Goal: Transaction & Acquisition: Book appointment/travel/reservation

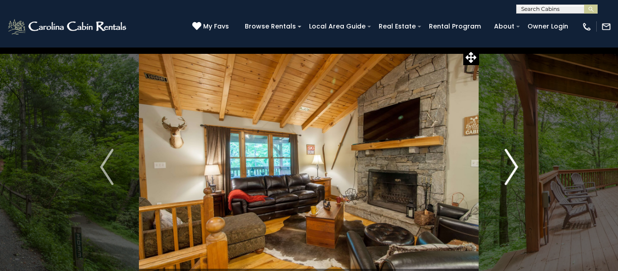
click at [513, 165] on img "Next" at bounding box center [512, 167] width 14 height 36
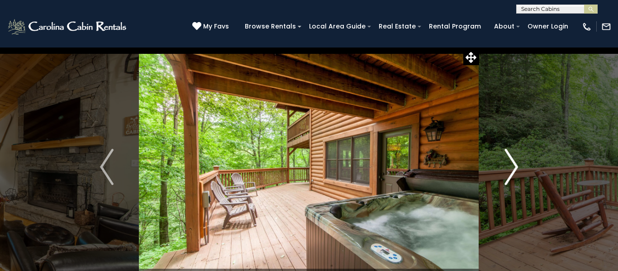
click at [513, 165] on img "Next" at bounding box center [512, 167] width 14 height 36
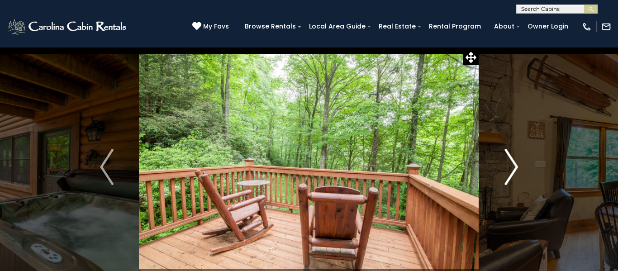
click at [513, 165] on img "Next" at bounding box center [512, 167] width 14 height 36
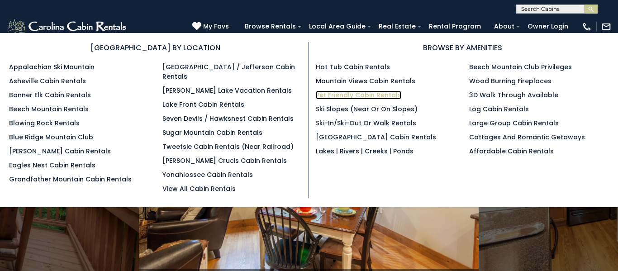
click at [349, 94] on link "Pet Friendly Cabin Rentals" at bounding box center [359, 95] width 86 height 9
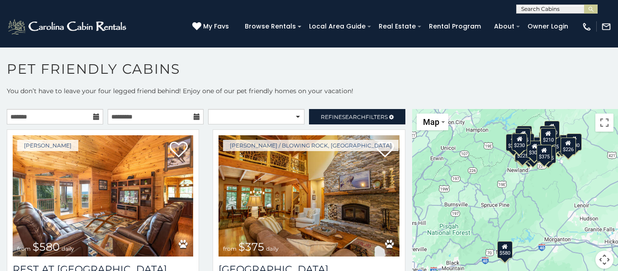
click at [93, 116] on icon at bounding box center [96, 117] width 6 height 6
click at [96, 117] on icon at bounding box center [96, 117] width 6 height 6
click at [67, 118] on input "text" at bounding box center [55, 116] width 96 height 15
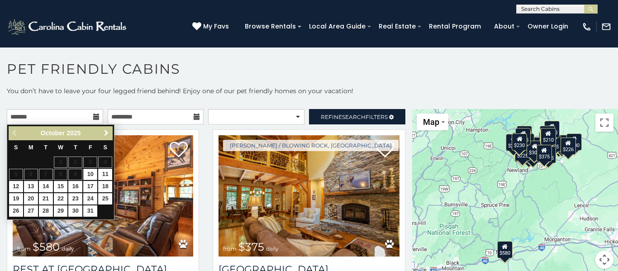
click at [103, 133] on span "Next" at bounding box center [106, 132] width 7 height 7
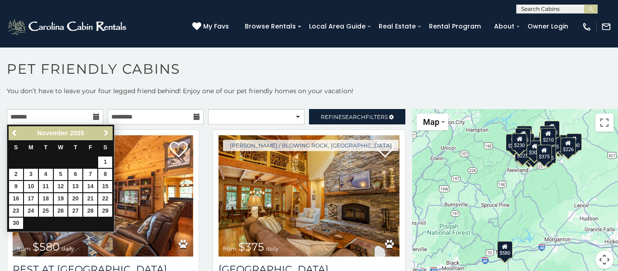
click at [103, 133] on span "Next" at bounding box center [106, 132] width 7 height 7
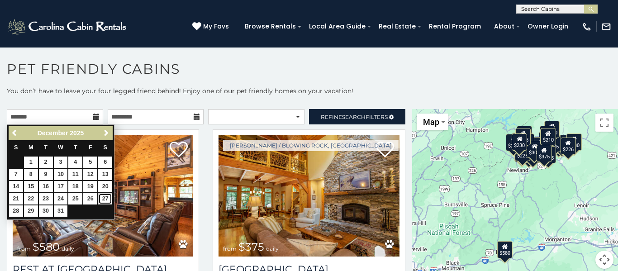
click at [104, 200] on link "27" at bounding box center [105, 198] width 14 height 11
type input "**********"
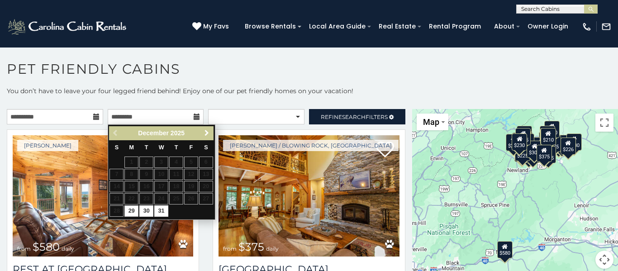
click at [207, 134] on span "Next" at bounding box center [206, 132] width 7 height 7
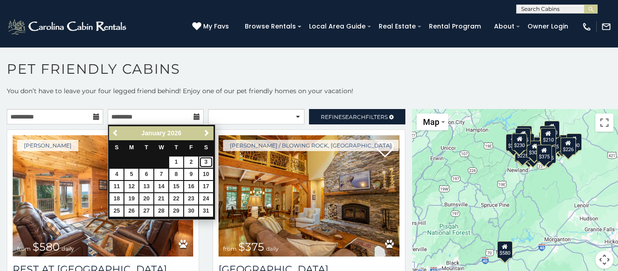
click at [207, 161] on link "3" at bounding box center [206, 162] width 14 height 11
type input "**********"
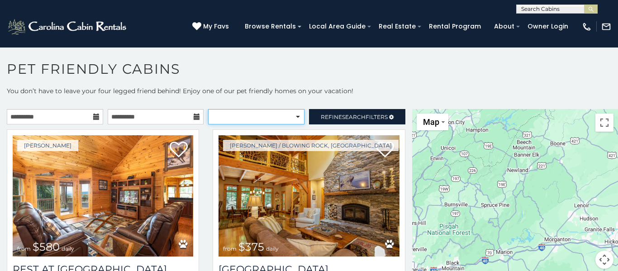
click at [258, 119] on select "**********" at bounding box center [256, 116] width 96 height 15
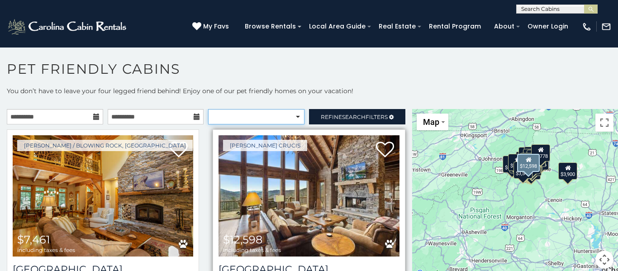
select select "*********"
click at [208, 109] on select "**********" at bounding box center [256, 116] width 96 height 15
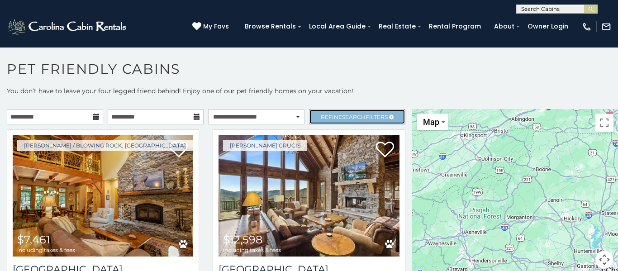
click at [337, 115] on span "Refine Search Filters" at bounding box center [354, 117] width 67 height 7
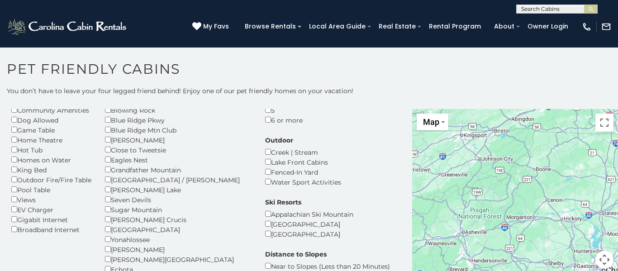
scroll to position [78, 0]
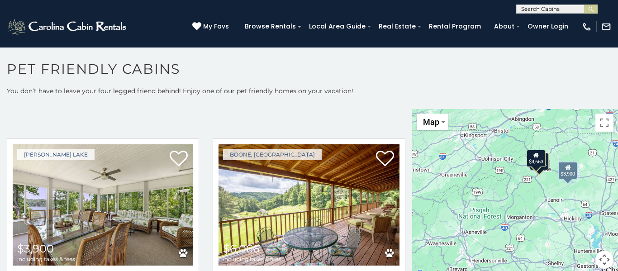
scroll to position [289, 0]
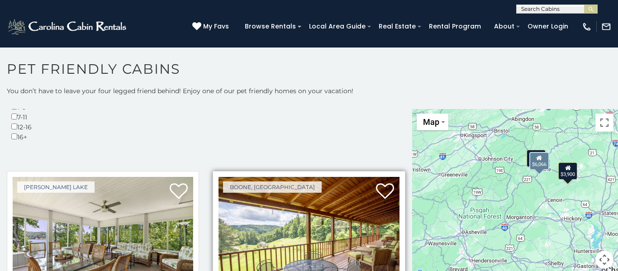
click at [368, 177] on img at bounding box center [309, 237] width 181 height 121
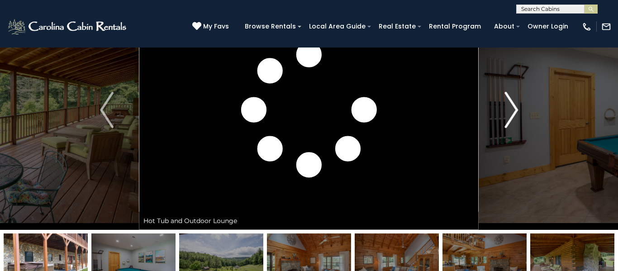
scroll to position [57, 0]
click at [391, 138] on img at bounding box center [309, 110] width 340 height 240
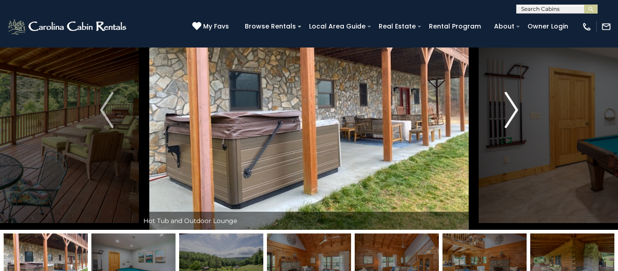
click at [514, 111] on img "Next" at bounding box center [512, 110] width 14 height 36
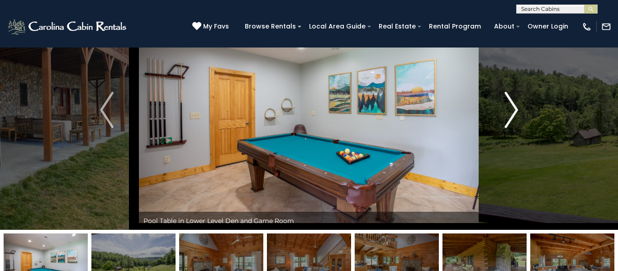
click at [514, 111] on img "Next" at bounding box center [512, 110] width 14 height 36
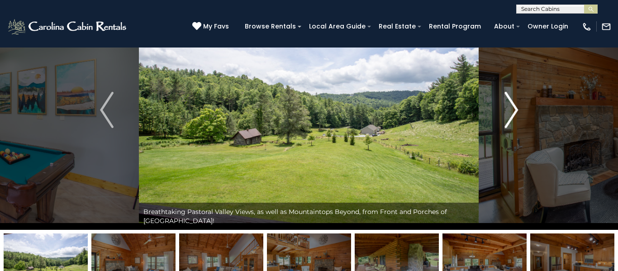
click at [514, 111] on img "Next" at bounding box center [512, 110] width 14 height 36
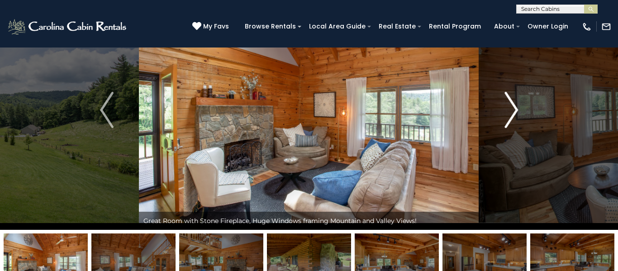
click at [514, 111] on img "Next" at bounding box center [512, 110] width 14 height 36
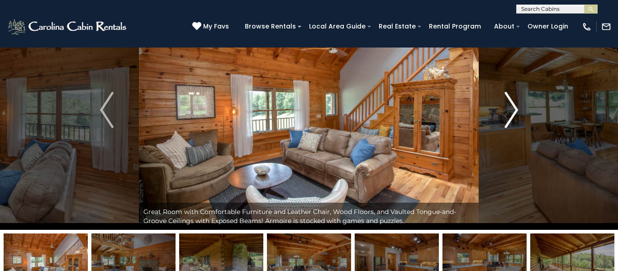
click at [514, 111] on img "Next" at bounding box center [512, 110] width 14 height 36
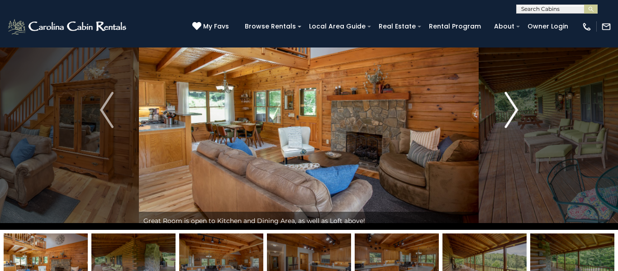
click at [514, 111] on img "Next" at bounding box center [512, 110] width 14 height 36
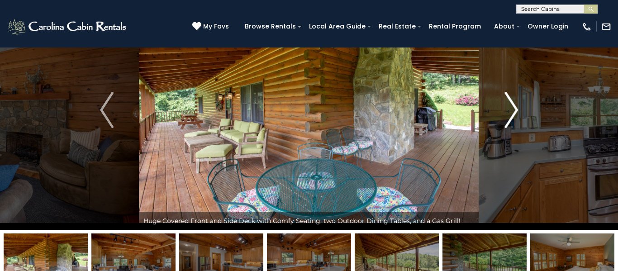
click at [514, 111] on img "Next" at bounding box center [512, 110] width 14 height 36
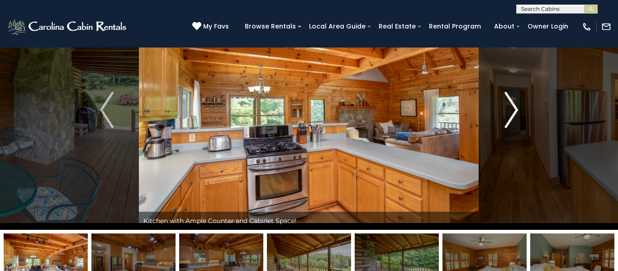
click at [514, 111] on img "Next" at bounding box center [512, 110] width 14 height 36
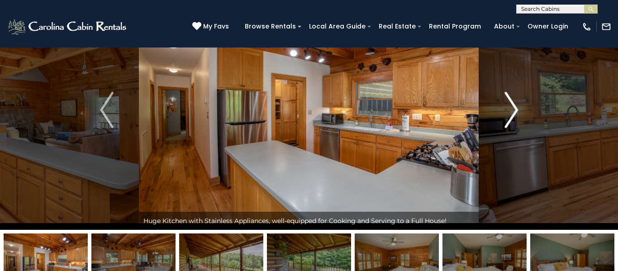
click at [514, 111] on img "Next" at bounding box center [512, 110] width 14 height 36
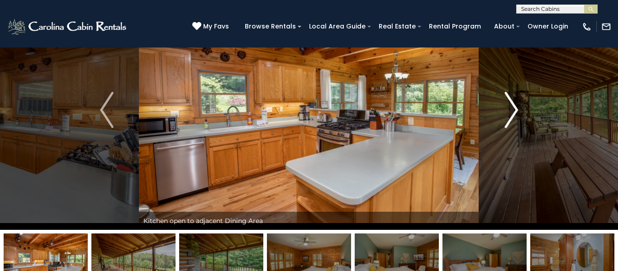
click at [514, 111] on img "Next" at bounding box center [512, 110] width 14 height 36
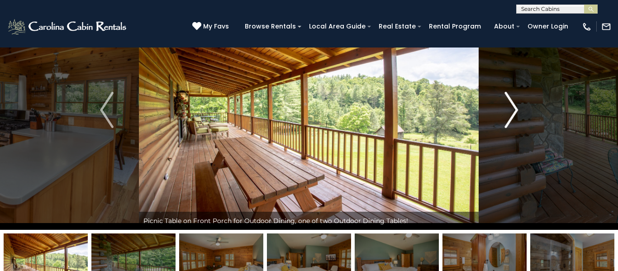
click at [514, 111] on img "Next" at bounding box center [512, 110] width 14 height 36
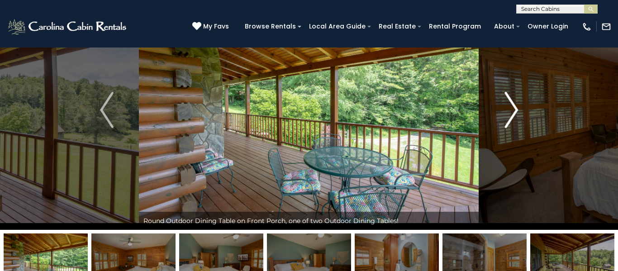
click at [514, 111] on img "Next" at bounding box center [512, 110] width 14 height 36
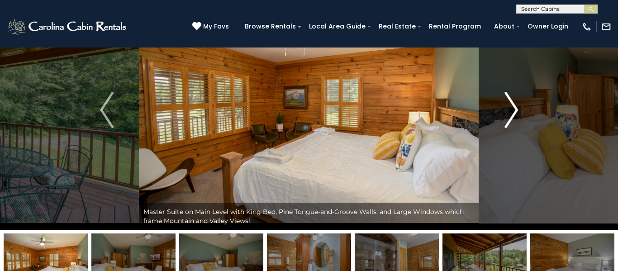
click at [514, 111] on img "Next" at bounding box center [512, 110] width 14 height 36
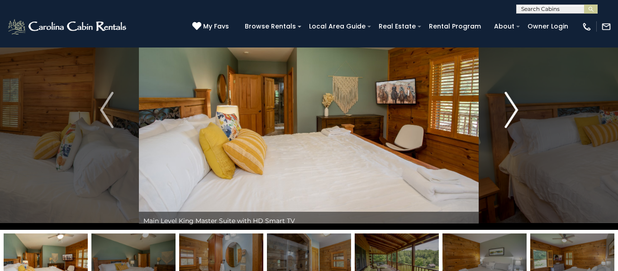
click at [514, 111] on img "Next" at bounding box center [512, 110] width 14 height 36
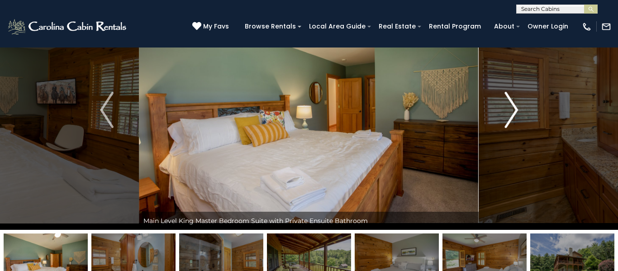
click at [514, 111] on img "Next" at bounding box center [512, 110] width 14 height 36
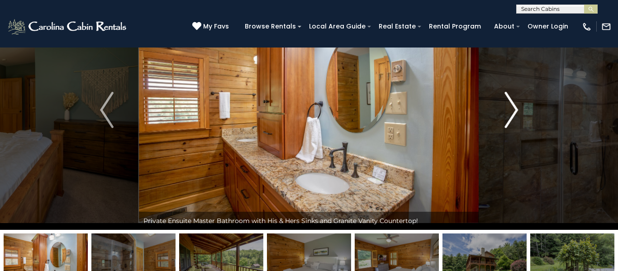
click at [514, 111] on img "Next" at bounding box center [512, 110] width 14 height 36
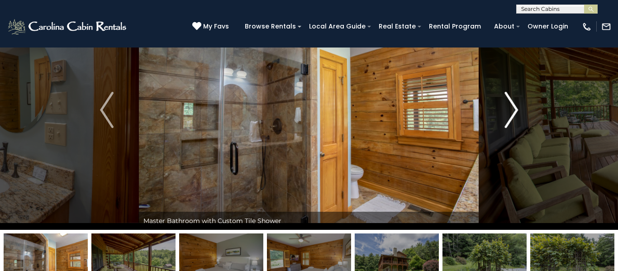
click at [514, 110] on img "Next" at bounding box center [512, 110] width 14 height 36
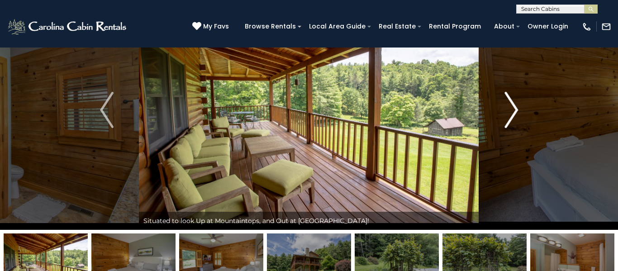
click at [514, 110] on img "Next" at bounding box center [512, 110] width 14 height 36
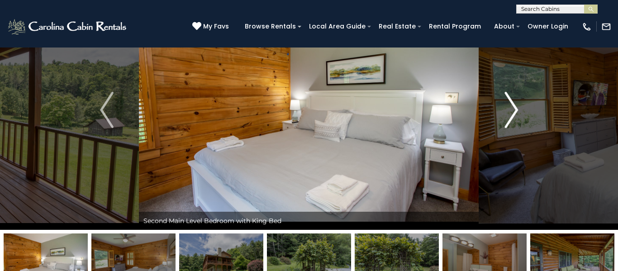
click at [514, 110] on img "Next" at bounding box center [512, 110] width 14 height 36
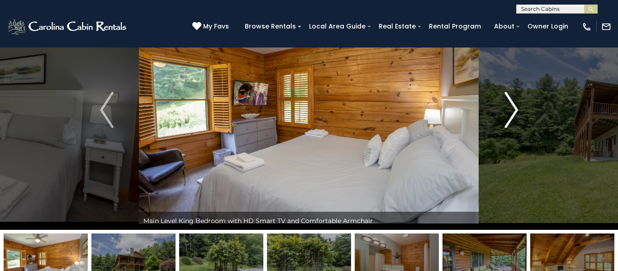
click at [514, 110] on img "Next" at bounding box center [512, 110] width 14 height 36
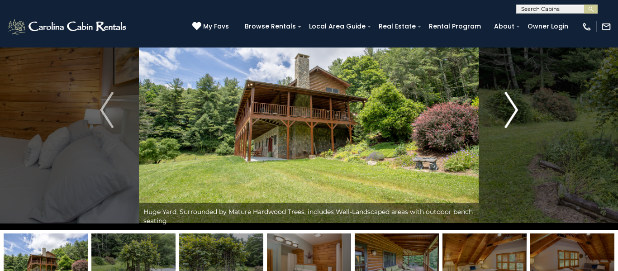
click at [514, 110] on img "Next" at bounding box center [512, 110] width 14 height 36
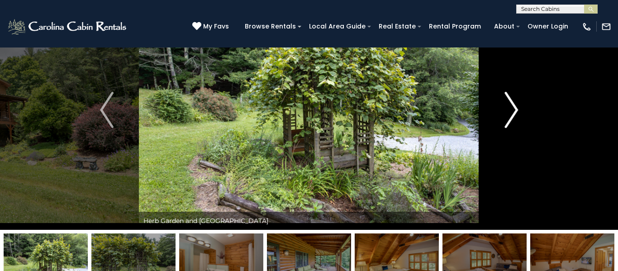
click at [514, 110] on img "Next" at bounding box center [512, 110] width 14 height 36
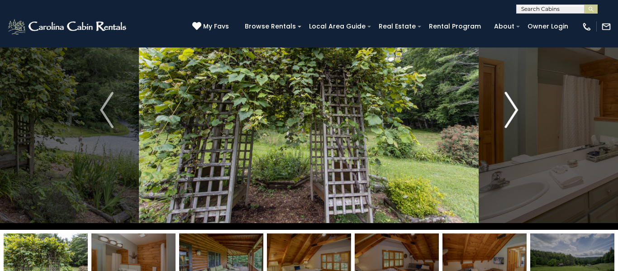
click at [514, 110] on img "Next" at bounding box center [512, 110] width 14 height 36
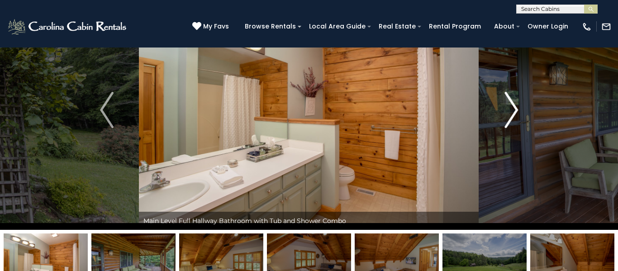
click at [514, 110] on img "Next" at bounding box center [512, 110] width 14 height 36
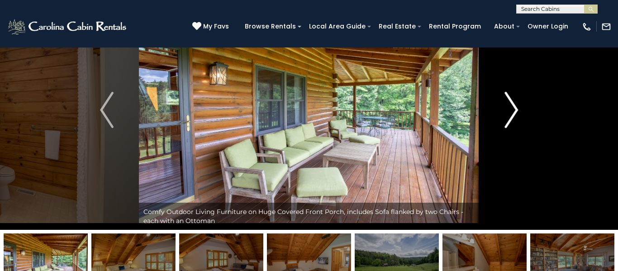
click at [514, 110] on img "Next" at bounding box center [512, 110] width 14 height 36
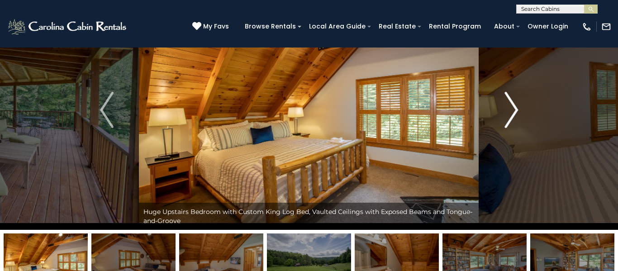
click at [514, 110] on img "Next" at bounding box center [512, 110] width 14 height 36
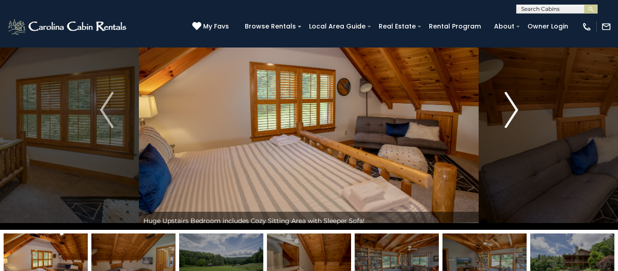
click at [514, 110] on img "Next" at bounding box center [512, 110] width 14 height 36
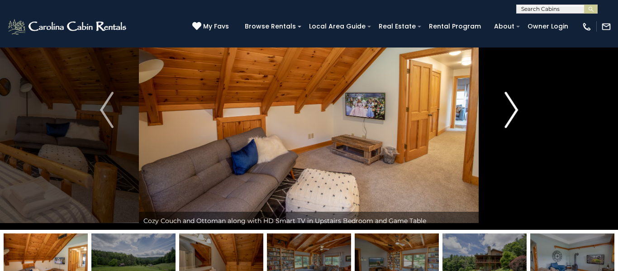
click at [514, 110] on img "Next" at bounding box center [512, 110] width 14 height 36
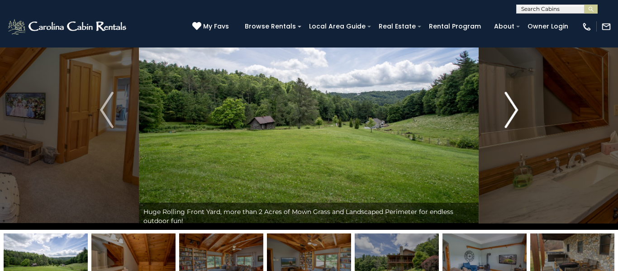
click at [514, 110] on img "Next" at bounding box center [512, 110] width 14 height 36
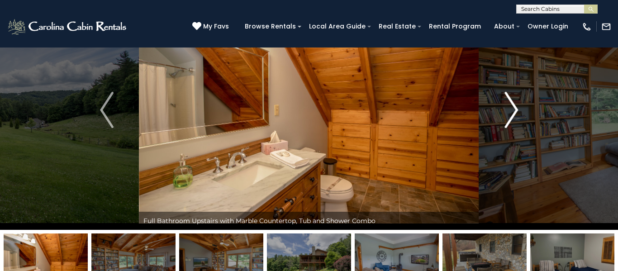
click at [514, 110] on img "Next" at bounding box center [512, 110] width 14 height 36
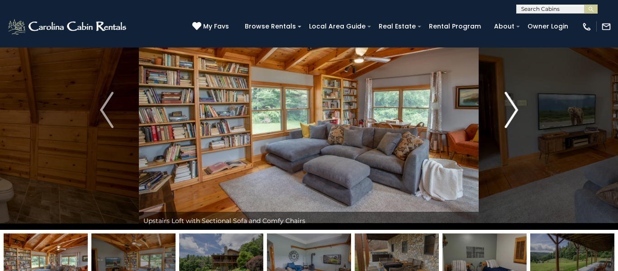
click at [514, 110] on img "Next" at bounding box center [512, 110] width 14 height 36
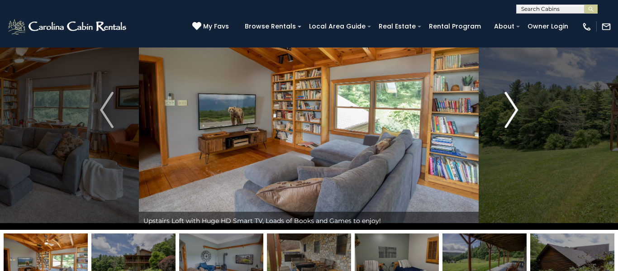
click at [514, 110] on img "Next" at bounding box center [512, 110] width 14 height 36
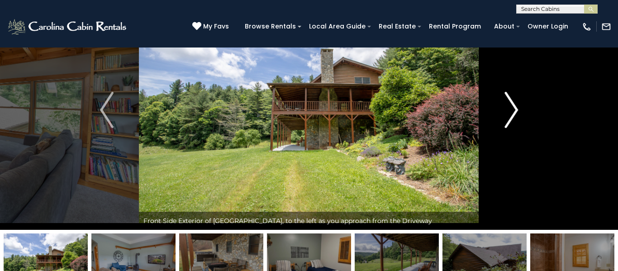
click at [514, 110] on img "Next" at bounding box center [512, 110] width 14 height 36
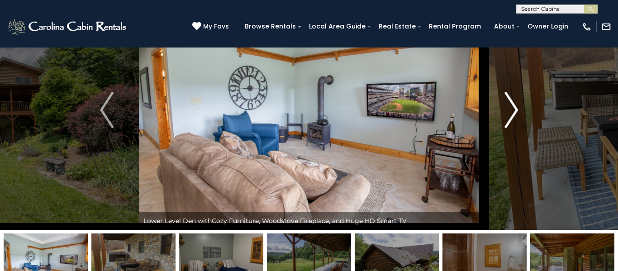
click at [514, 110] on img "Next" at bounding box center [512, 110] width 14 height 36
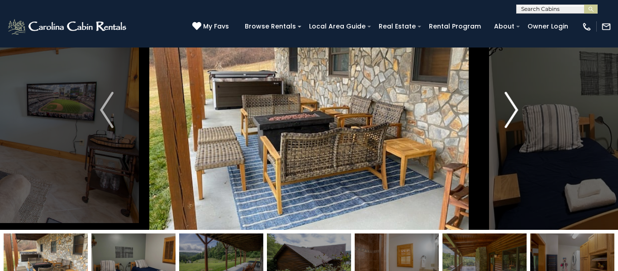
click at [514, 110] on img "Next" at bounding box center [512, 110] width 14 height 36
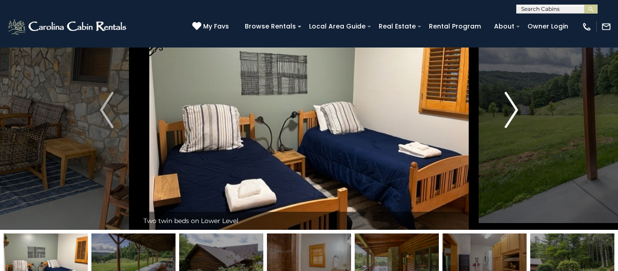
click at [514, 110] on img "Next" at bounding box center [512, 110] width 14 height 36
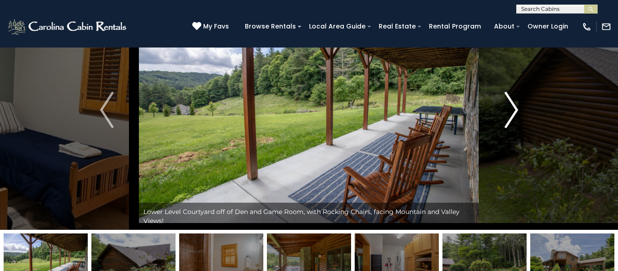
click at [514, 110] on img "Next" at bounding box center [512, 110] width 14 height 36
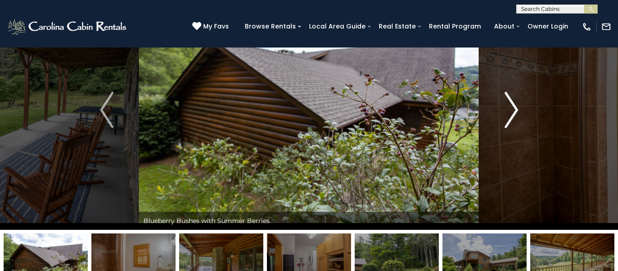
click at [514, 110] on img "Next" at bounding box center [512, 110] width 14 height 36
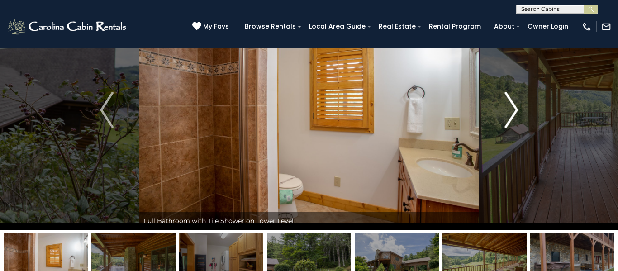
click at [514, 110] on img "Next" at bounding box center [512, 110] width 14 height 36
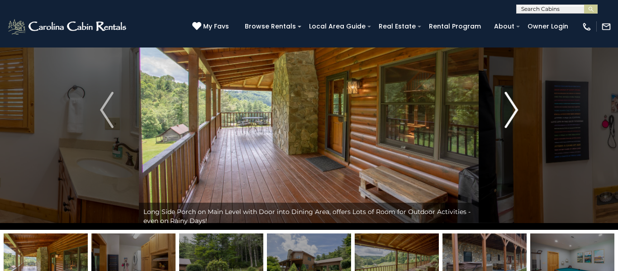
click at [514, 110] on img "Next" at bounding box center [512, 110] width 14 height 36
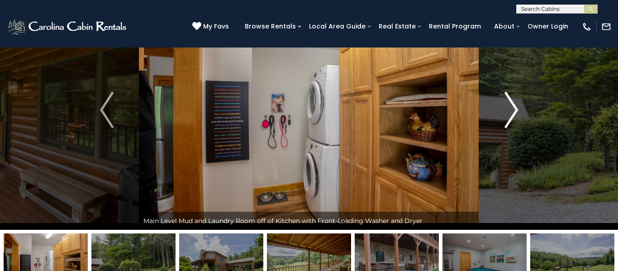
click at [514, 110] on img "Next" at bounding box center [512, 110] width 14 height 36
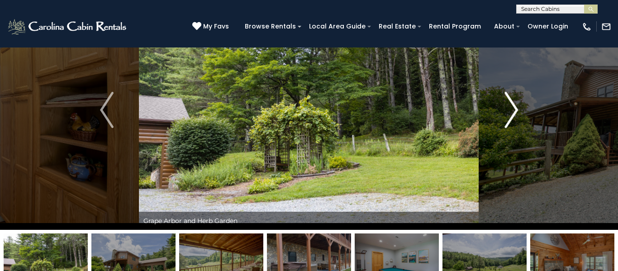
click at [514, 110] on img "Next" at bounding box center [512, 110] width 14 height 36
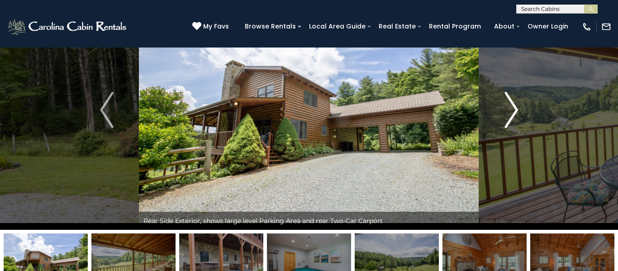
click at [514, 110] on img "Next" at bounding box center [512, 110] width 14 height 36
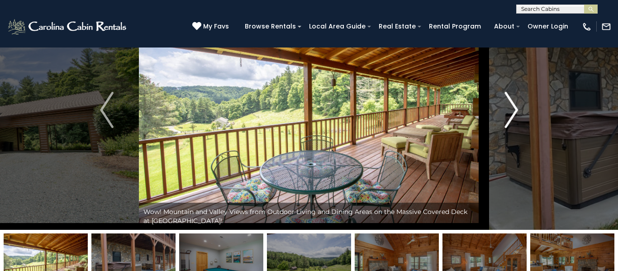
click at [514, 110] on img "Next" at bounding box center [512, 110] width 14 height 36
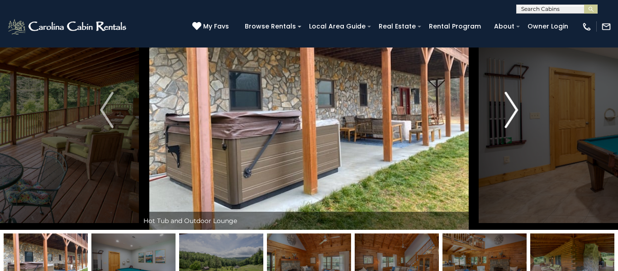
click at [514, 110] on img "Next" at bounding box center [512, 110] width 14 height 36
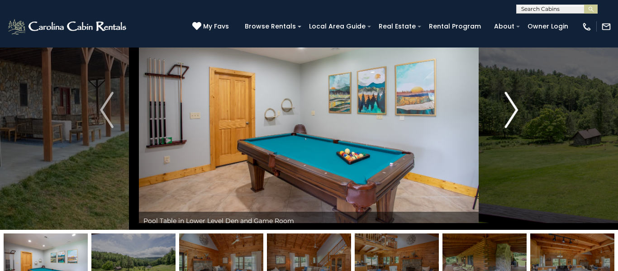
click at [514, 110] on img "Next" at bounding box center [512, 110] width 14 height 36
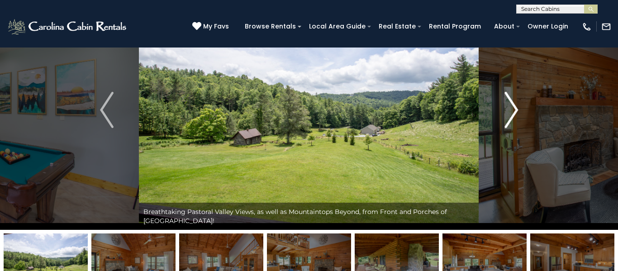
click at [514, 110] on img "Next" at bounding box center [512, 110] width 14 height 36
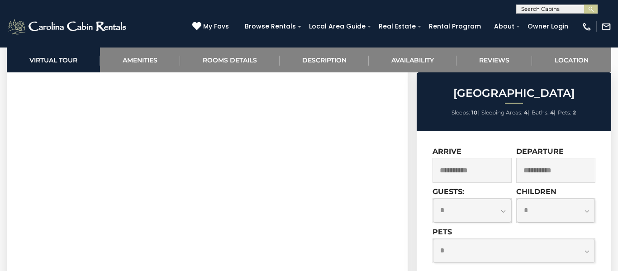
scroll to position [0, 0]
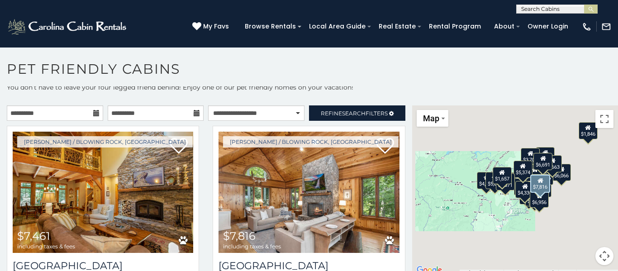
scroll to position [5, 0]
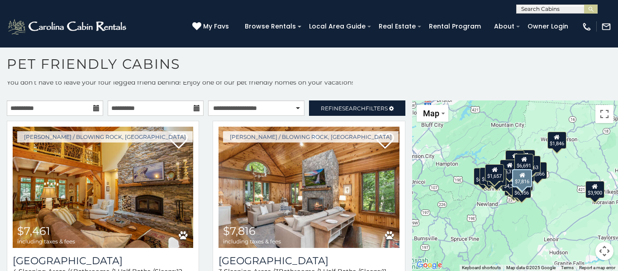
click at [314, 162] on img at bounding box center [309, 187] width 181 height 121
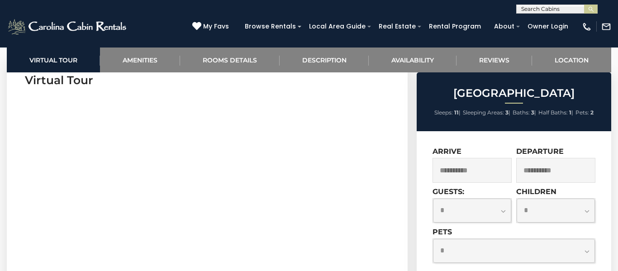
scroll to position [395, 0]
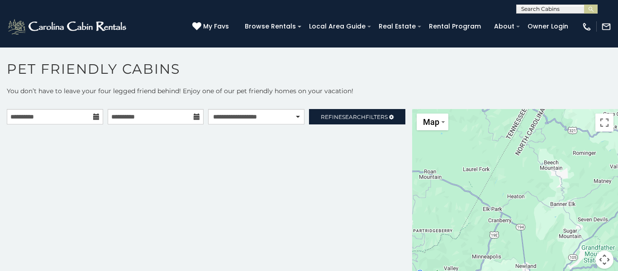
scroll to position [5, 0]
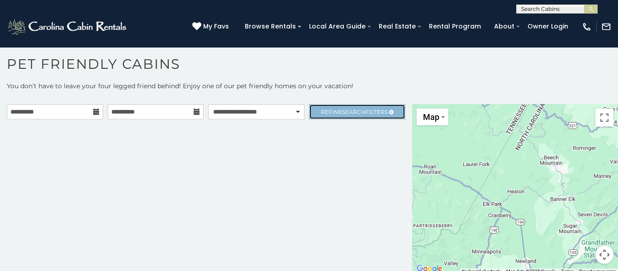
click at [371, 115] on span "Refine Search Filters" at bounding box center [354, 112] width 67 height 7
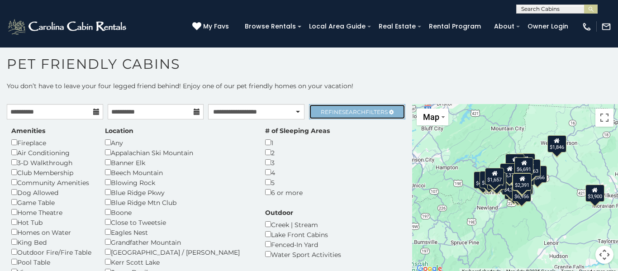
click at [371, 115] on span "Refine Search Filters" at bounding box center [354, 112] width 67 height 7
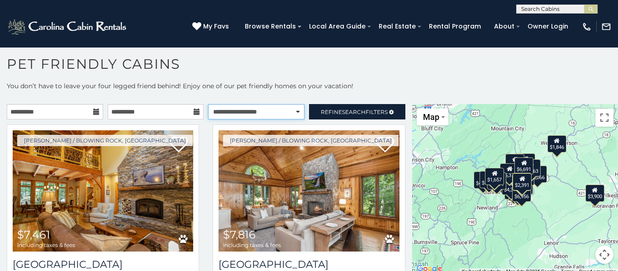
click at [280, 114] on select "**********" at bounding box center [256, 111] width 96 height 15
click at [208, 104] on select "**********" at bounding box center [256, 111] width 96 height 15
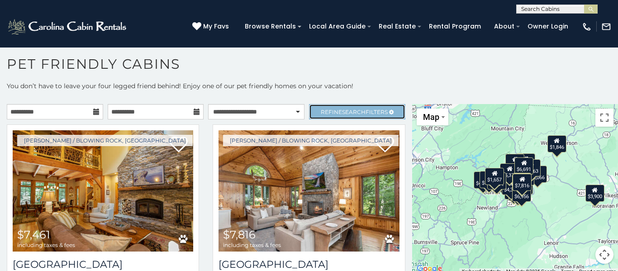
click at [362, 117] on link "Refine Search Filters" at bounding box center [357, 111] width 96 height 15
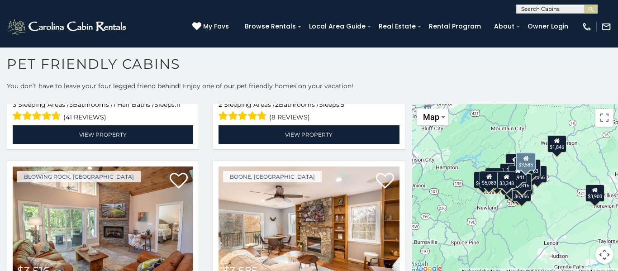
scroll to position [1332, 0]
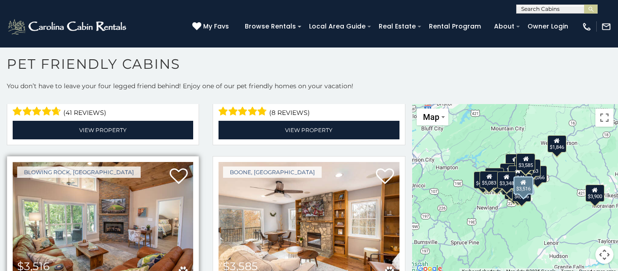
click at [151, 162] on img at bounding box center [103, 222] width 181 height 121
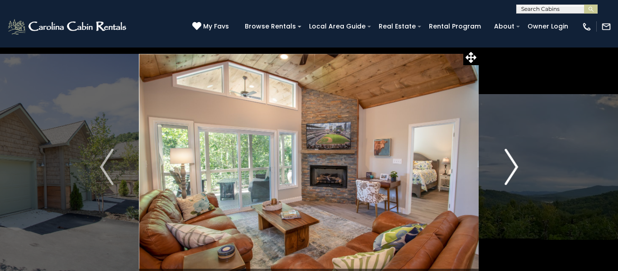
click at [510, 164] on img "Next" at bounding box center [512, 167] width 14 height 36
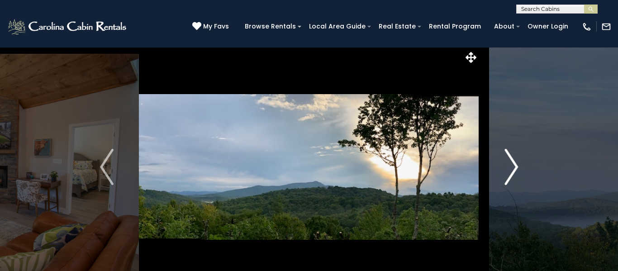
click at [510, 164] on img "Next" at bounding box center [512, 167] width 14 height 36
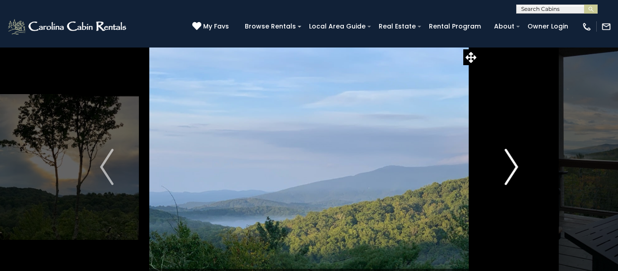
click at [510, 164] on img "Next" at bounding box center [512, 167] width 14 height 36
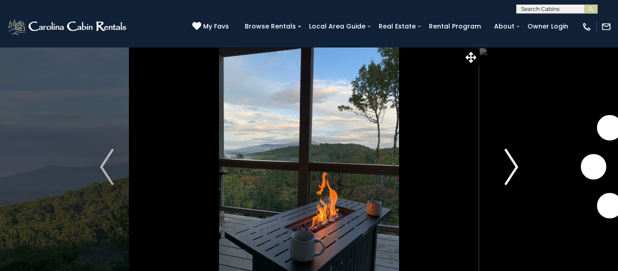
click at [510, 164] on img "Next" at bounding box center [512, 167] width 14 height 36
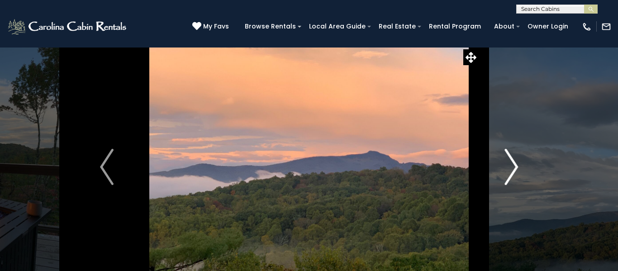
click at [510, 164] on img "Next" at bounding box center [512, 167] width 14 height 36
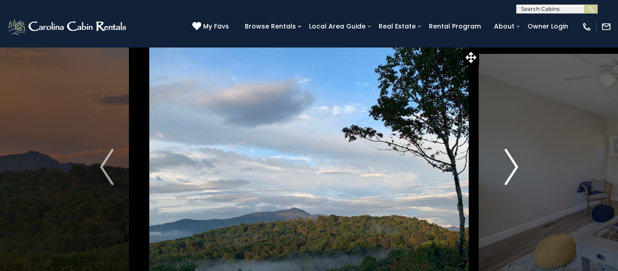
click at [510, 164] on img "Next" at bounding box center [512, 167] width 14 height 36
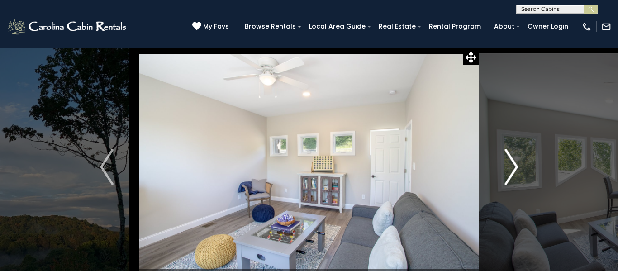
click at [510, 164] on img "Next" at bounding box center [512, 167] width 14 height 36
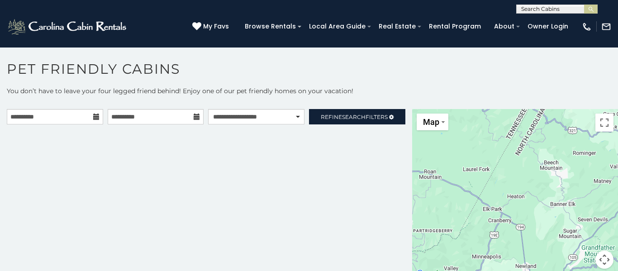
scroll to position [5, 0]
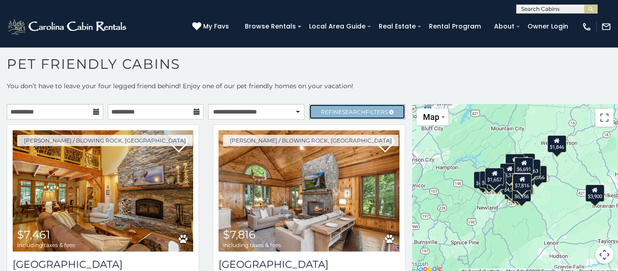
click at [348, 112] on span "Search" at bounding box center [354, 112] width 24 height 7
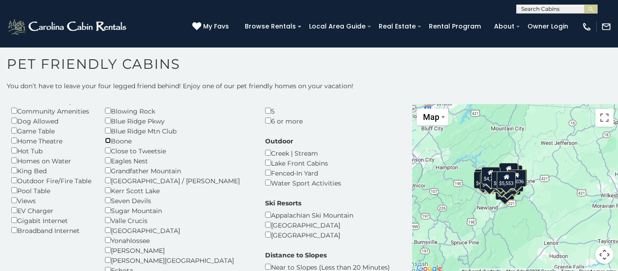
scroll to position [72, 0]
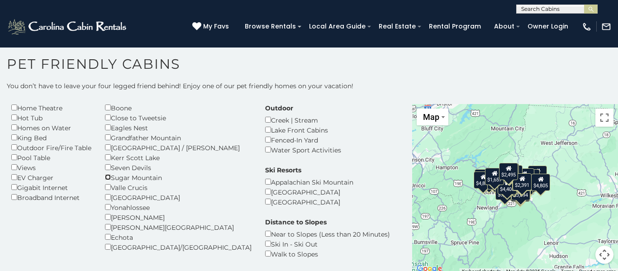
scroll to position [105, 0]
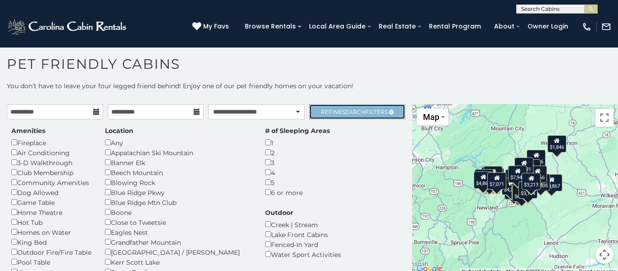
click at [372, 110] on span "Refine Search Filters" at bounding box center [354, 112] width 67 height 7
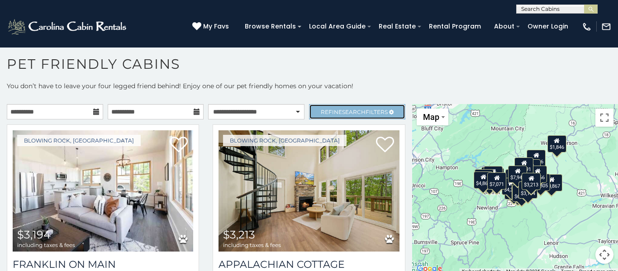
click at [372, 110] on span "Refine Search Filters" at bounding box center [354, 112] width 67 height 7
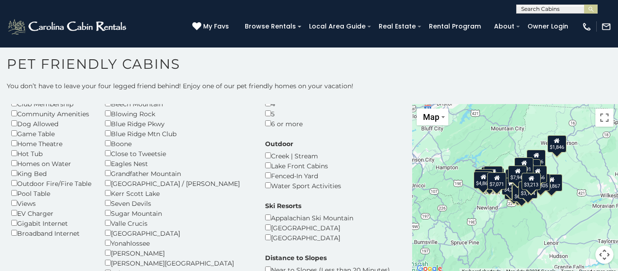
scroll to position [69, 0]
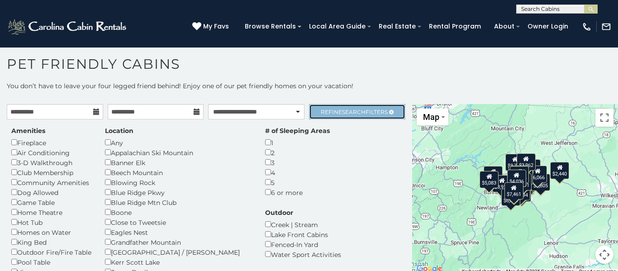
click at [378, 109] on span "Refine Search Filters" at bounding box center [354, 112] width 67 height 7
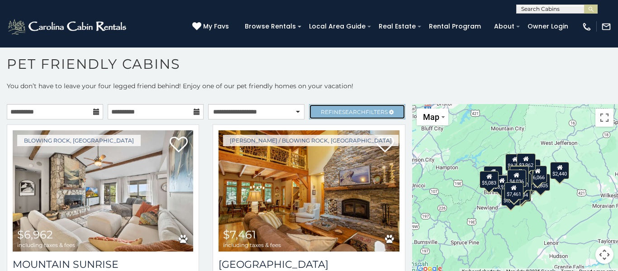
click at [378, 109] on span "Refine Search Filters" at bounding box center [354, 112] width 67 height 7
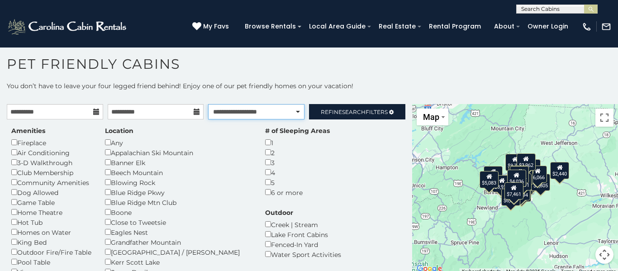
click at [241, 118] on select "**********" at bounding box center [256, 111] width 96 height 15
click at [208, 104] on select "**********" at bounding box center [256, 111] width 96 height 15
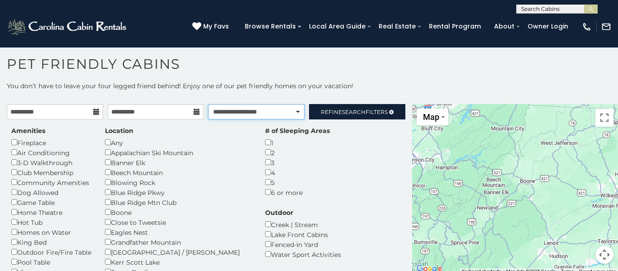
click at [296, 114] on select "**********" at bounding box center [256, 111] width 96 height 15
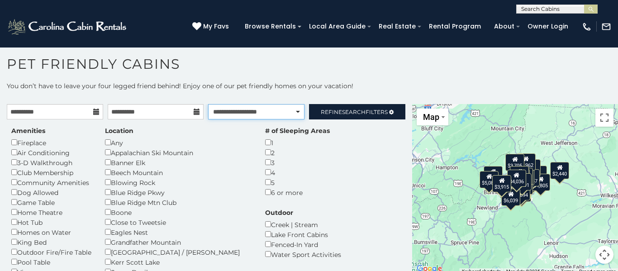
select select "*********"
click at [208, 104] on select "**********" at bounding box center [256, 111] width 96 height 15
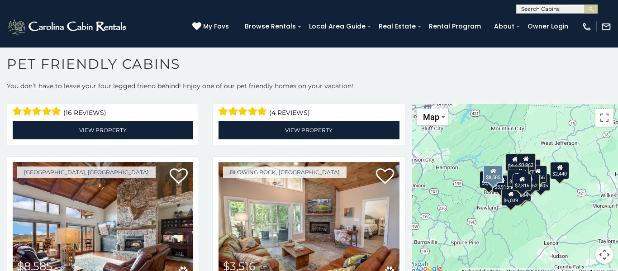
scroll to position [708, 0]
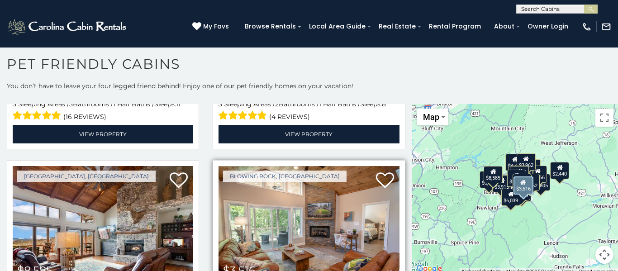
click at [260, 180] on img at bounding box center [309, 226] width 181 height 121
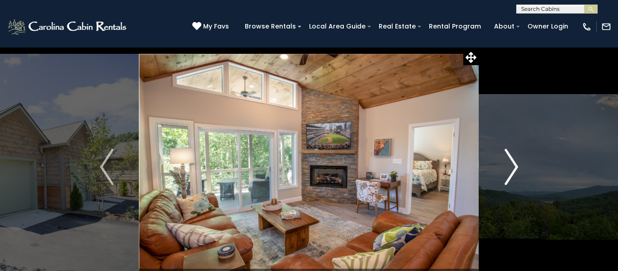
click at [512, 155] on img "Next" at bounding box center [512, 167] width 14 height 36
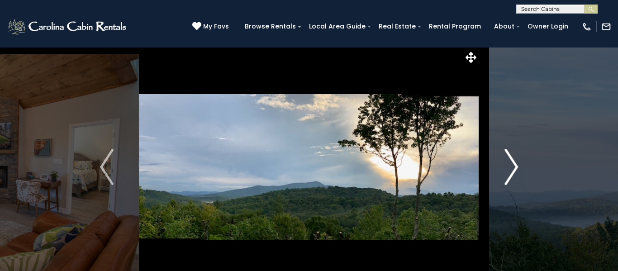
click at [512, 155] on img "Next" at bounding box center [512, 167] width 14 height 36
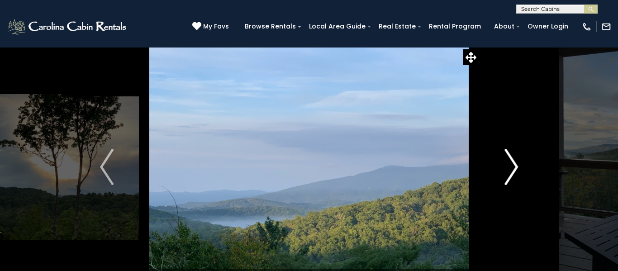
click at [512, 155] on img "Next" at bounding box center [512, 167] width 14 height 36
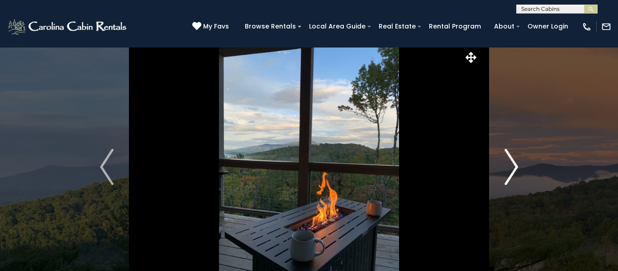
click at [512, 155] on img "Next" at bounding box center [512, 167] width 14 height 36
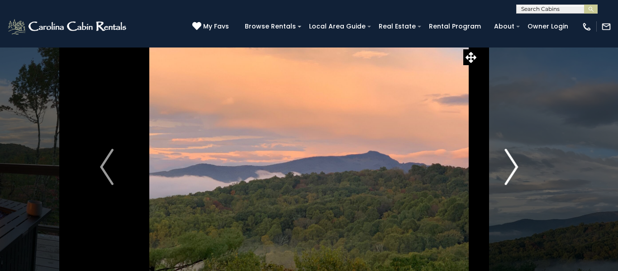
click at [512, 155] on img "Next" at bounding box center [512, 167] width 14 height 36
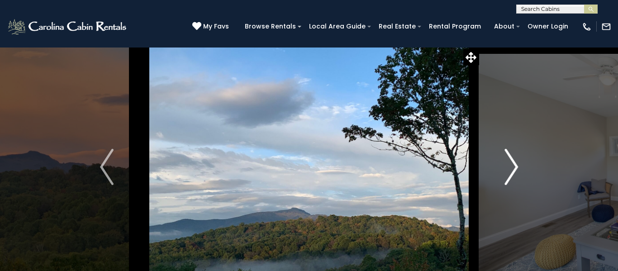
click at [512, 155] on img "Next" at bounding box center [512, 167] width 14 height 36
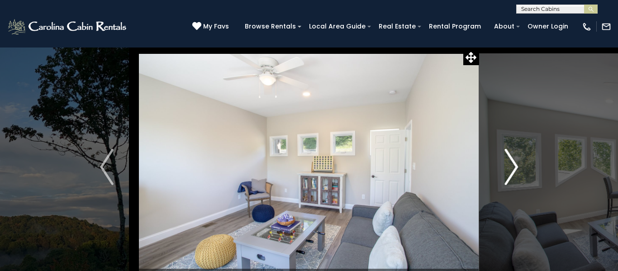
click at [512, 155] on img "Next" at bounding box center [512, 167] width 14 height 36
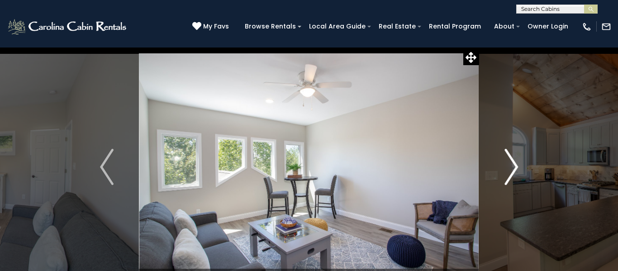
click at [512, 155] on img "Next" at bounding box center [512, 167] width 14 height 36
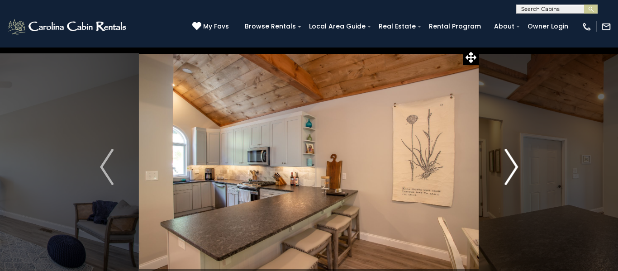
click at [512, 155] on img "Next" at bounding box center [512, 167] width 14 height 36
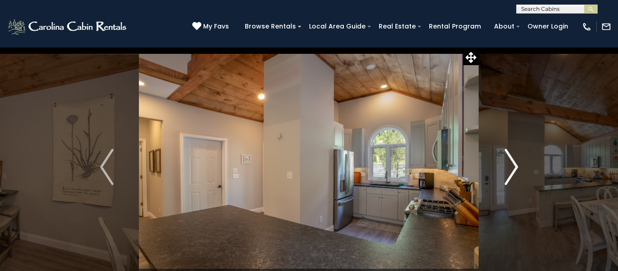
click at [512, 155] on img "Next" at bounding box center [512, 167] width 14 height 36
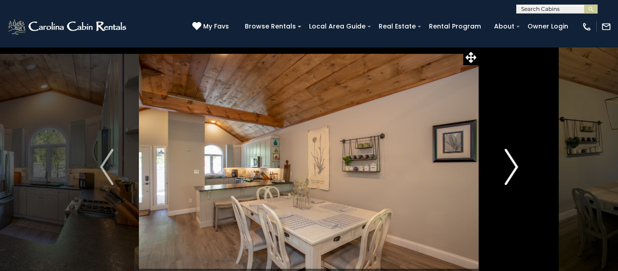
click at [512, 155] on img "Next" at bounding box center [512, 167] width 14 height 36
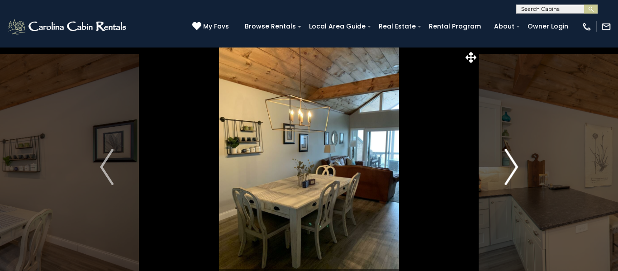
click at [512, 155] on img "Next" at bounding box center [512, 167] width 14 height 36
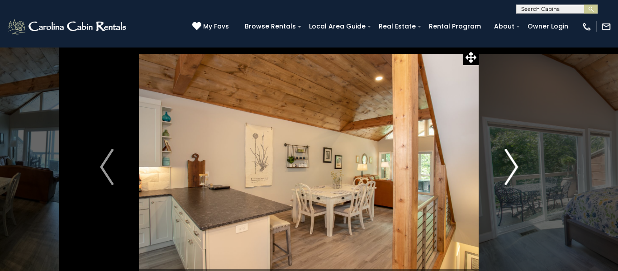
click at [512, 155] on img "Next" at bounding box center [512, 167] width 14 height 36
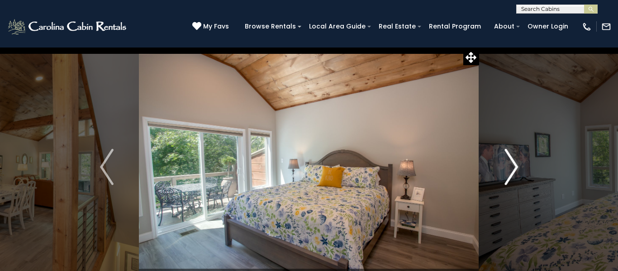
click at [512, 155] on img "Next" at bounding box center [512, 167] width 14 height 36
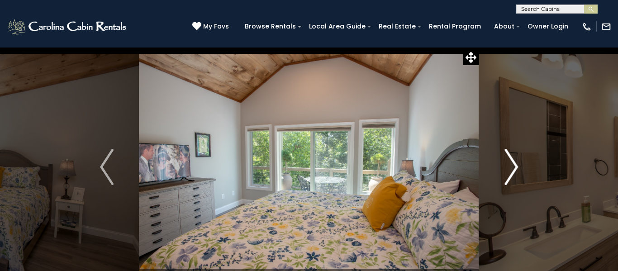
click at [512, 155] on img "Next" at bounding box center [512, 167] width 14 height 36
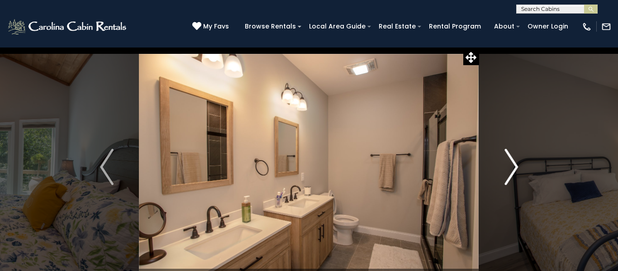
click at [512, 155] on img "Next" at bounding box center [512, 167] width 14 height 36
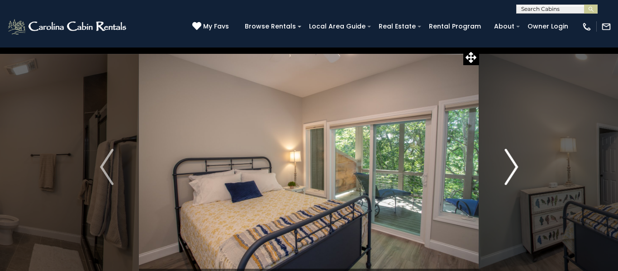
click at [512, 155] on img "Next" at bounding box center [512, 167] width 14 height 36
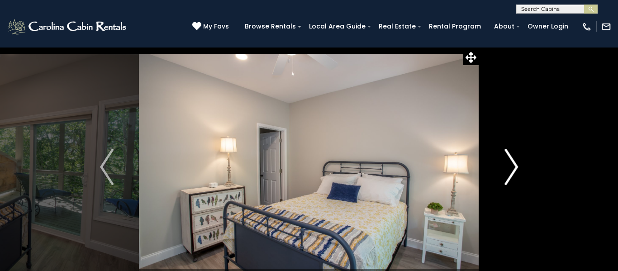
click at [512, 155] on img "Next" at bounding box center [512, 167] width 14 height 36
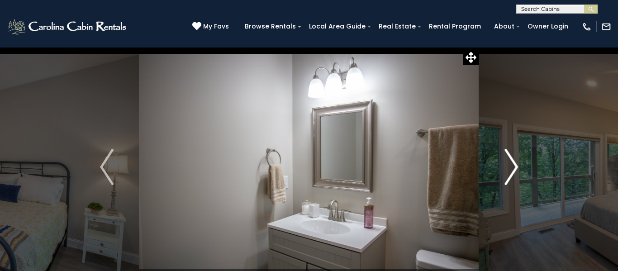
click at [512, 155] on img "Next" at bounding box center [512, 167] width 14 height 36
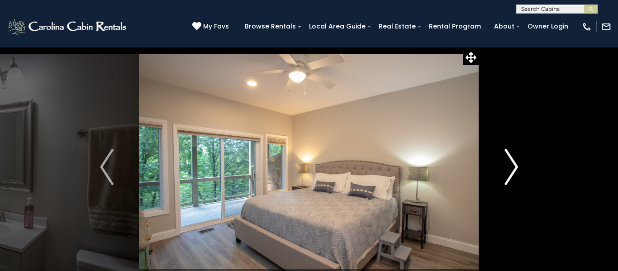
click at [512, 155] on img "Next" at bounding box center [512, 167] width 14 height 36
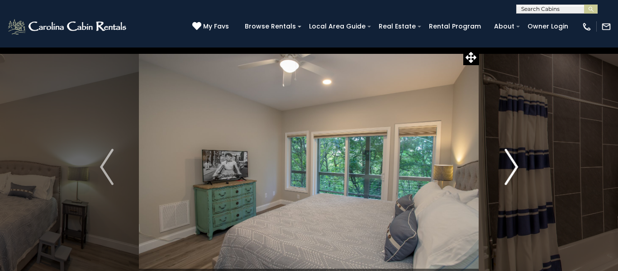
click at [512, 155] on img "Next" at bounding box center [512, 167] width 14 height 36
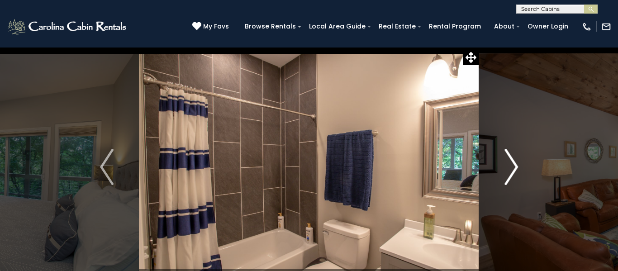
click at [512, 155] on img "Next" at bounding box center [512, 167] width 14 height 36
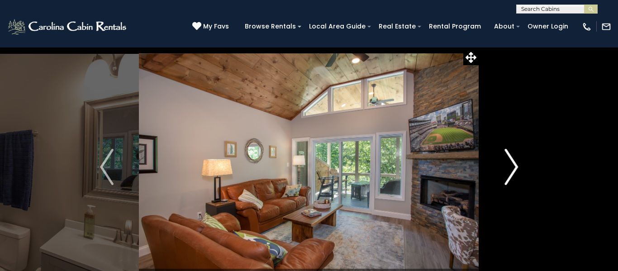
click at [512, 155] on img "Next" at bounding box center [512, 167] width 14 height 36
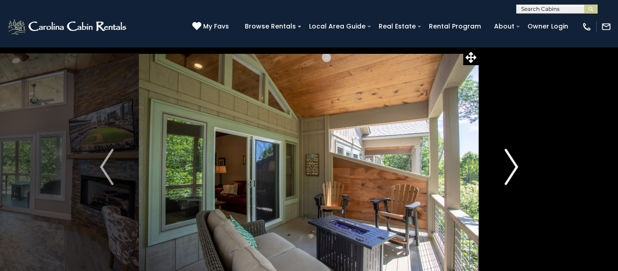
click at [512, 155] on img "Next" at bounding box center [512, 167] width 14 height 36
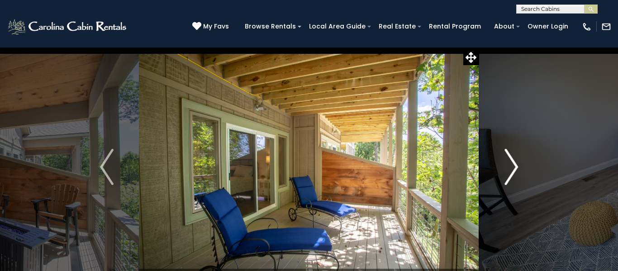
click at [512, 155] on img "Next" at bounding box center [512, 167] width 14 height 36
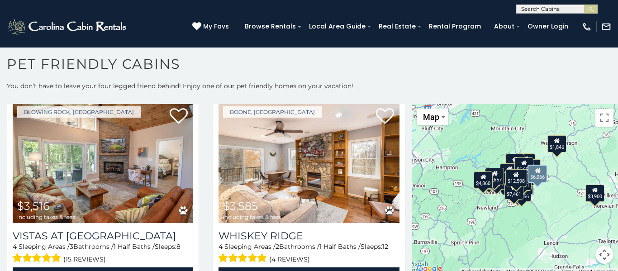
scroll to position [1062, 0]
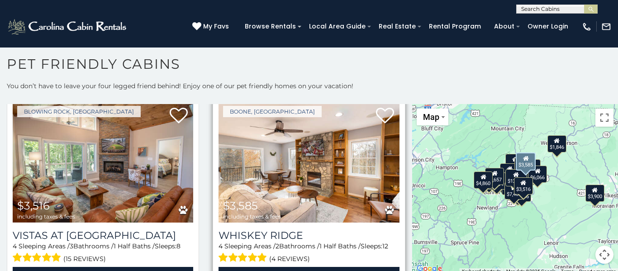
click at [256, 168] on img at bounding box center [309, 161] width 181 height 121
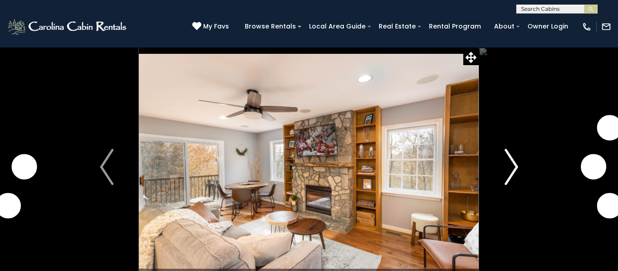
click at [512, 170] on img "Next" at bounding box center [512, 167] width 14 height 36
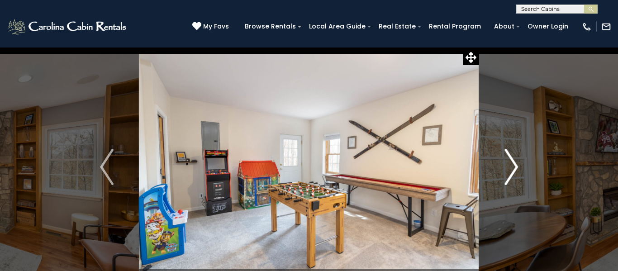
click at [512, 170] on img "Next" at bounding box center [512, 167] width 14 height 36
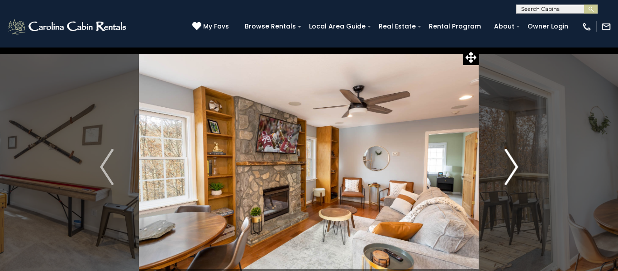
click at [512, 170] on img "Next" at bounding box center [512, 167] width 14 height 36
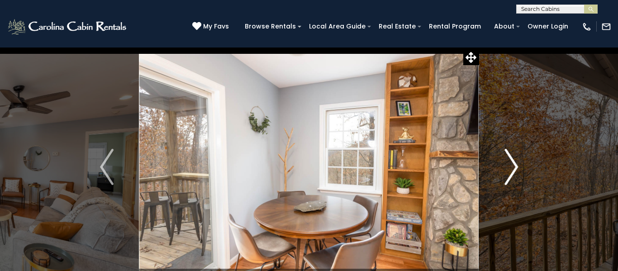
click at [512, 170] on img "Next" at bounding box center [512, 167] width 14 height 36
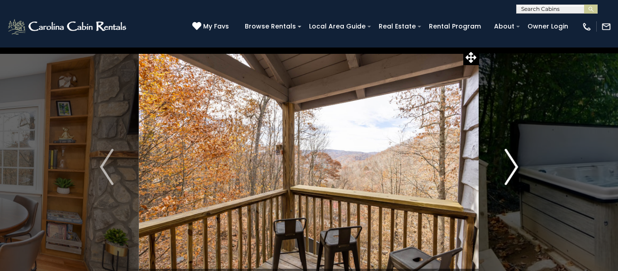
click at [512, 170] on img "Next" at bounding box center [512, 167] width 14 height 36
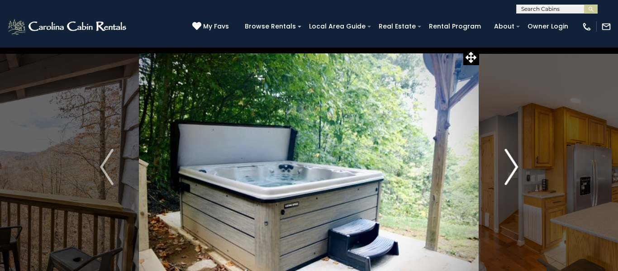
click at [512, 170] on img "Next" at bounding box center [512, 167] width 14 height 36
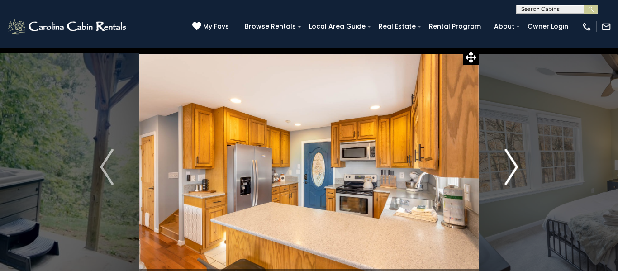
click at [512, 170] on img "Next" at bounding box center [512, 167] width 14 height 36
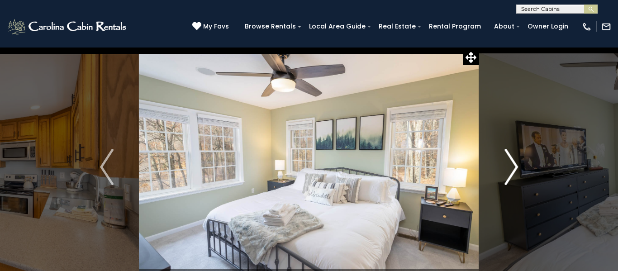
click at [512, 170] on img "Next" at bounding box center [512, 167] width 14 height 36
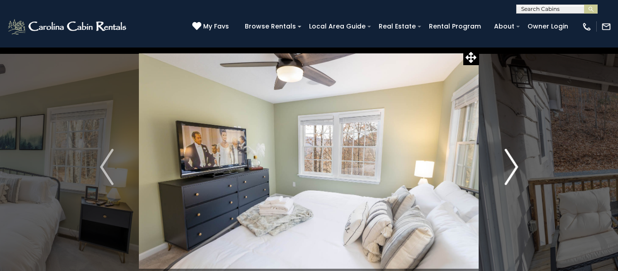
click at [512, 170] on img "Next" at bounding box center [512, 167] width 14 height 36
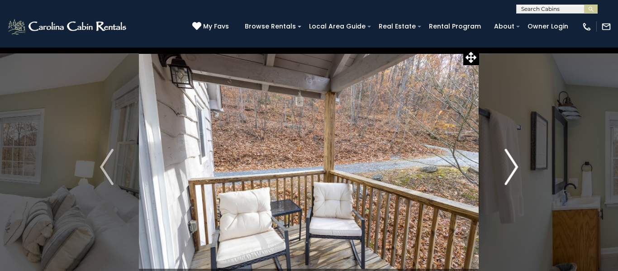
click at [512, 170] on img "Next" at bounding box center [512, 167] width 14 height 36
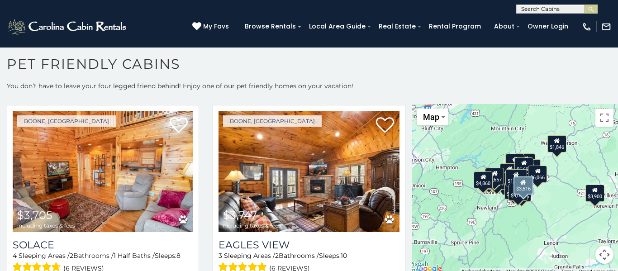
scroll to position [1259, 0]
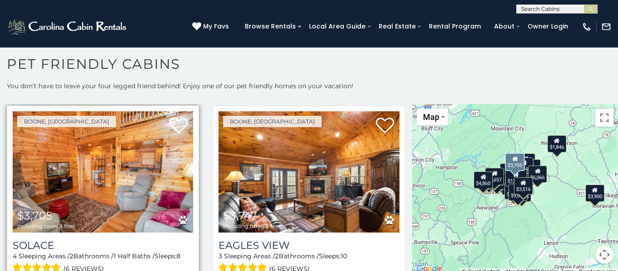
click at [152, 181] on img at bounding box center [103, 171] width 181 height 121
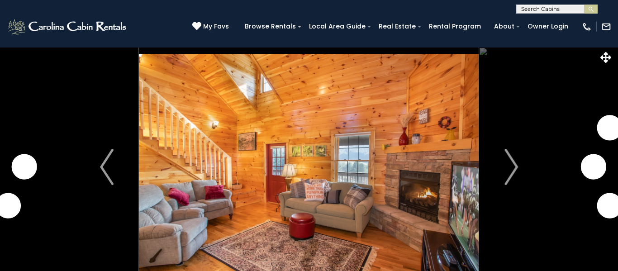
scroll to position [139, 0]
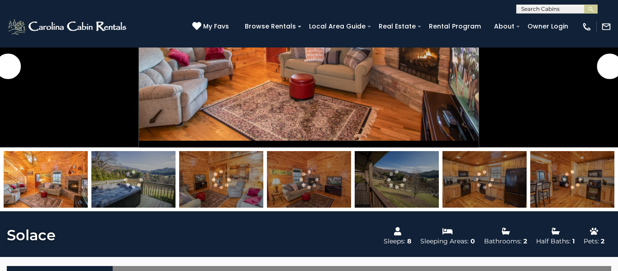
click at [367, 177] on img at bounding box center [397, 179] width 84 height 57
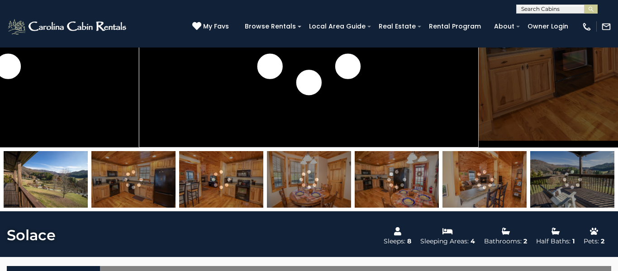
scroll to position [0, 0]
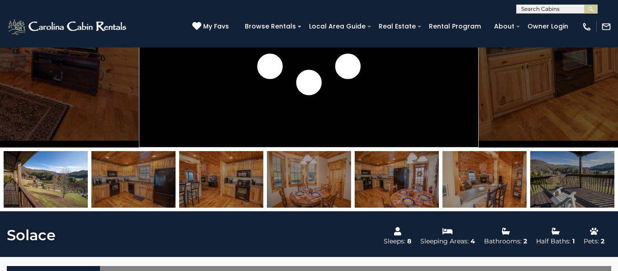
click at [37, 182] on img at bounding box center [46, 179] width 84 height 57
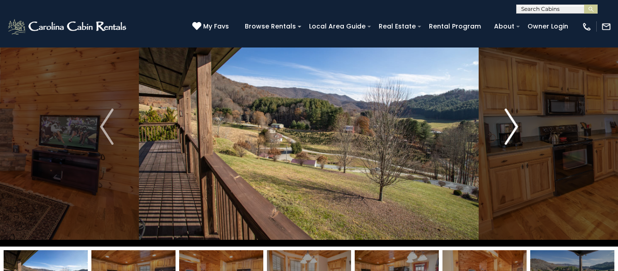
scroll to position [39, 0]
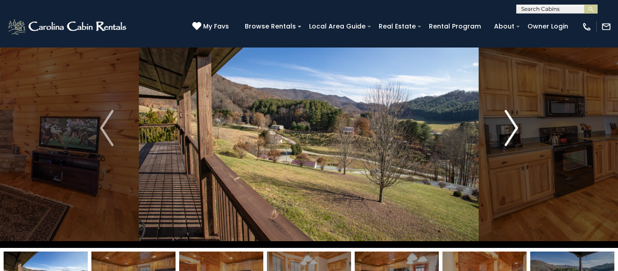
click at [510, 133] on img "Next" at bounding box center [512, 128] width 14 height 36
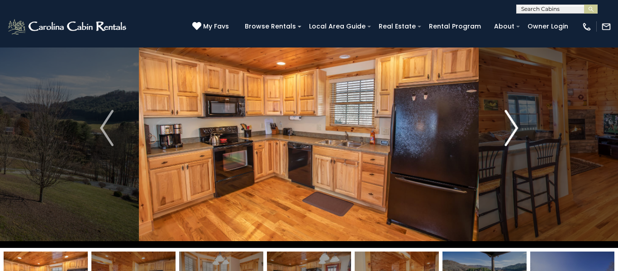
click at [510, 133] on img "Next" at bounding box center [512, 128] width 14 height 36
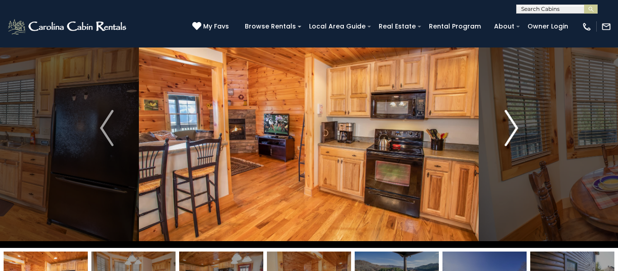
click at [510, 133] on img "Next" at bounding box center [512, 128] width 14 height 36
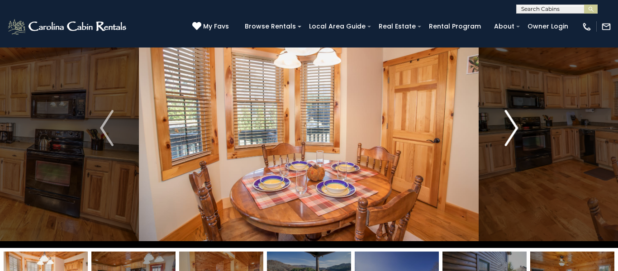
click at [510, 133] on img "Next" at bounding box center [512, 128] width 14 height 36
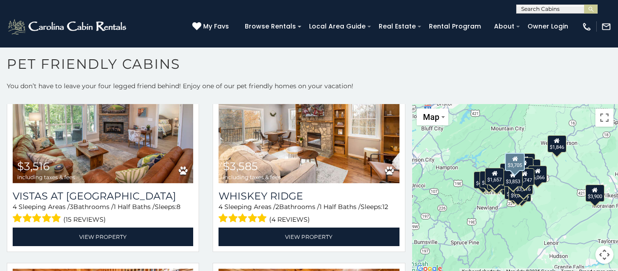
scroll to position [1095, 0]
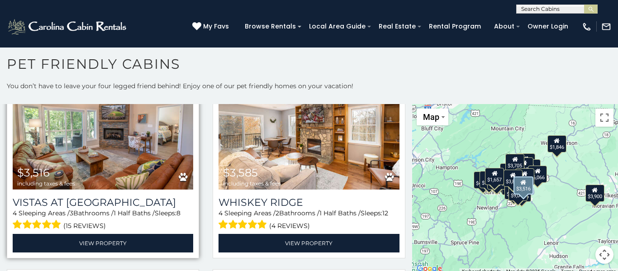
click at [169, 147] on img at bounding box center [103, 128] width 181 height 121
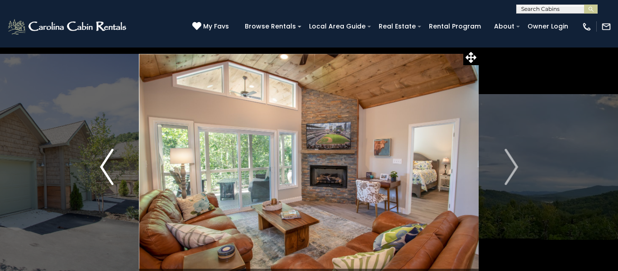
click at [106, 169] on img "Previous" at bounding box center [107, 167] width 14 height 36
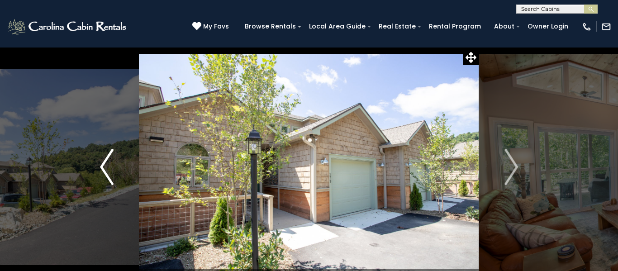
click at [106, 169] on img "Previous" at bounding box center [107, 167] width 14 height 36
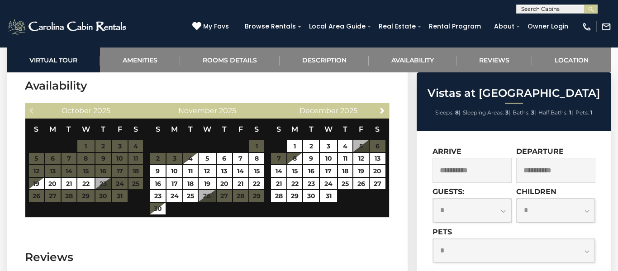
scroll to position [1773, 0]
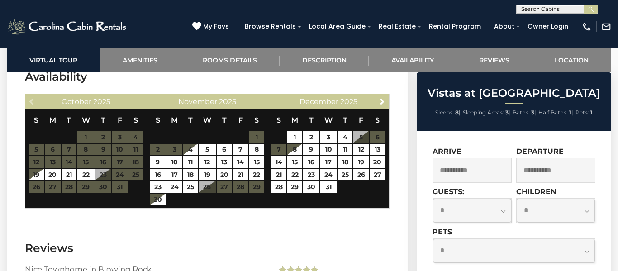
click at [503, 213] on select "**********" at bounding box center [472, 211] width 78 height 24
select select "*"
click at [433, 199] on select "**********" at bounding box center [472, 211] width 78 height 24
click at [503, 213] on select "**********" at bounding box center [472, 211] width 78 height 24
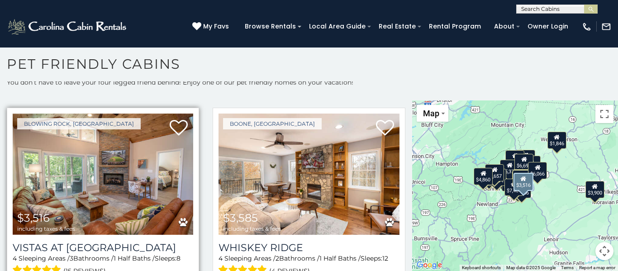
scroll to position [1039, 0]
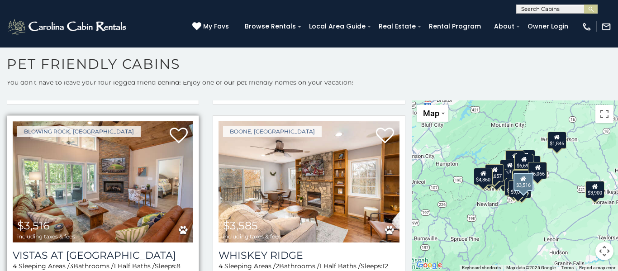
click at [77, 177] on img at bounding box center [103, 181] width 181 height 121
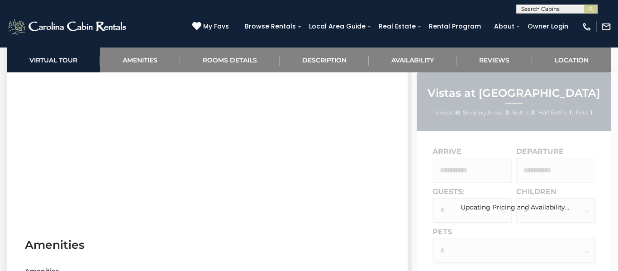
scroll to position [501, 0]
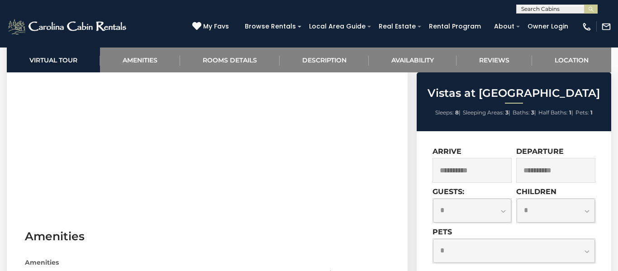
click at [453, 215] on select "**********" at bounding box center [472, 211] width 78 height 24
select select "*"
click at [433, 199] on select "**********" at bounding box center [472, 211] width 78 height 24
click at [570, 211] on select "**********" at bounding box center [556, 211] width 78 height 24
select select "*"
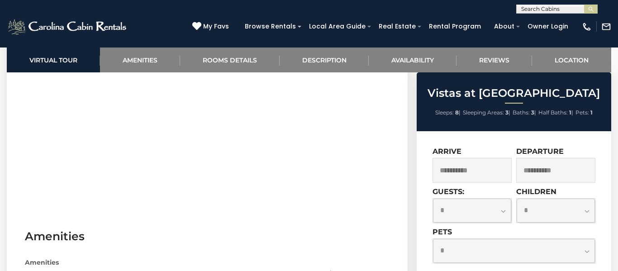
click at [517, 199] on select "**********" at bounding box center [556, 211] width 78 height 24
click at [579, 251] on select "**********" at bounding box center [514, 251] width 162 height 24
select select "*"
click at [433, 239] on select "**********" at bounding box center [514, 251] width 162 height 24
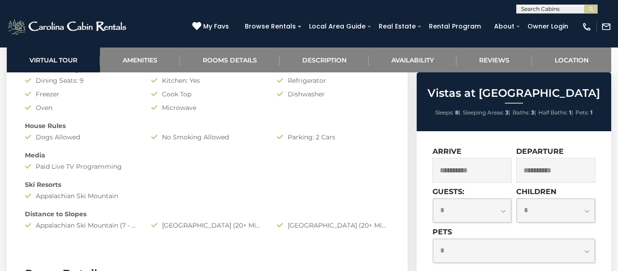
scroll to position [859, 0]
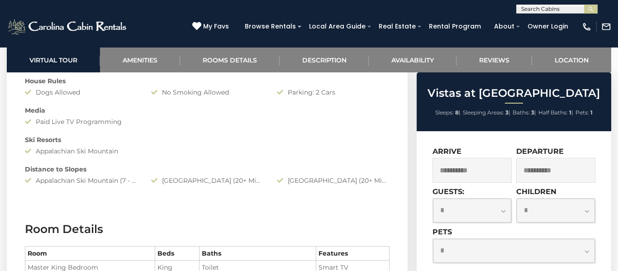
scroll to position [913, 0]
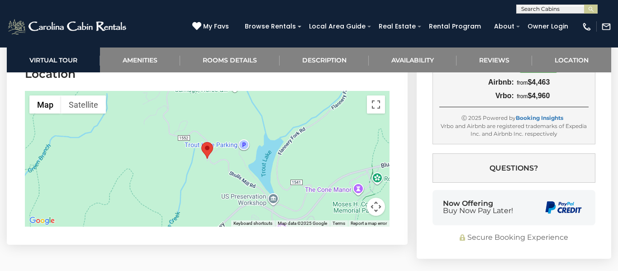
scroll to position [2226, 0]
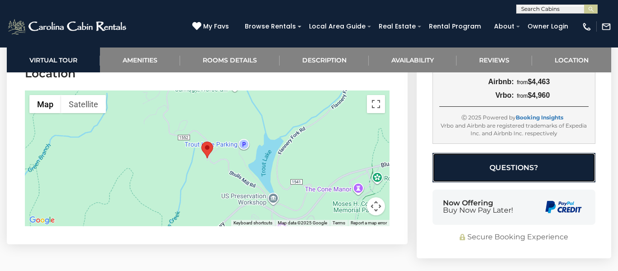
click at [516, 177] on button "Questions?" at bounding box center [514, 167] width 163 height 29
select select "*"
select select "**********"
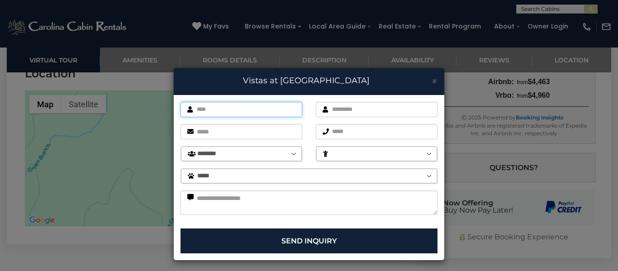
click at [276, 111] on input "text" at bounding box center [242, 109] width 122 height 15
type input "**********"
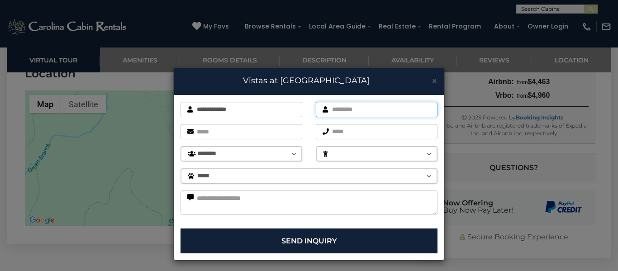
type input "*******"
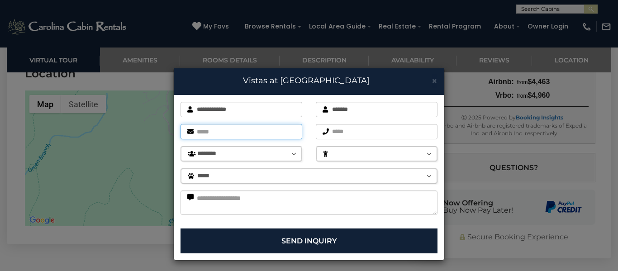
type input "**********"
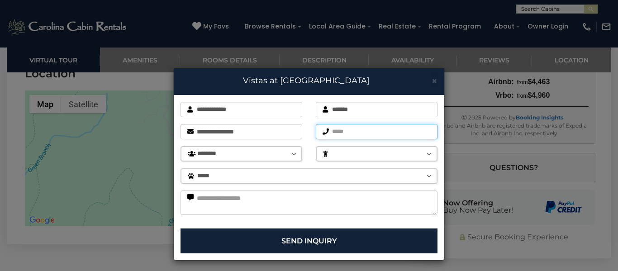
type input "**********"
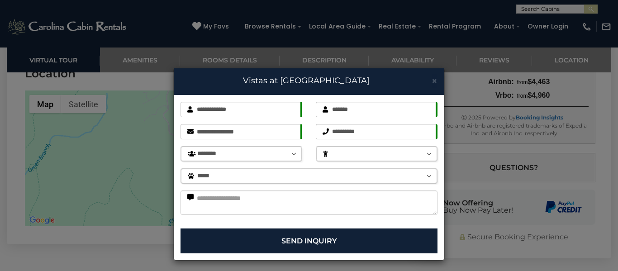
click at [324, 152] on icon at bounding box center [325, 154] width 5 height 6
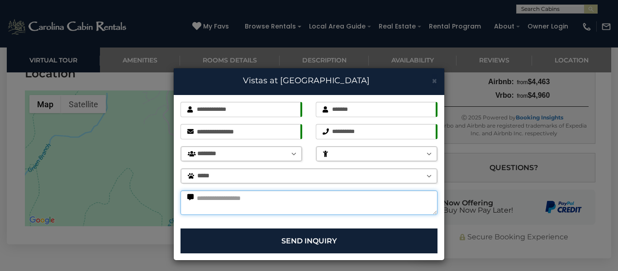
click at [235, 202] on textarea at bounding box center [309, 203] width 257 height 24
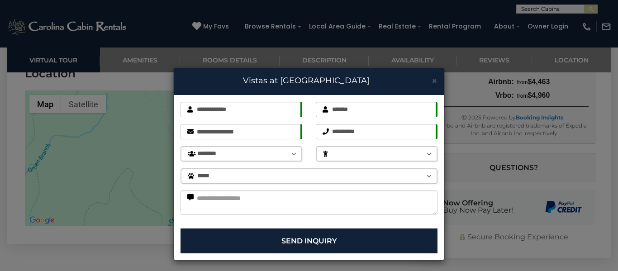
click at [357, 156] on select "******** * * * *" at bounding box center [376, 154] width 121 height 14
select select "********"
click at [316, 147] on select "******** * * * *" at bounding box center [376, 154] width 121 height 14
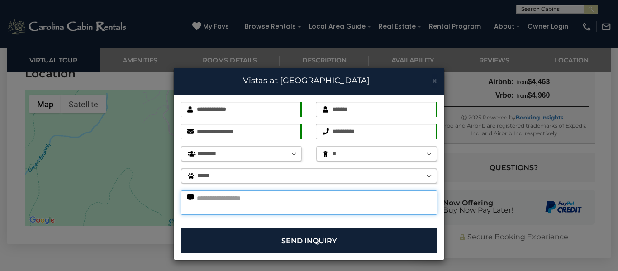
click at [312, 201] on textarea at bounding box center [309, 203] width 257 height 24
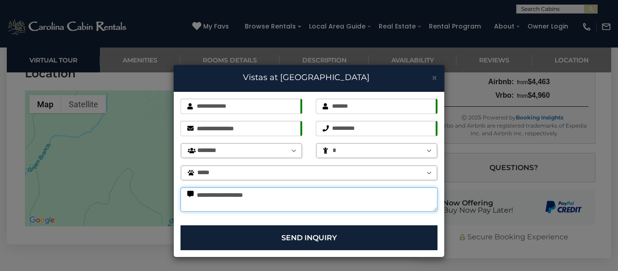
click at [286, 199] on textarea "**********" at bounding box center [309, 199] width 257 height 24
type textarea "*"
type textarea "**********"
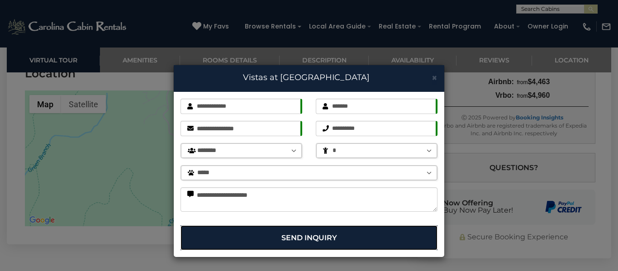
click at [313, 244] on button "Send Inquiry" at bounding box center [309, 237] width 257 height 25
click at [310, 239] on button "Send Inquiry" at bounding box center [309, 237] width 257 height 25
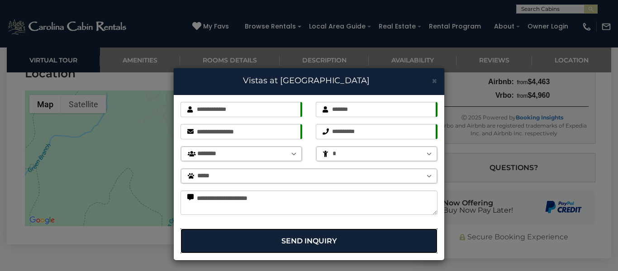
click at [313, 236] on button "Send Inquiry" at bounding box center [309, 241] width 257 height 25
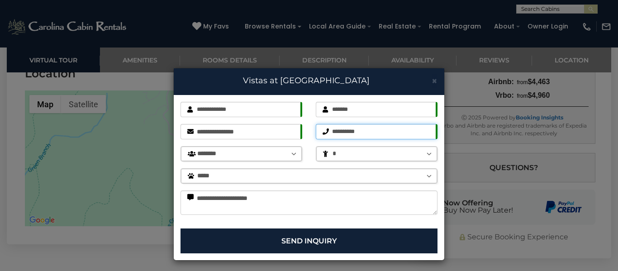
click at [371, 131] on input "**********" at bounding box center [377, 131] width 122 height 15
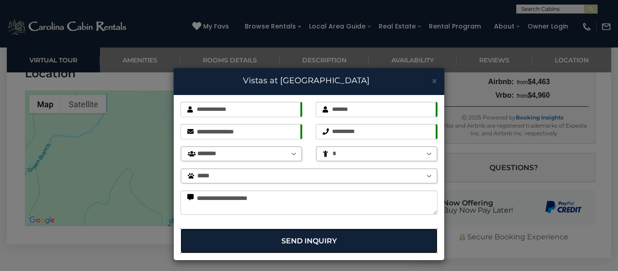
click at [287, 239] on button "Send Inquiry" at bounding box center [309, 241] width 257 height 25
click at [1, 162] on div "**********" at bounding box center [309, 135] width 618 height 271
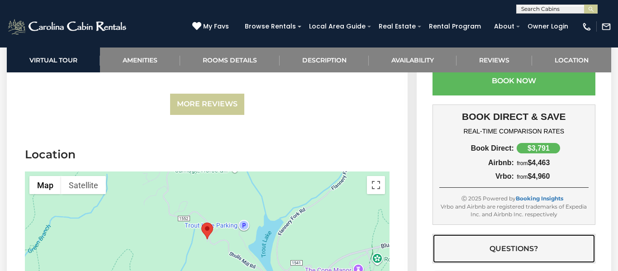
scroll to position [2148, 0]
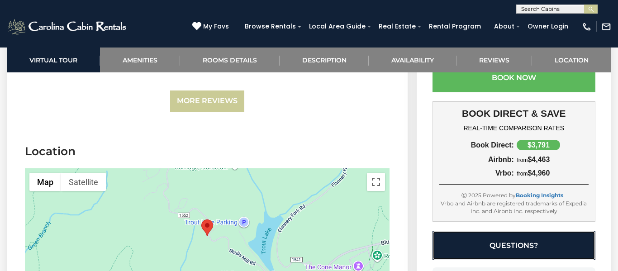
click at [529, 245] on button "Questions?" at bounding box center [514, 244] width 163 height 29
select select "**********"
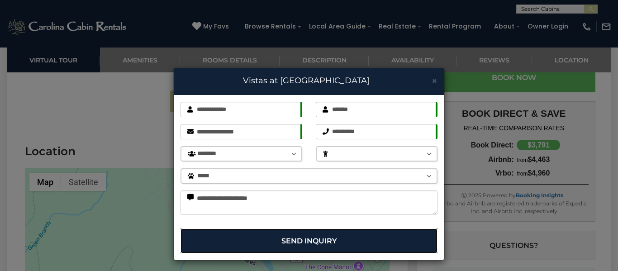
click at [301, 236] on button "Send Inquiry" at bounding box center [309, 241] width 257 height 25
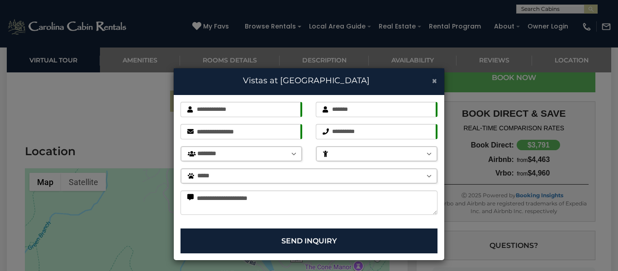
click at [433, 81] on span "×" at bounding box center [435, 80] width 6 height 11
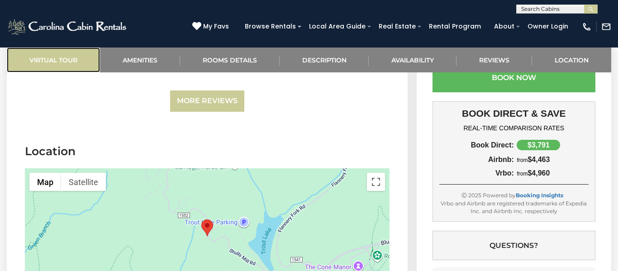
click at [46, 66] on link "Virtual Tour" at bounding box center [53, 60] width 93 height 25
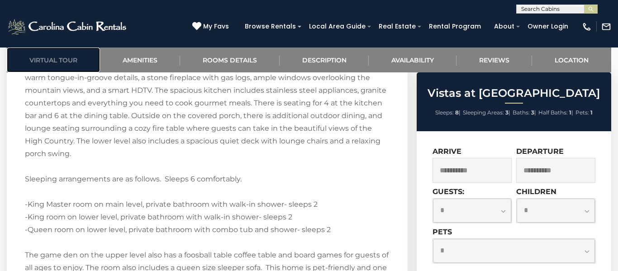
scroll to position [0, 0]
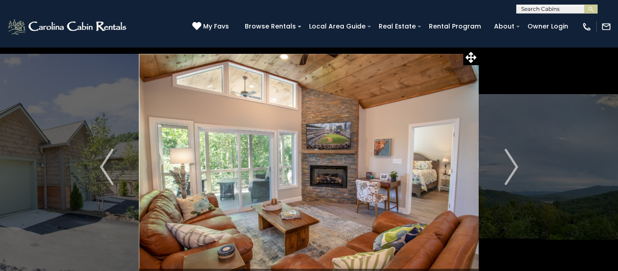
click at [351, 176] on img at bounding box center [309, 167] width 340 height 240
click at [469, 60] on icon at bounding box center [471, 57] width 11 height 11
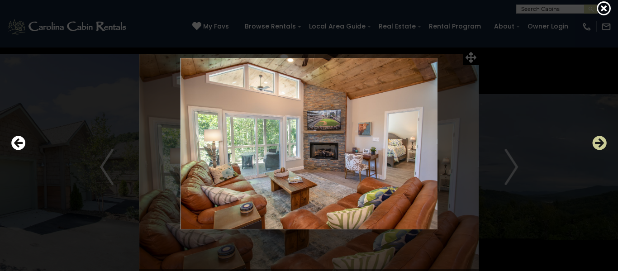
click at [606, 142] on icon "Next" at bounding box center [599, 143] width 14 height 14
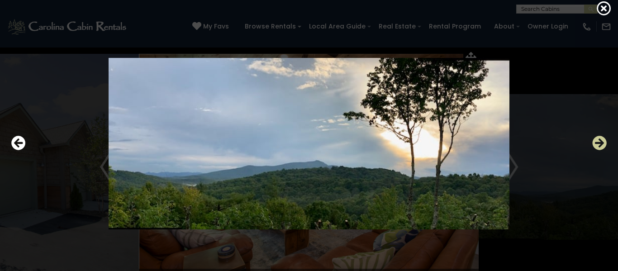
click at [606, 142] on icon "Next" at bounding box center [599, 143] width 14 height 14
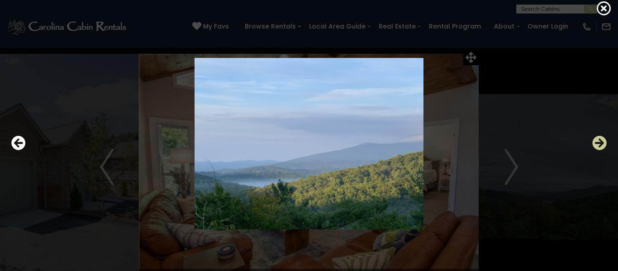
click at [606, 142] on icon "Next" at bounding box center [599, 143] width 14 height 14
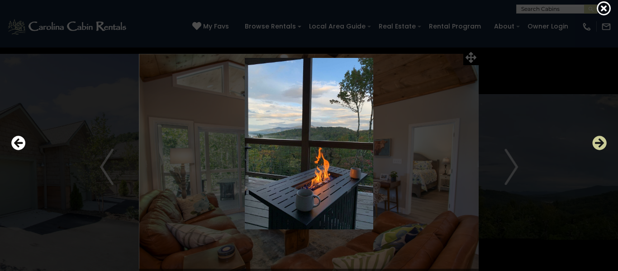
click at [606, 142] on icon "Next" at bounding box center [599, 143] width 14 height 14
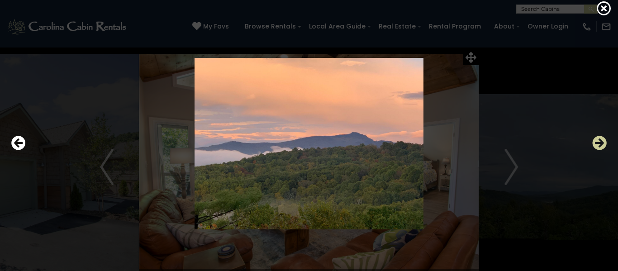
click at [606, 142] on icon "Next" at bounding box center [599, 143] width 14 height 14
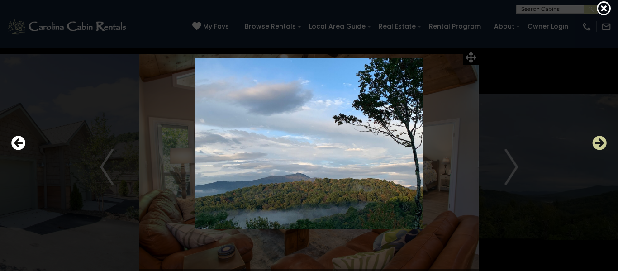
click at [606, 142] on icon "Next" at bounding box center [599, 143] width 14 height 14
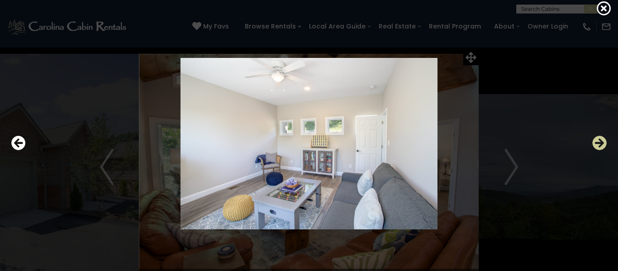
click at [606, 142] on icon "Next" at bounding box center [599, 143] width 14 height 14
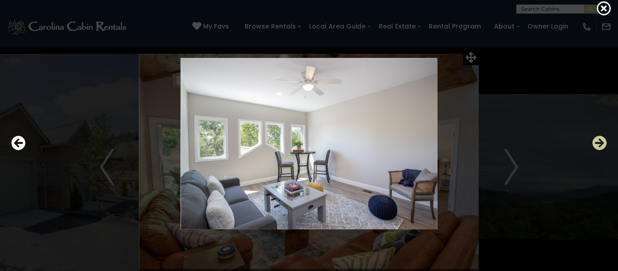
click at [606, 142] on icon "Next" at bounding box center [599, 143] width 14 height 14
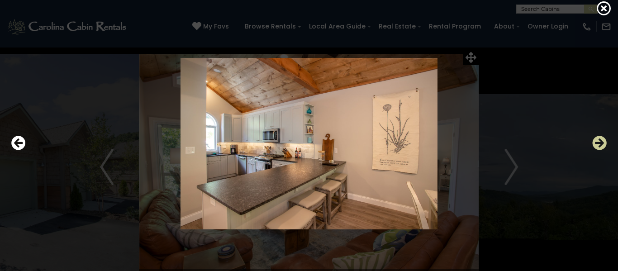
click at [606, 142] on icon "Next" at bounding box center [599, 143] width 14 height 14
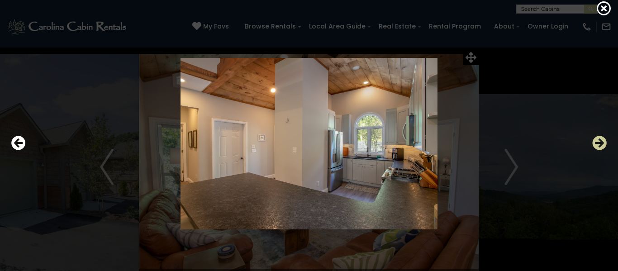
click at [606, 142] on icon "Next" at bounding box center [599, 143] width 14 height 14
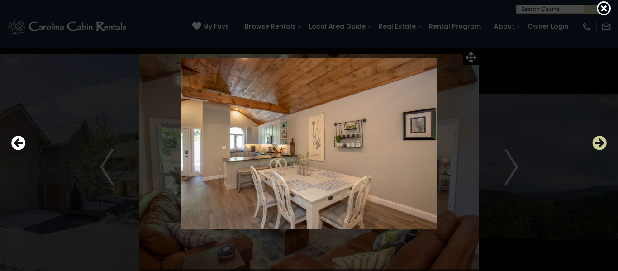
click at [603, 144] on icon "Next" at bounding box center [599, 143] width 14 height 14
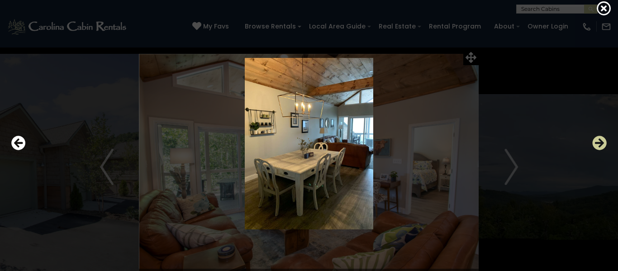
click at [603, 144] on icon "Next" at bounding box center [599, 143] width 14 height 14
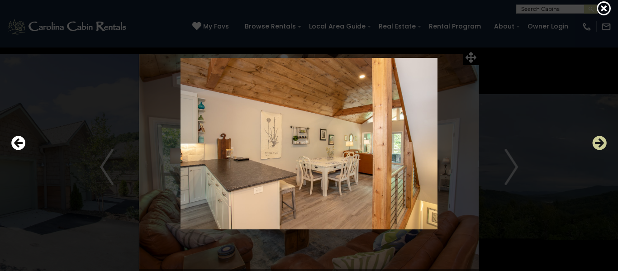
click at [603, 144] on icon "Next" at bounding box center [599, 143] width 14 height 14
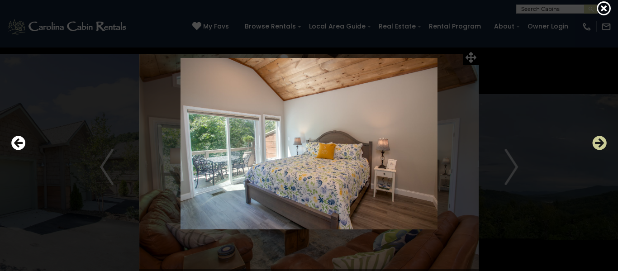
click at [603, 144] on icon "Next" at bounding box center [599, 143] width 14 height 14
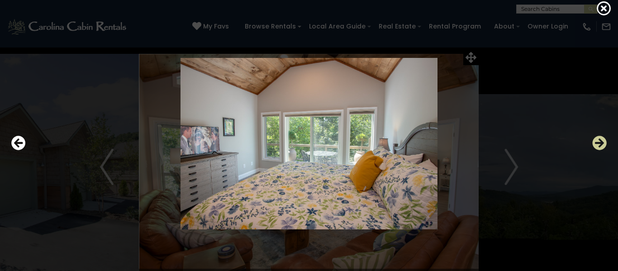
click at [603, 144] on icon "Next" at bounding box center [599, 143] width 14 height 14
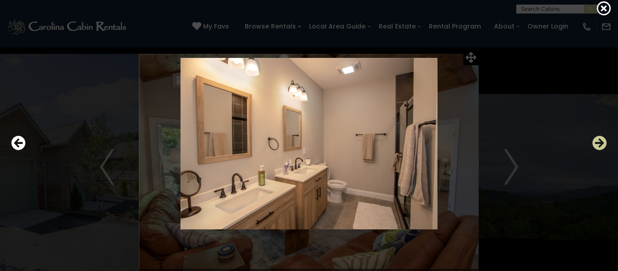
click at [603, 144] on icon "Next" at bounding box center [599, 143] width 14 height 14
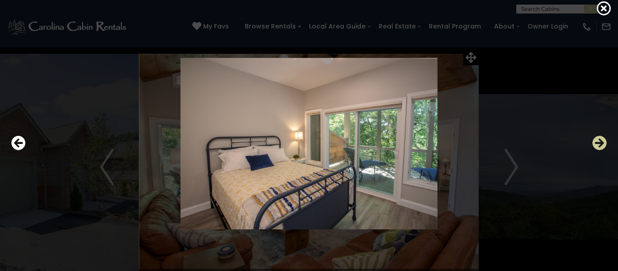
click at [603, 144] on icon "Next" at bounding box center [599, 143] width 14 height 14
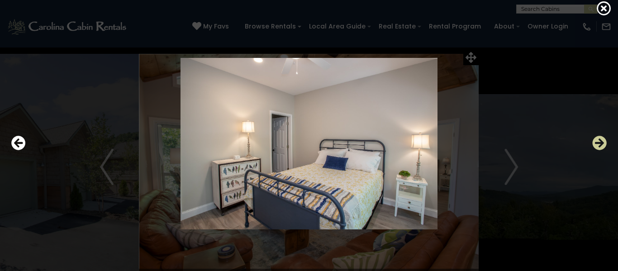
click at [603, 144] on icon "Next" at bounding box center [599, 143] width 14 height 14
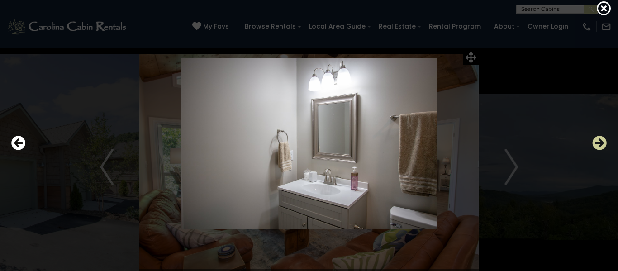
click at [603, 144] on icon "Next" at bounding box center [599, 143] width 14 height 14
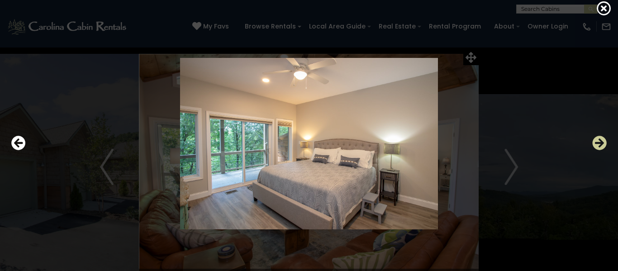
click at [603, 145] on icon "Next" at bounding box center [599, 143] width 14 height 14
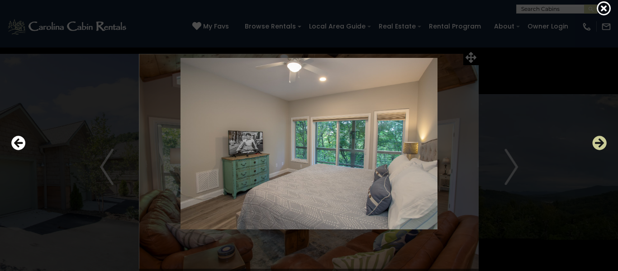
click at [603, 145] on icon "Next" at bounding box center [599, 143] width 14 height 14
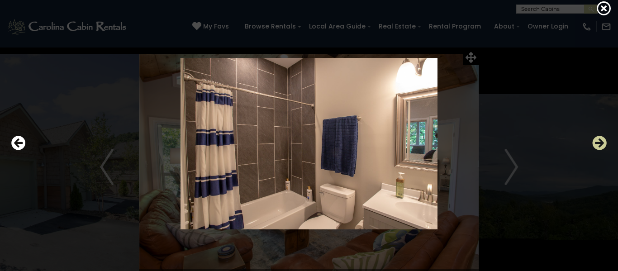
click at [603, 145] on icon "Next" at bounding box center [599, 143] width 14 height 14
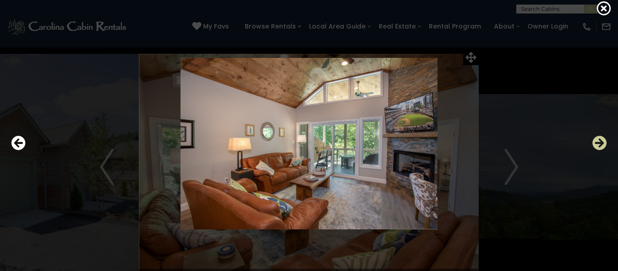
click at [603, 145] on icon "Next" at bounding box center [599, 143] width 14 height 14
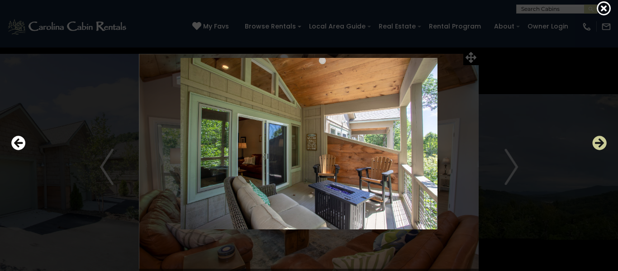
click at [603, 144] on icon "Next" at bounding box center [599, 143] width 14 height 14
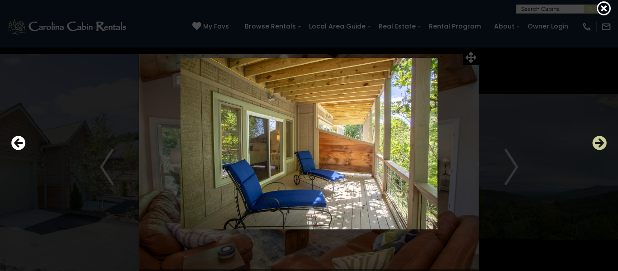
click at [601, 143] on icon "Next" at bounding box center [599, 143] width 14 height 14
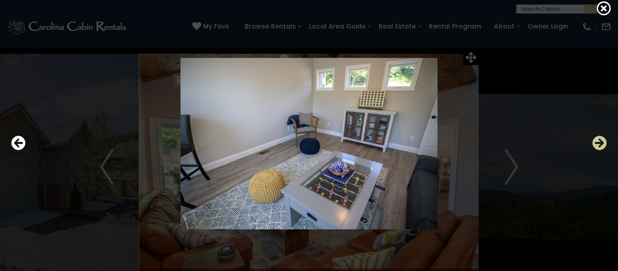
click at [601, 143] on icon "Next" at bounding box center [599, 143] width 14 height 14
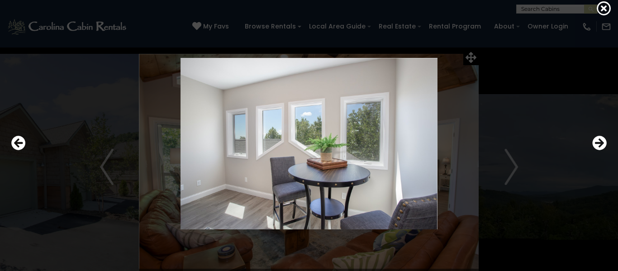
click at [513, 172] on img at bounding box center [309, 144] width 511 height 172
click at [606, 142] on icon "Next" at bounding box center [599, 143] width 14 height 14
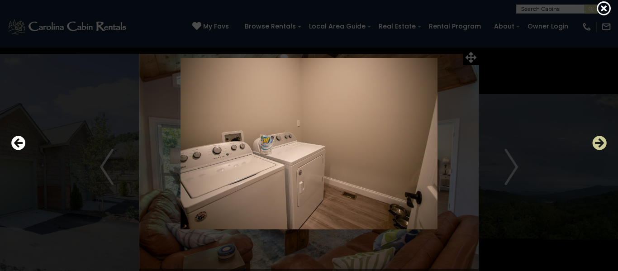
click at [606, 142] on icon "Next" at bounding box center [599, 143] width 14 height 14
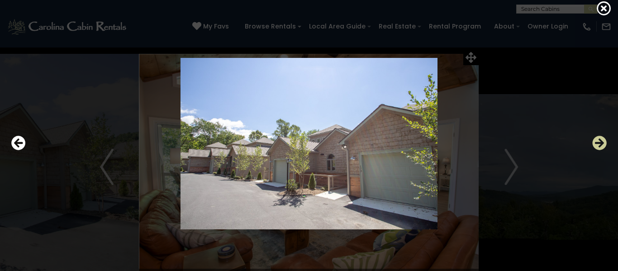
click at [606, 142] on icon "Next" at bounding box center [599, 143] width 14 height 14
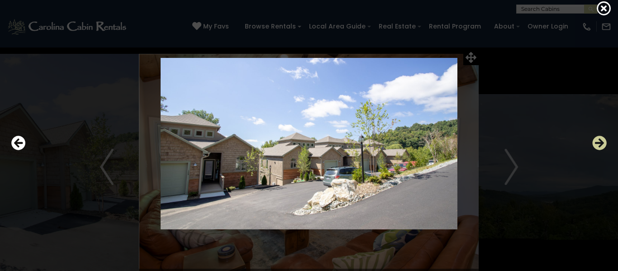
click at [601, 143] on icon "Next" at bounding box center [599, 143] width 14 height 14
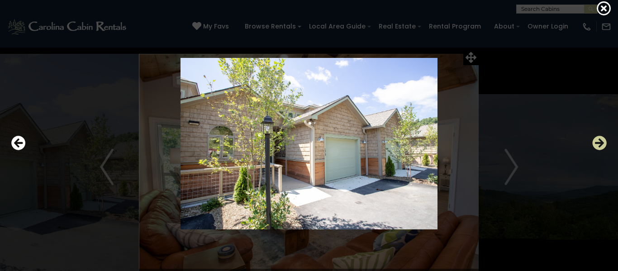
click at [601, 143] on icon "Next" at bounding box center [599, 143] width 14 height 14
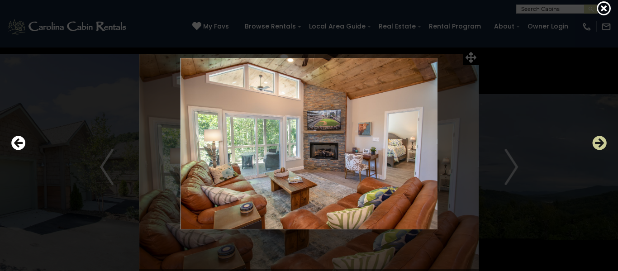
click at [601, 143] on icon "Next" at bounding box center [599, 143] width 14 height 14
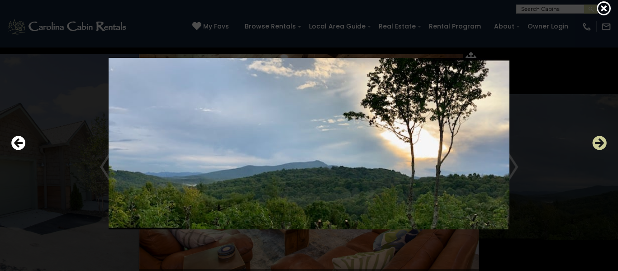
click at [601, 143] on icon "Next" at bounding box center [599, 143] width 14 height 14
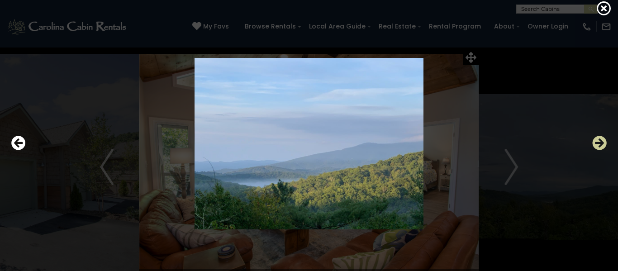
click at [601, 143] on icon "Next" at bounding box center [599, 143] width 14 height 14
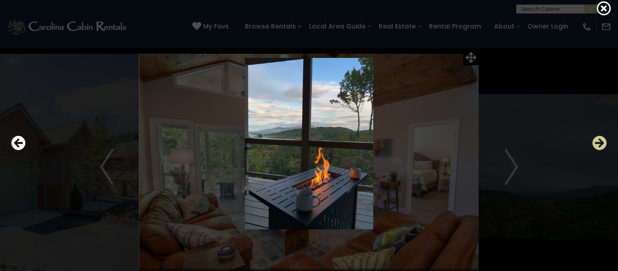
click at [601, 143] on icon "Next" at bounding box center [599, 143] width 14 height 14
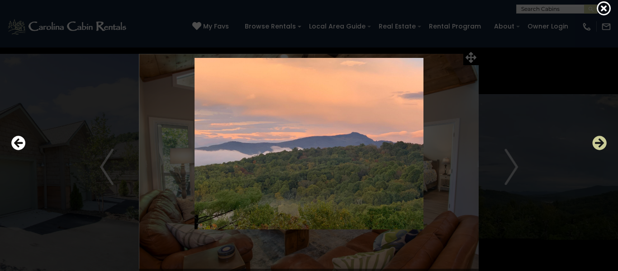
click at [601, 143] on icon "Next" at bounding box center [599, 143] width 14 height 14
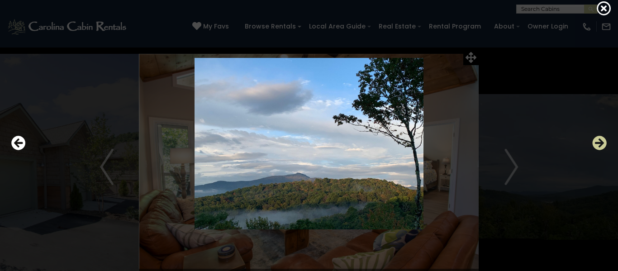
click at [601, 143] on icon "Next" at bounding box center [599, 143] width 14 height 14
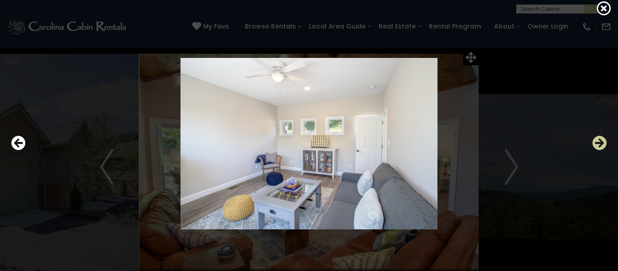
click at [601, 143] on icon "Next" at bounding box center [599, 143] width 14 height 14
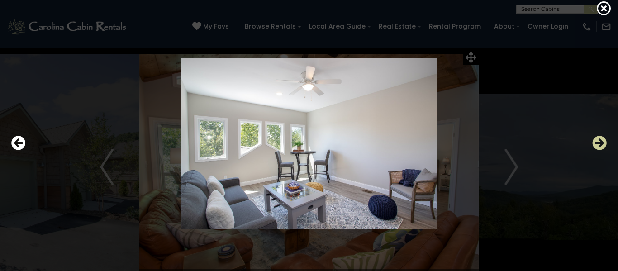
click at [601, 143] on icon "Next" at bounding box center [599, 143] width 14 height 14
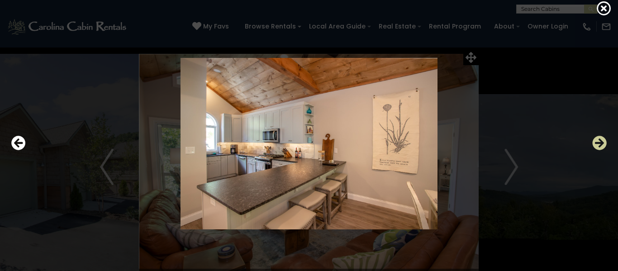
click at [601, 143] on icon "Next" at bounding box center [599, 143] width 14 height 14
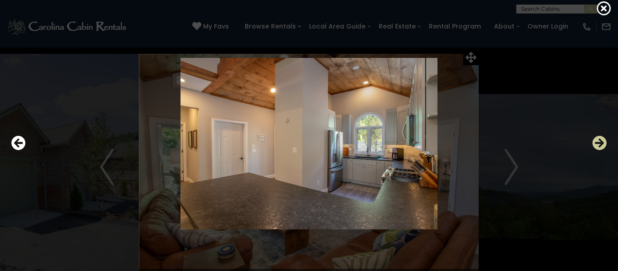
click at [601, 143] on icon "Next" at bounding box center [599, 143] width 14 height 14
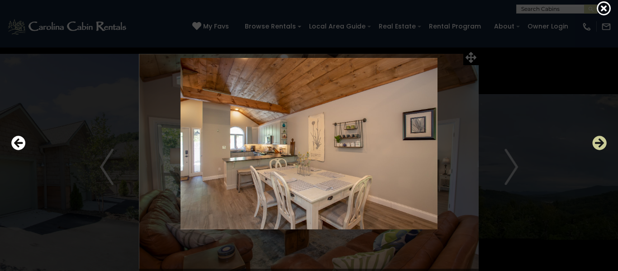
click at [601, 143] on icon "Next" at bounding box center [599, 143] width 14 height 14
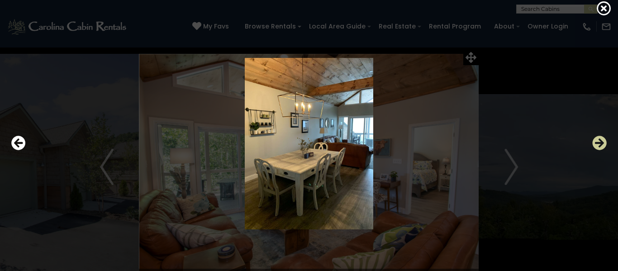
click at [601, 143] on icon "Next" at bounding box center [599, 143] width 14 height 14
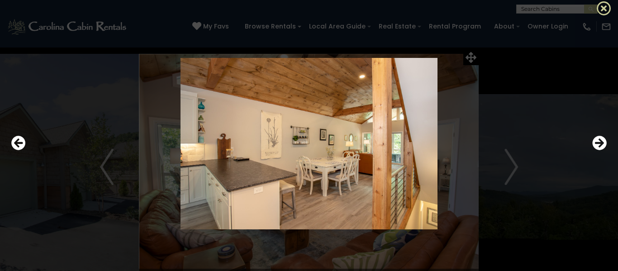
click at [603, 3] on icon at bounding box center [604, 8] width 14 height 14
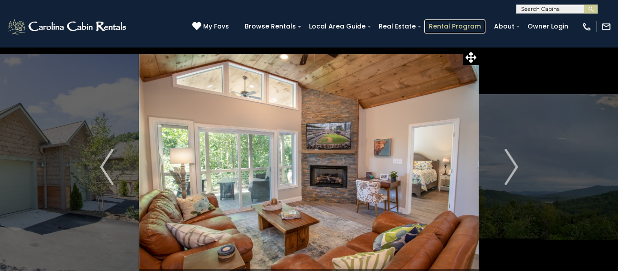
click at [451, 23] on link "Rental Program" at bounding box center [455, 26] width 61 height 14
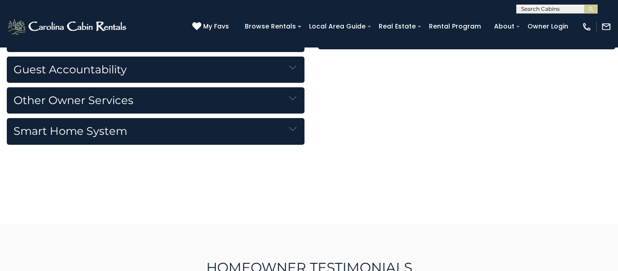
scroll to position [1203, 0]
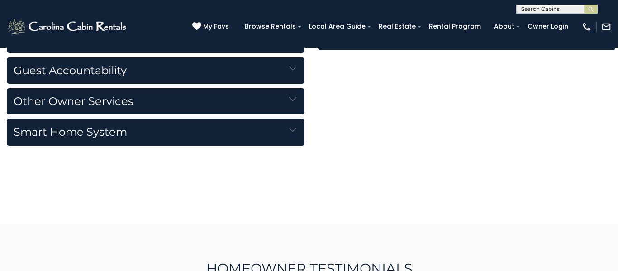
click at [293, 95] on img at bounding box center [292, 98] width 7 height 7
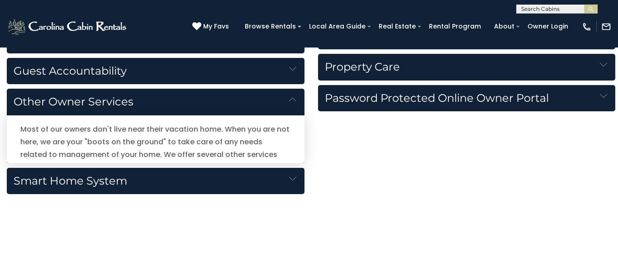
scroll to position [1120, 0]
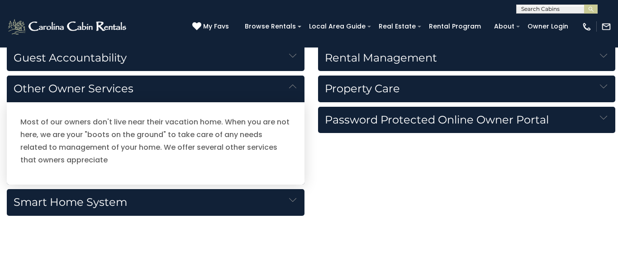
click at [293, 87] on img at bounding box center [292, 86] width 7 height 7
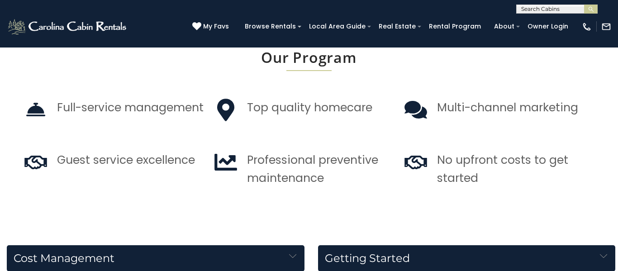
scroll to position [0, 0]
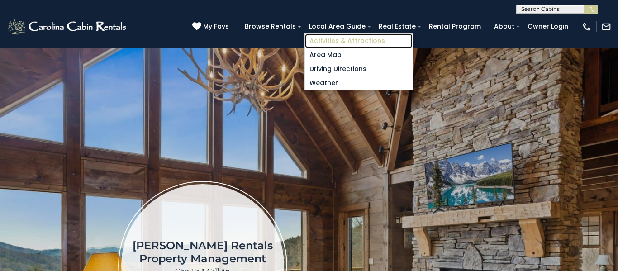
click at [348, 38] on link "Activities & Attractions" at bounding box center [359, 41] width 108 height 14
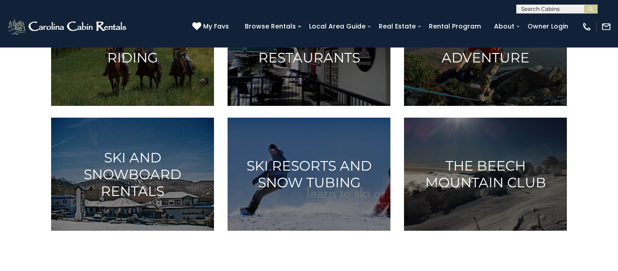
scroll to position [551, 0]
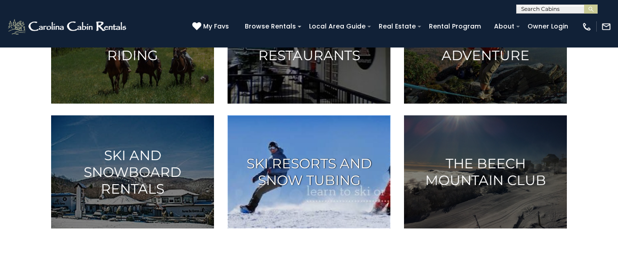
click at [348, 175] on h3 "Ski Resorts and Snow Tubing" at bounding box center [309, 171] width 140 height 33
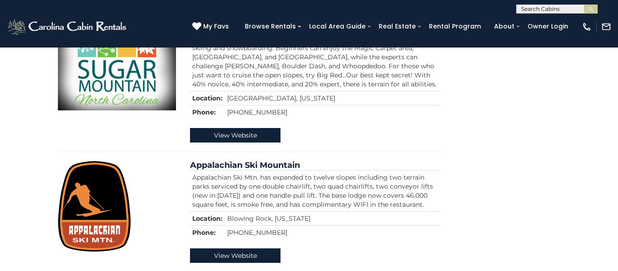
scroll to position [664, 0]
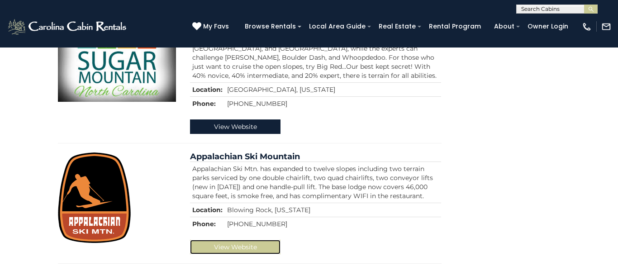
click at [235, 240] on link "View Website" at bounding box center [235, 247] width 91 height 14
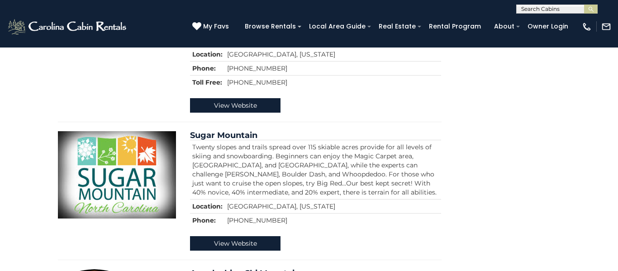
scroll to position [548, 0]
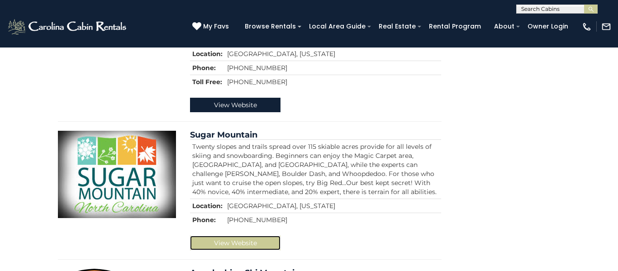
click at [274, 236] on link "View Website" at bounding box center [235, 243] width 91 height 14
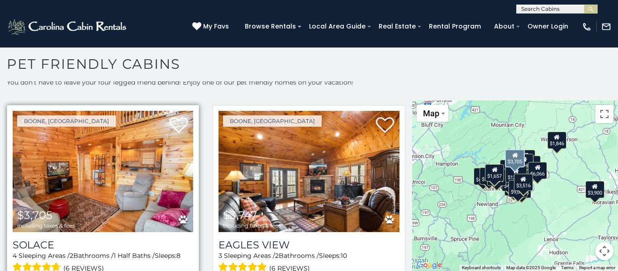
scroll to position [1257, 0]
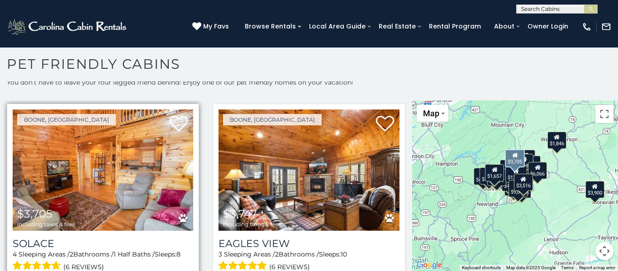
click at [141, 189] on img at bounding box center [103, 170] width 181 height 121
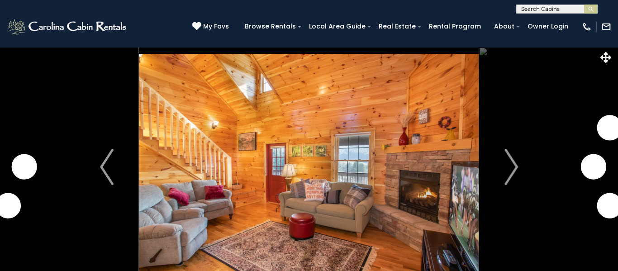
scroll to position [159, 0]
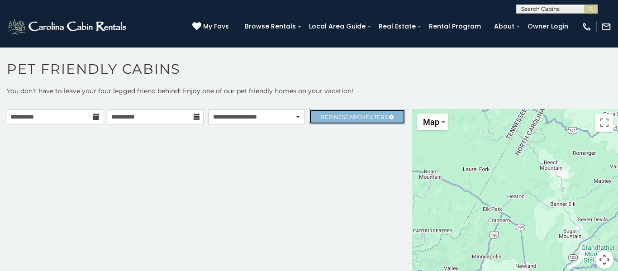
click at [345, 115] on span "Search" at bounding box center [354, 117] width 24 height 7
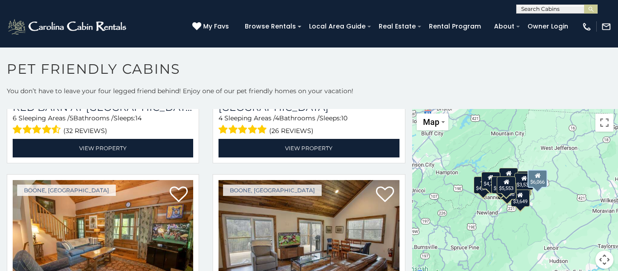
scroll to position [493, 0]
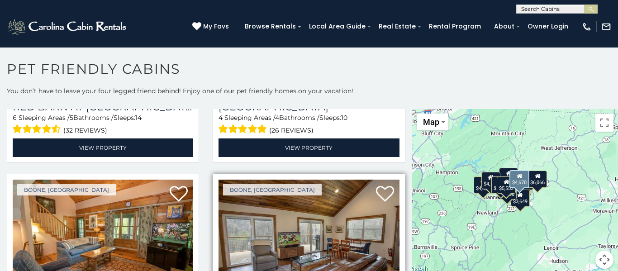
click at [314, 180] on img at bounding box center [309, 240] width 181 height 121
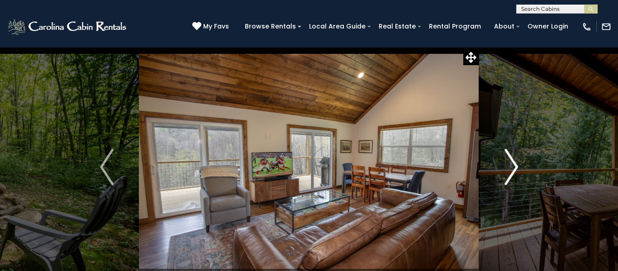
click at [512, 174] on img "Next" at bounding box center [512, 167] width 14 height 36
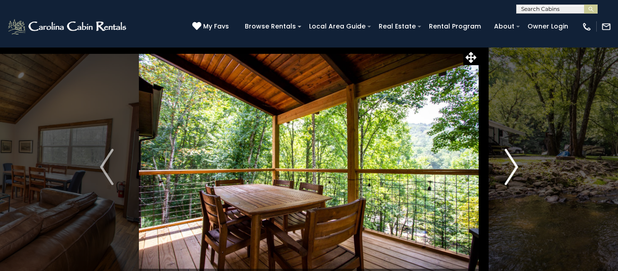
click at [512, 174] on img "Next" at bounding box center [512, 167] width 14 height 36
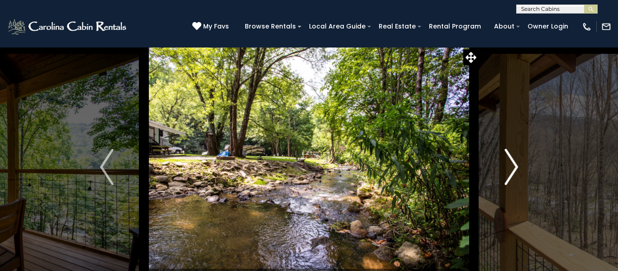
click at [512, 174] on img "Next" at bounding box center [512, 167] width 14 height 36
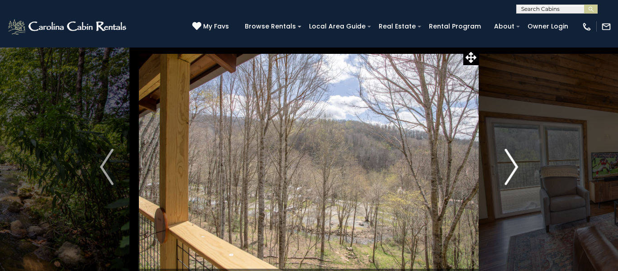
click at [512, 174] on img "Next" at bounding box center [512, 167] width 14 height 36
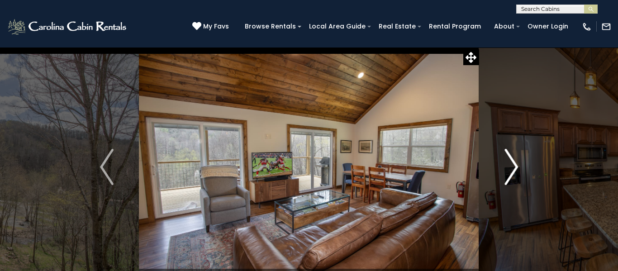
click at [512, 174] on img "Next" at bounding box center [512, 167] width 14 height 36
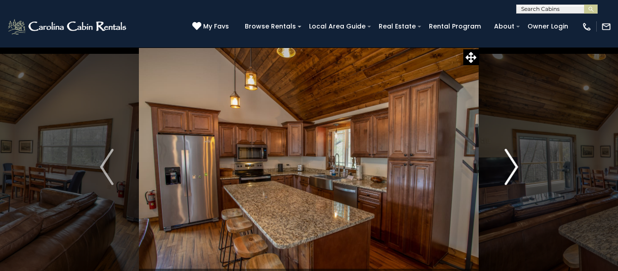
click at [512, 174] on img "Next" at bounding box center [512, 167] width 14 height 36
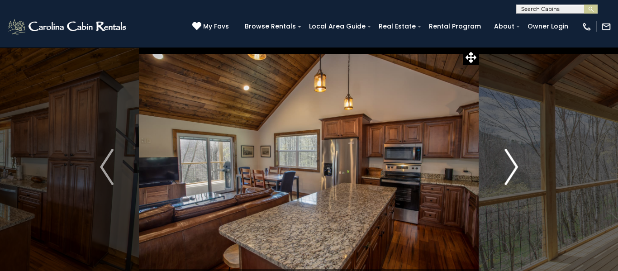
click at [512, 174] on img "Next" at bounding box center [512, 167] width 14 height 36
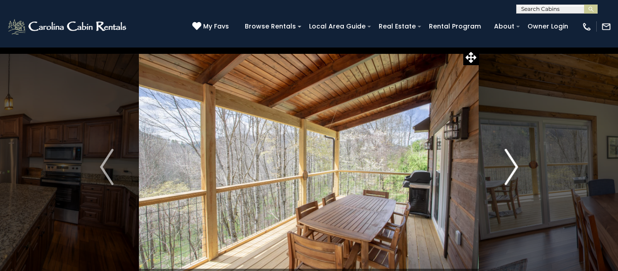
click at [512, 174] on img "Next" at bounding box center [512, 167] width 14 height 36
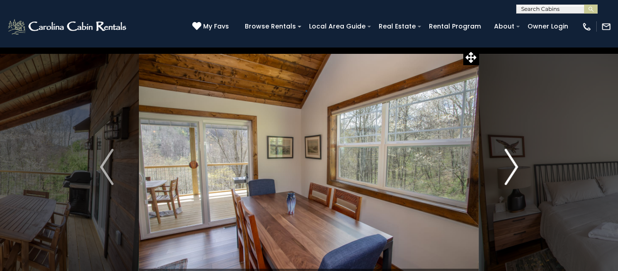
click at [512, 174] on img "Next" at bounding box center [512, 167] width 14 height 36
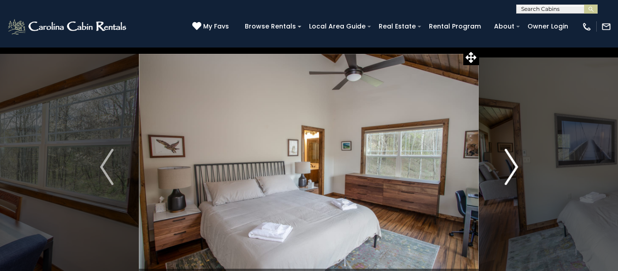
click at [512, 174] on img "Next" at bounding box center [512, 167] width 14 height 36
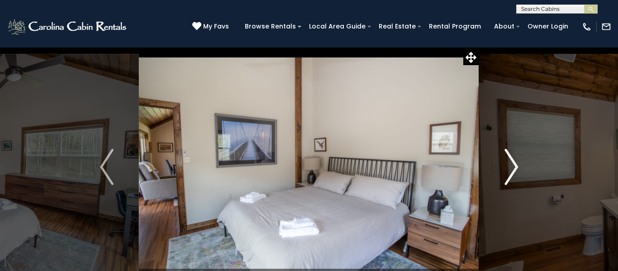
click at [512, 174] on img "Next" at bounding box center [512, 167] width 14 height 36
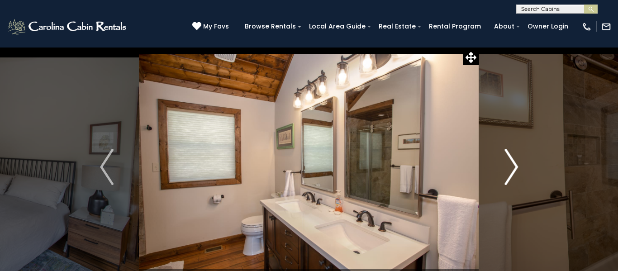
click at [512, 174] on img "Next" at bounding box center [512, 167] width 14 height 36
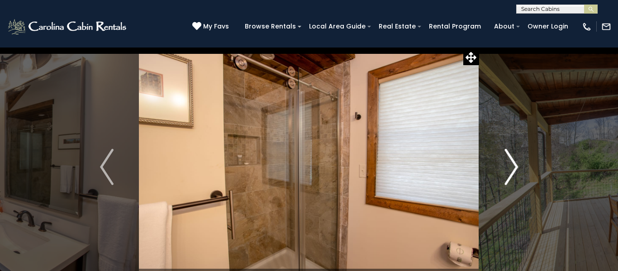
click at [512, 174] on img "Next" at bounding box center [512, 167] width 14 height 36
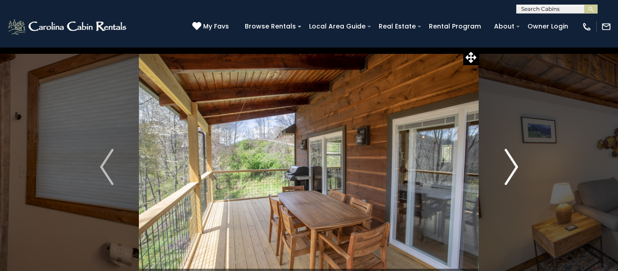
click at [512, 174] on img "Next" at bounding box center [512, 167] width 14 height 36
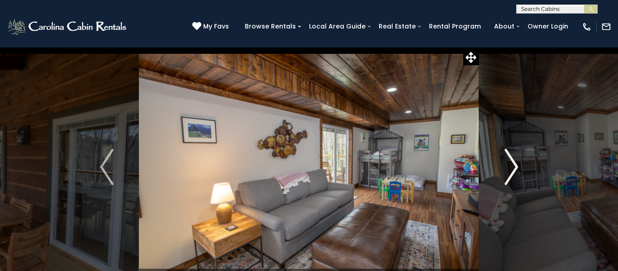
click at [512, 174] on img "Next" at bounding box center [512, 167] width 14 height 36
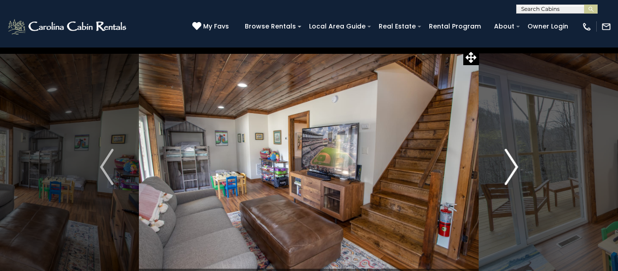
click at [512, 174] on img "Next" at bounding box center [512, 167] width 14 height 36
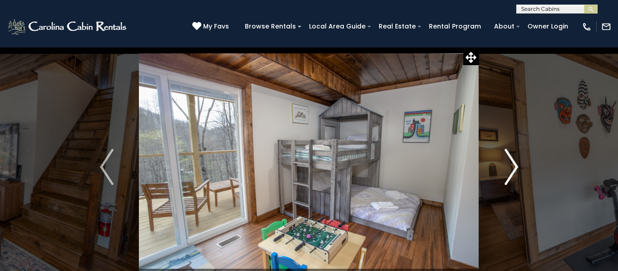
click at [512, 175] on img "Next" at bounding box center [512, 167] width 14 height 36
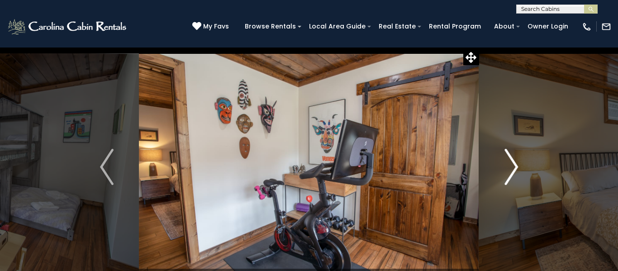
click at [512, 175] on img "Next" at bounding box center [512, 167] width 14 height 36
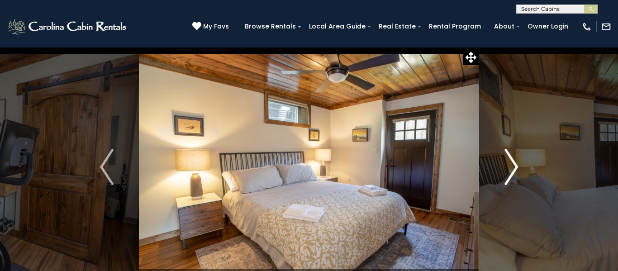
click at [512, 175] on img "Next" at bounding box center [512, 167] width 14 height 36
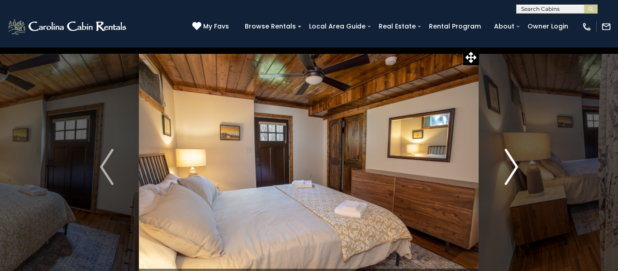
click at [512, 175] on img "Next" at bounding box center [512, 167] width 14 height 36
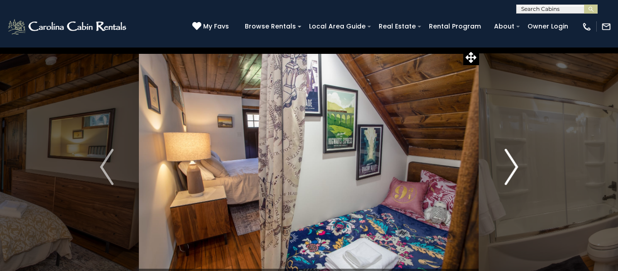
click at [512, 175] on img "Next" at bounding box center [512, 167] width 14 height 36
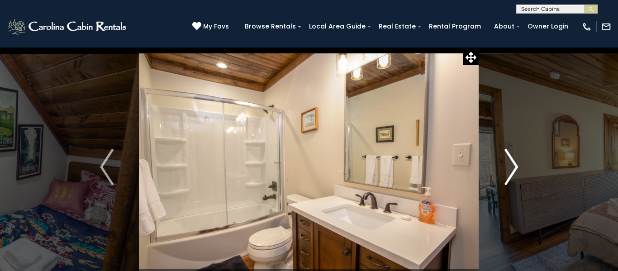
click at [512, 175] on img "Next" at bounding box center [512, 167] width 14 height 36
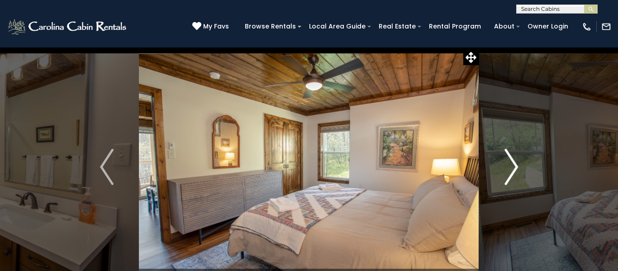
click at [512, 175] on img "Next" at bounding box center [512, 167] width 14 height 36
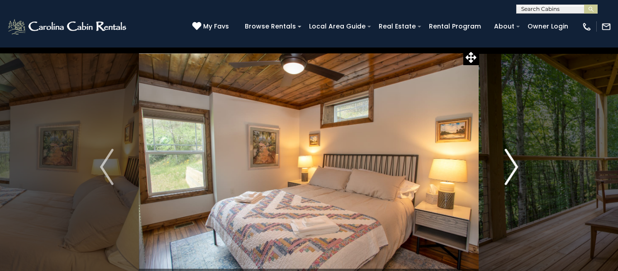
click at [512, 175] on img "Next" at bounding box center [512, 167] width 14 height 36
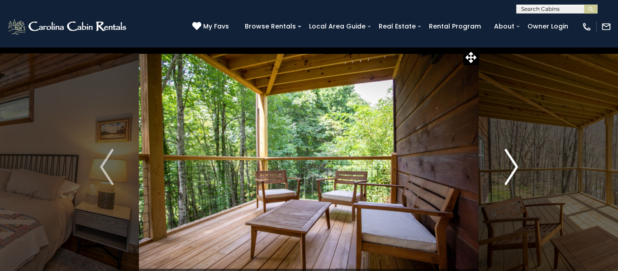
click at [512, 175] on img "Next" at bounding box center [512, 167] width 14 height 36
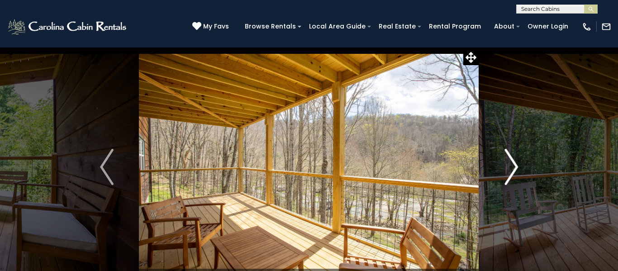
click at [512, 175] on img "Next" at bounding box center [512, 167] width 14 height 36
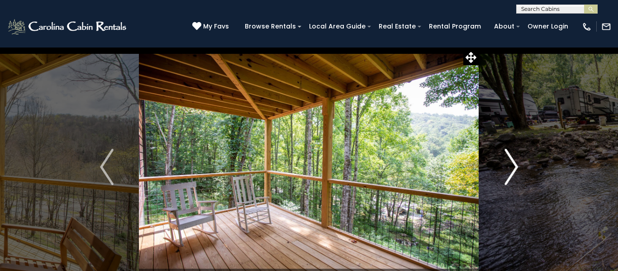
click at [512, 175] on img "Next" at bounding box center [512, 167] width 14 height 36
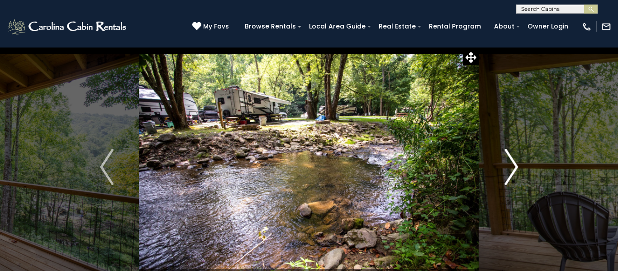
click at [512, 175] on img "Next" at bounding box center [512, 167] width 14 height 36
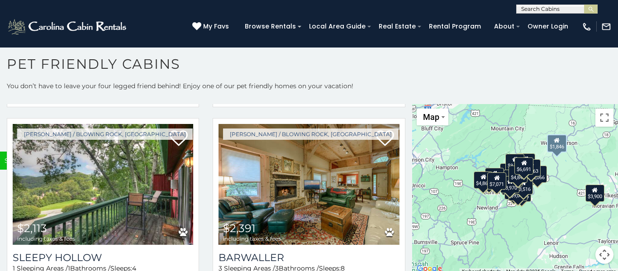
scroll to position [2902, 0]
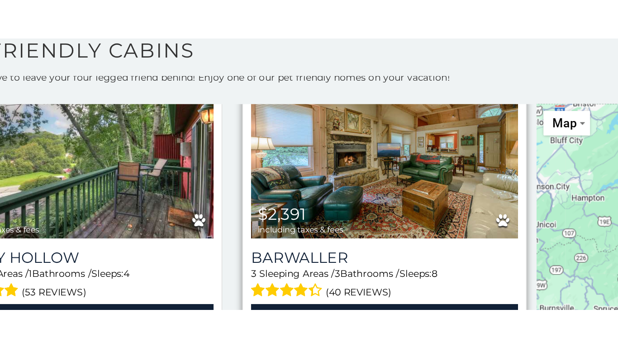
scroll to position [5, 0]
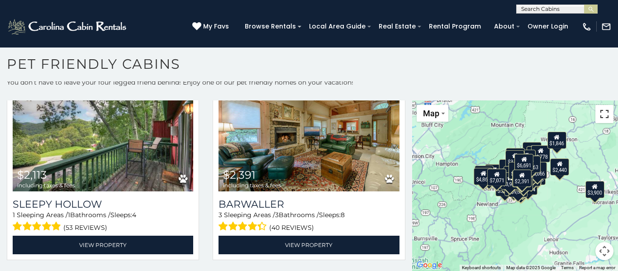
click at [606, 117] on button "Toggle fullscreen view" at bounding box center [605, 114] width 18 height 18
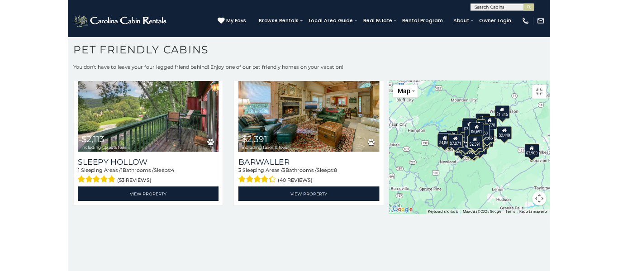
scroll to position [0, 0]
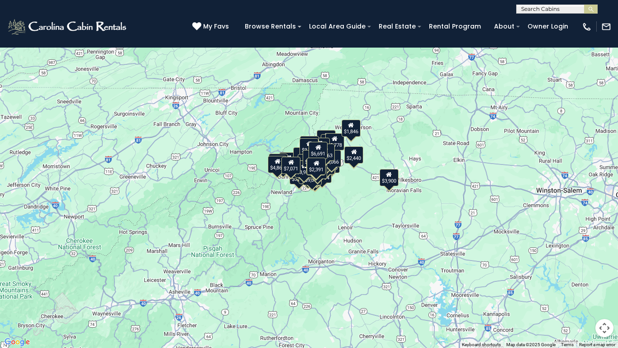
click at [337, 206] on div "$7,461 $7,816 $12,598 $3,900 $4,860 $5,083 $6,066 $7,941 $9,043 $3,348 $3,516 $…" at bounding box center [309, 174] width 618 height 348
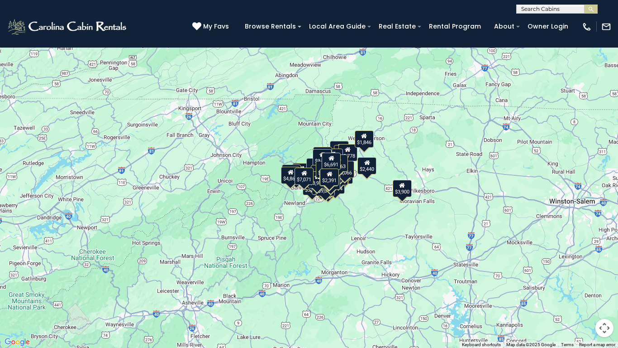
drag, startPoint x: 328, startPoint y: 195, endPoint x: 340, endPoint y: 206, distance: 16.7
click at [340, 206] on div "$7,461 $7,816 $12,598 $3,900 $4,860 $5,083 $6,066 $7,941 $9,043 $3,348 $3,516 $…" at bounding box center [309, 174] width 618 height 348
click at [603, 271] on button "Map camera controls" at bounding box center [605, 328] width 18 height 18
click at [582, 271] on button "Move right" at bounding box center [582, 305] width 18 height 18
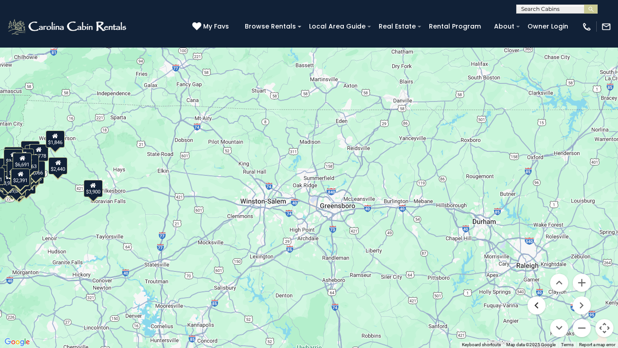
click at [537, 271] on button "Move left" at bounding box center [537, 305] width 18 height 18
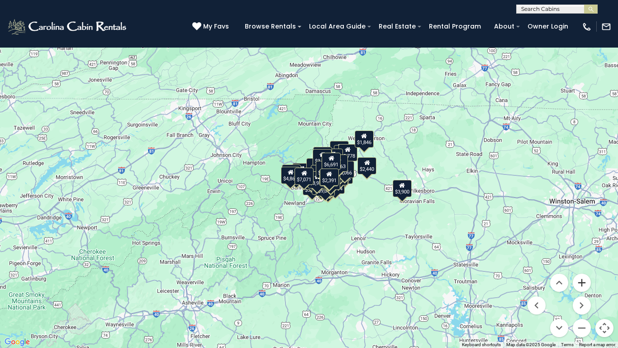
click at [579, 271] on button "Zoom in" at bounding box center [582, 282] width 18 height 18
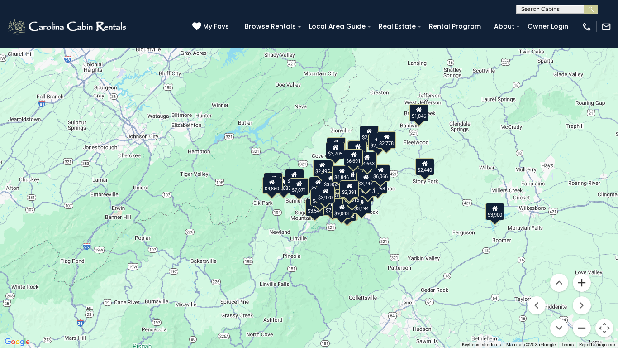
click at [579, 271] on button "Zoom in" at bounding box center [582, 282] width 18 height 18
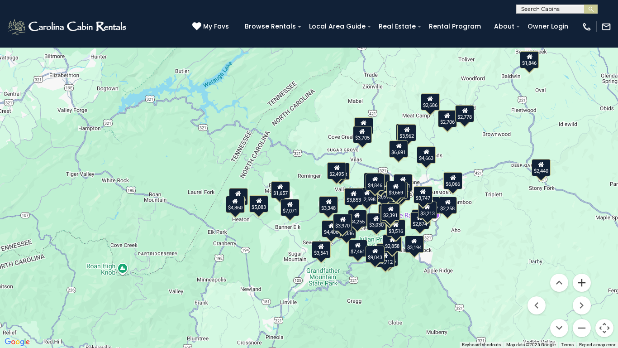
click at [578, 271] on button "Zoom in" at bounding box center [582, 282] width 18 height 18
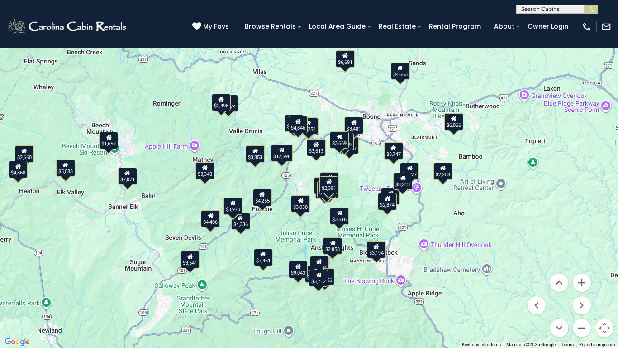
drag, startPoint x: 564, startPoint y: 220, endPoint x: 419, endPoint y: 145, distance: 163.6
click at [419, 145] on div "$7,461 $7,816 $12,598 $3,900 $4,860 $5,083 $6,066 $7,941 $9,043 $3,348 $3,516 $…" at bounding box center [309, 174] width 618 height 348
click at [581, 271] on button "Zoom in" at bounding box center [582, 282] width 18 height 18
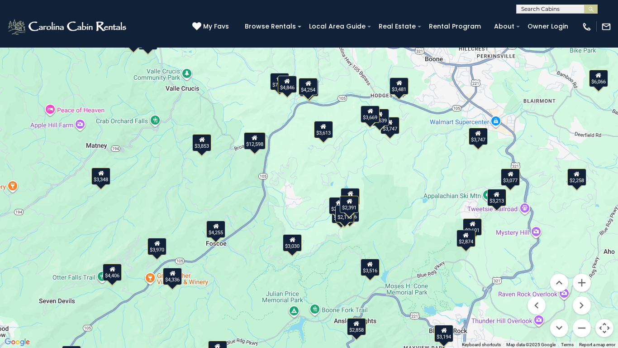
click at [483, 139] on div "$3,747" at bounding box center [478, 136] width 19 height 17
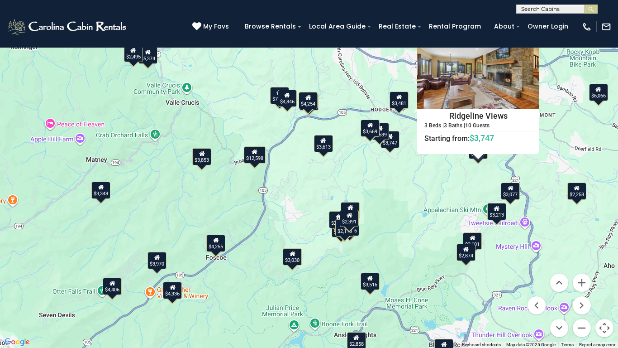
click at [530, 38] on button "Close" at bounding box center [532, 35] width 16 height 16
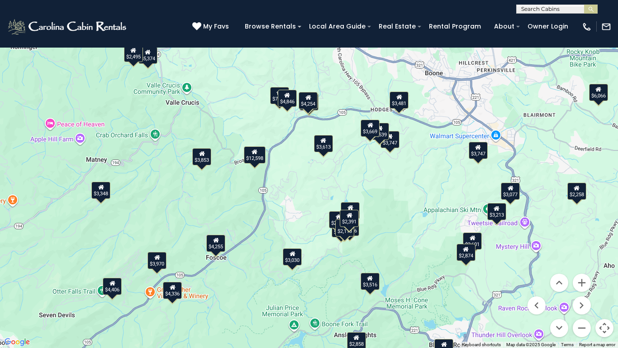
click at [511, 196] on div "$3,077" at bounding box center [510, 190] width 19 height 17
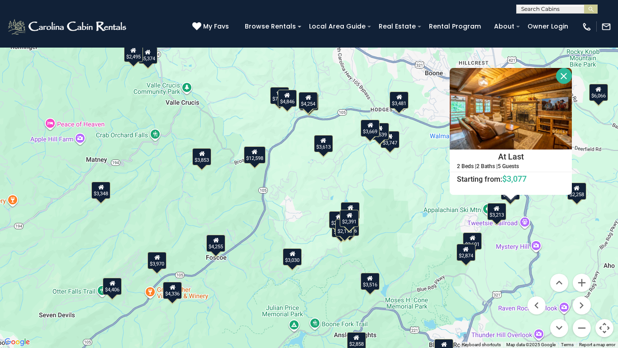
click at [565, 76] on button "Close" at bounding box center [564, 76] width 16 height 16
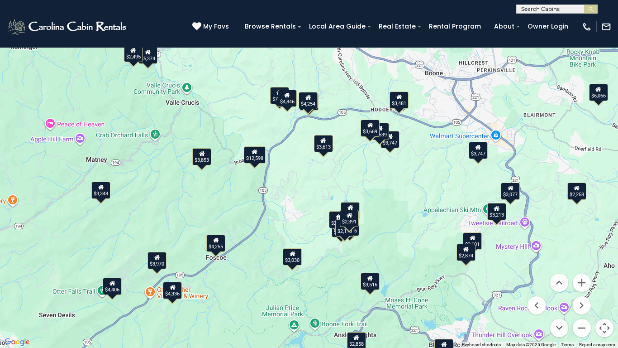
click at [493, 218] on div "$3,213" at bounding box center [496, 211] width 19 height 17
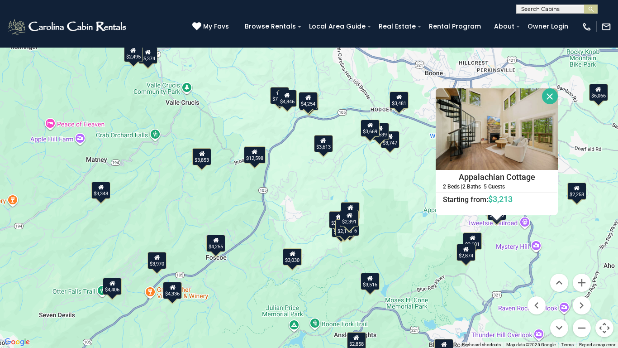
click at [546, 96] on button "Close" at bounding box center [550, 96] width 16 height 16
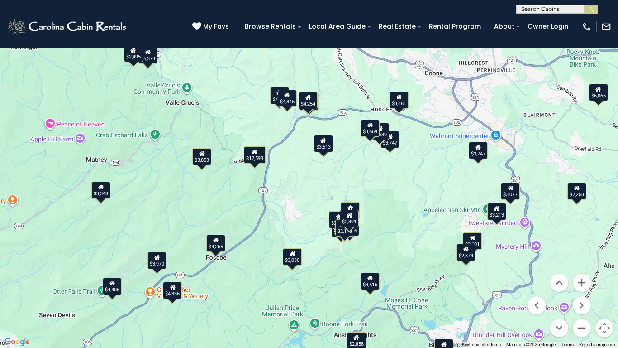
click at [475, 244] on div "$2,874" at bounding box center [466, 251] width 19 height 17
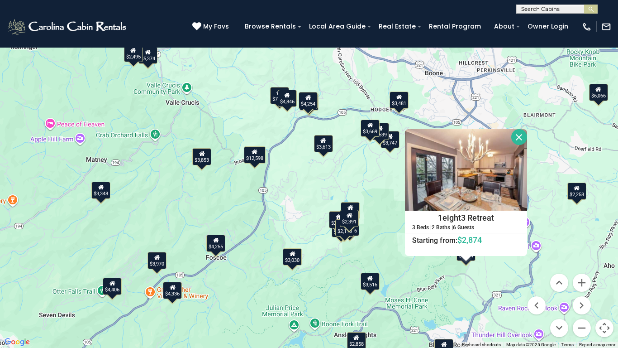
click at [518, 138] on button "Close" at bounding box center [519, 137] width 16 height 16
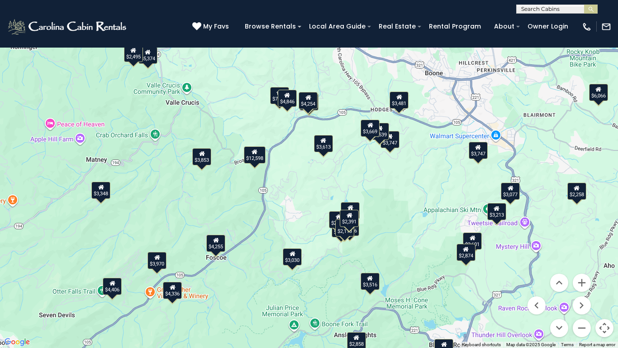
click at [468, 255] on div "$2,874" at bounding box center [466, 251] width 19 height 17
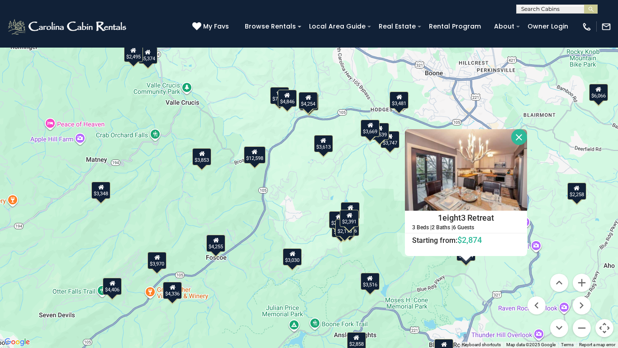
click at [518, 140] on button "Close" at bounding box center [519, 137] width 16 height 16
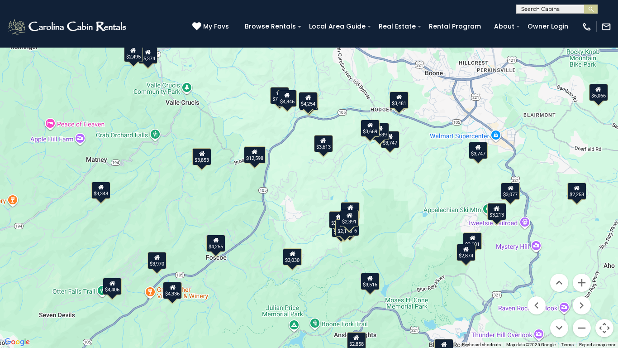
click at [573, 190] on div "$2,258" at bounding box center [577, 190] width 19 height 17
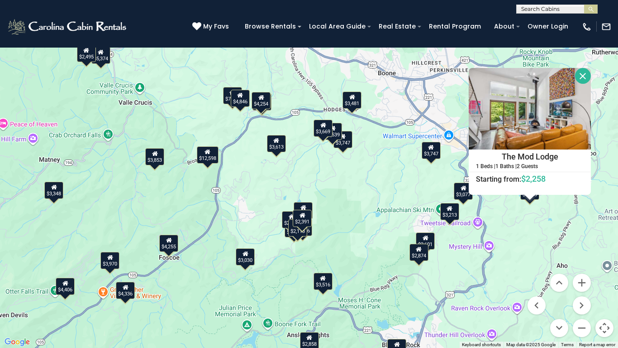
click at [581, 76] on button "Close" at bounding box center [583, 76] width 16 height 16
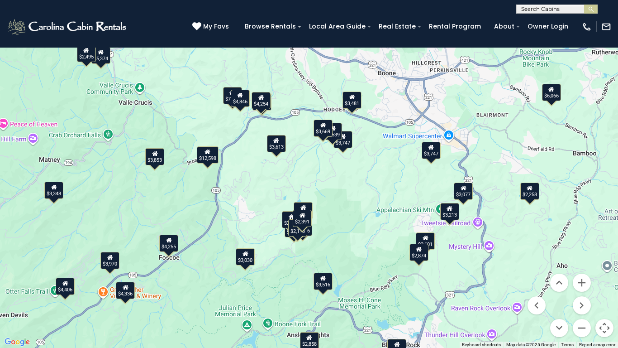
click at [324, 271] on icon at bounding box center [323, 278] width 6 height 6
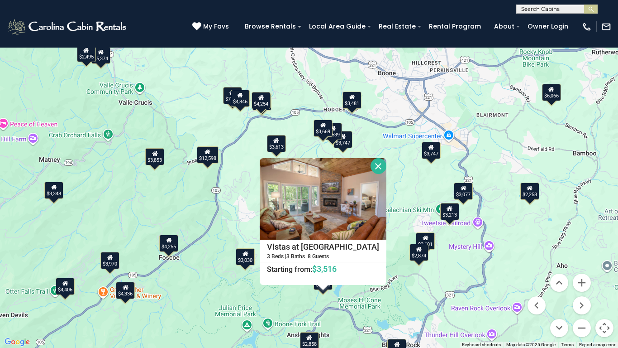
click at [376, 167] on button "Close" at bounding box center [379, 166] width 16 height 16
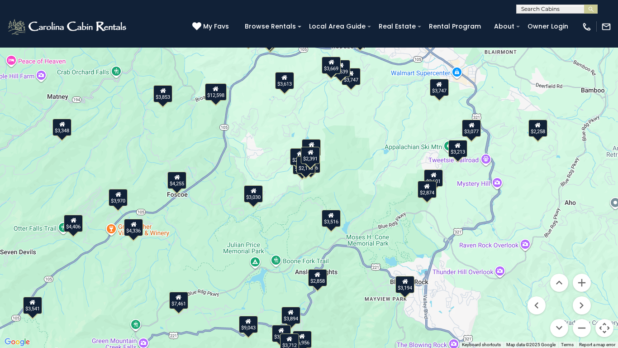
drag, startPoint x: 387, startPoint y: 301, endPoint x: 395, endPoint y: 239, distance: 62.9
click at [395, 239] on div "$7,461 $7,816 $12,598 $3,900 $4,860 $5,083 $6,066 $7,941 $9,043 $3,348 $3,516 $…" at bounding box center [309, 174] width 618 height 348
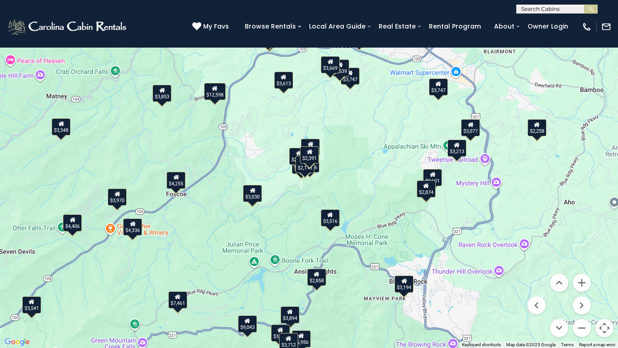
click at [400, 271] on div "$7,461 $7,816 $12,598 $3,900 $4,860 $5,083 $6,066 $7,941 $9,043 $3,348 $3,516 $…" at bounding box center [309, 174] width 618 height 348
click at [405, 271] on div "$3,194" at bounding box center [404, 283] width 19 height 17
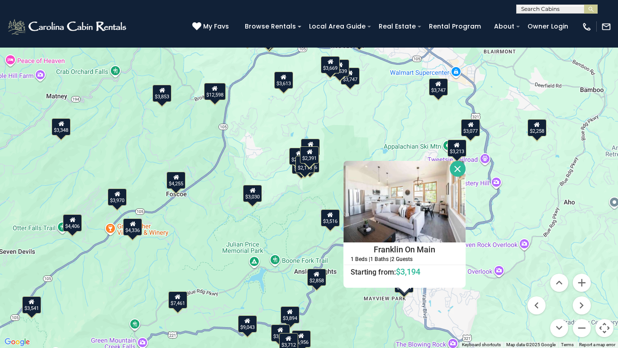
click at [458, 167] on button "Close" at bounding box center [458, 169] width 16 height 16
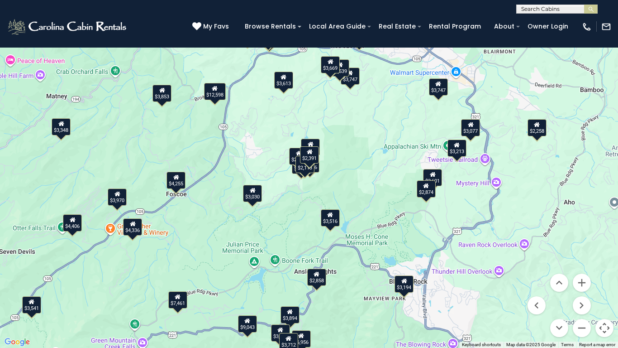
click at [289, 271] on div "$3,894" at bounding box center [290, 314] width 19 height 17
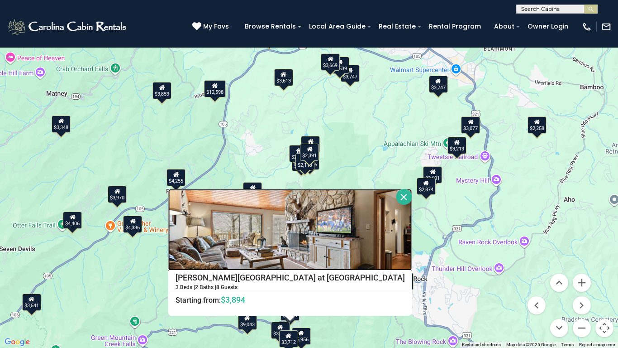
click at [330, 215] on img at bounding box center [290, 229] width 244 height 81
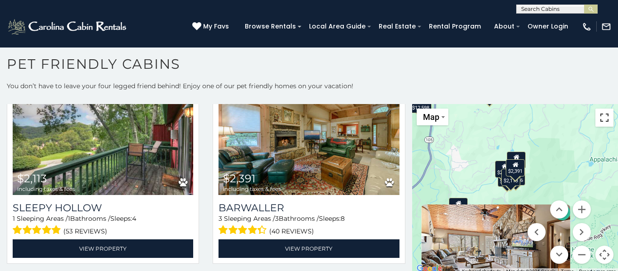
click at [609, 121] on button "Toggle fullscreen view" at bounding box center [605, 118] width 18 height 18
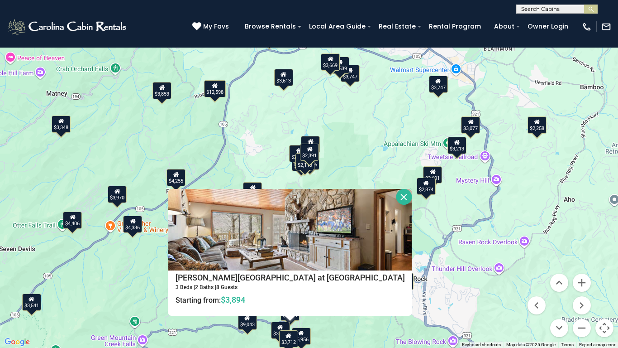
click at [396, 198] on button "Close" at bounding box center [404, 197] width 16 height 16
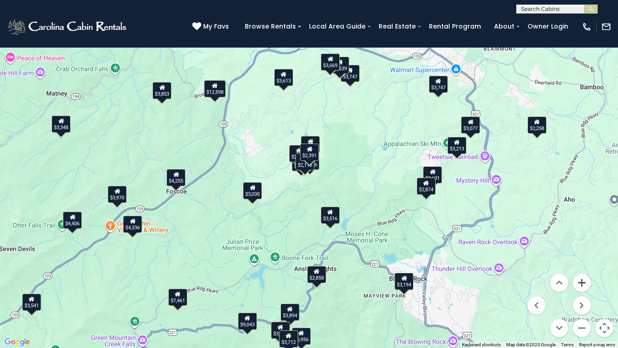
click at [582, 271] on button "Zoom in" at bounding box center [582, 282] width 18 height 18
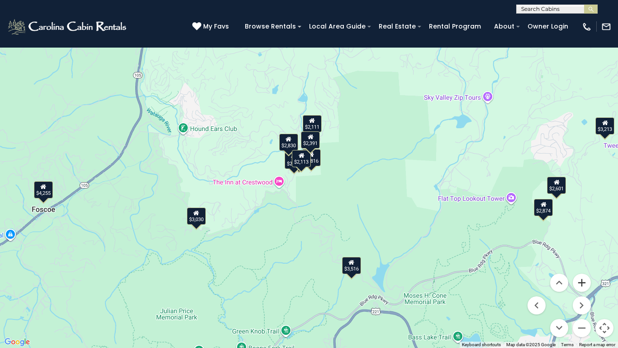
click at [582, 271] on button "Zoom in" at bounding box center [582, 282] width 18 height 18
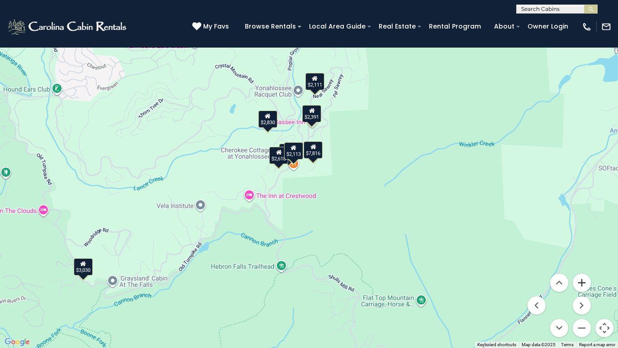
click at [582, 271] on button "Zoom in" at bounding box center [582, 282] width 18 height 18
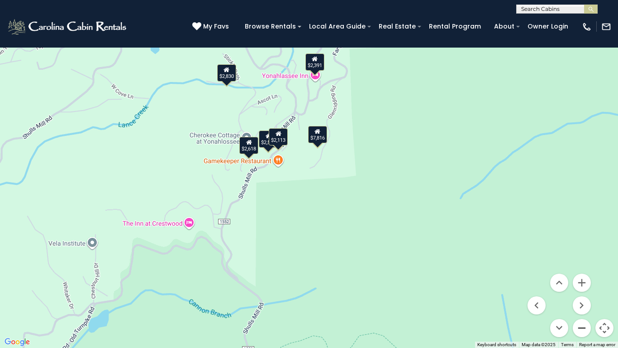
click at [578, 271] on button "Zoom out" at bounding box center [582, 328] width 18 height 18
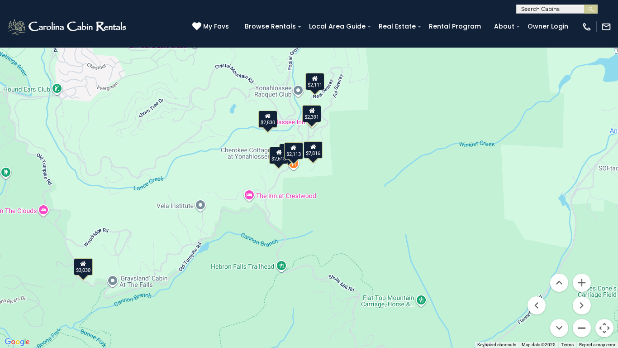
click at [578, 271] on button "Zoom out" at bounding box center [582, 328] width 18 height 18
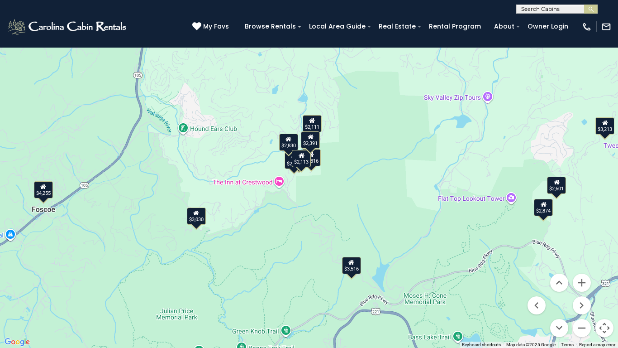
click at [353, 269] on div "$3,516" at bounding box center [351, 265] width 19 height 17
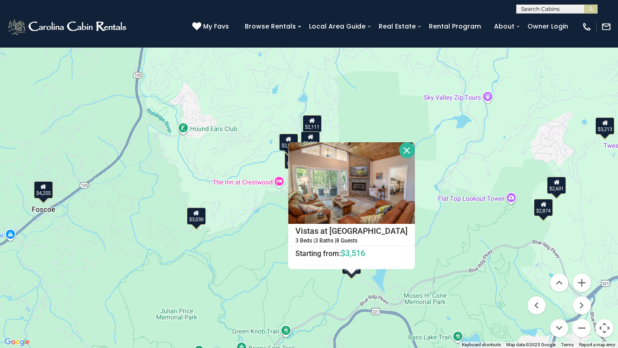
click at [405, 153] on button "Close" at bounding box center [407, 150] width 16 height 16
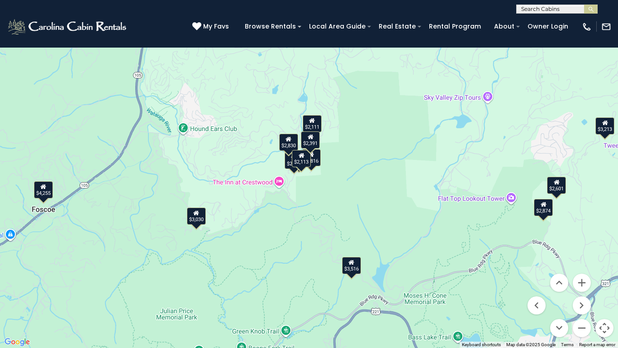
click at [201, 216] on div "$3,030" at bounding box center [196, 215] width 19 height 17
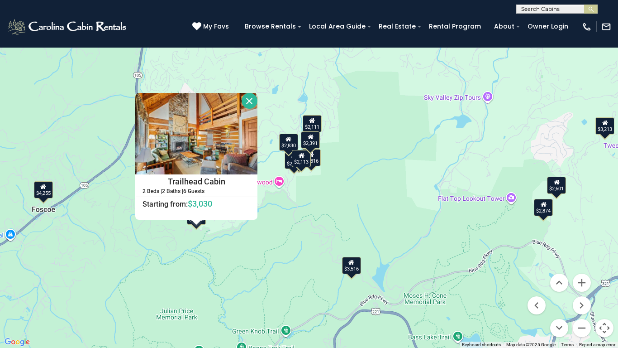
click at [251, 102] on button "Close" at bounding box center [250, 101] width 16 height 16
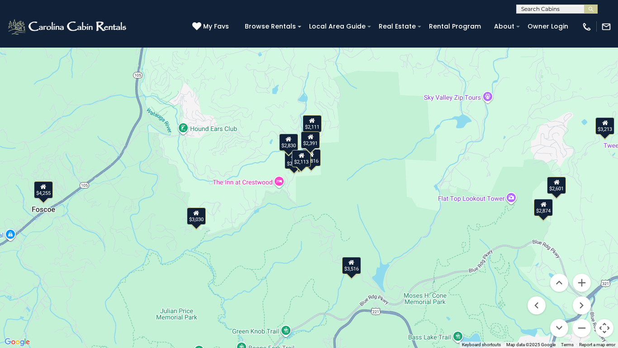
click at [48, 189] on div "$4,255" at bounding box center [43, 189] width 19 height 17
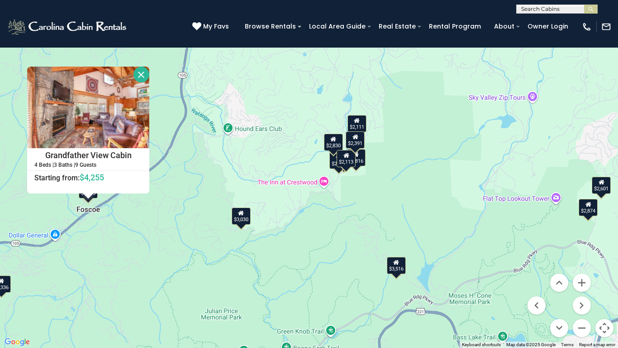
click at [138, 77] on button "Close" at bounding box center [142, 75] width 16 height 16
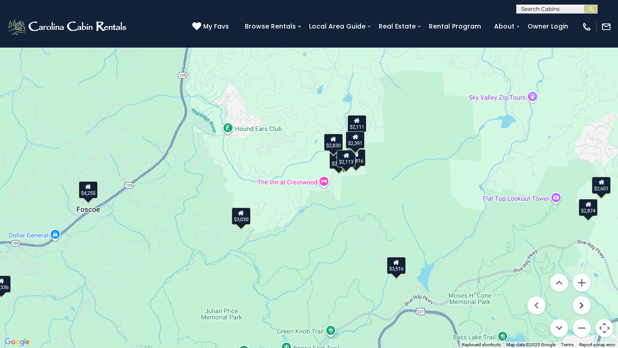
click at [582, 271] on button "Move right" at bounding box center [582, 305] width 18 height 18
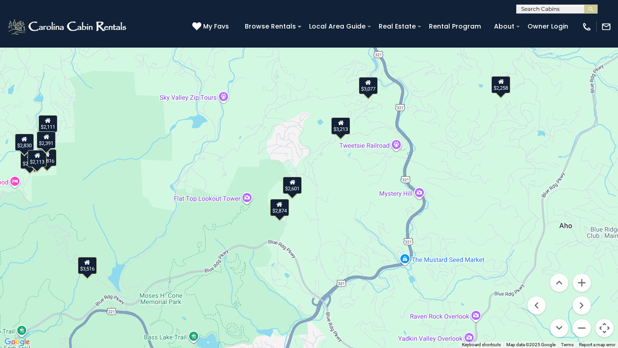
click at [502, 81] on icon at bounding box center [501, 81] width 6 height 6
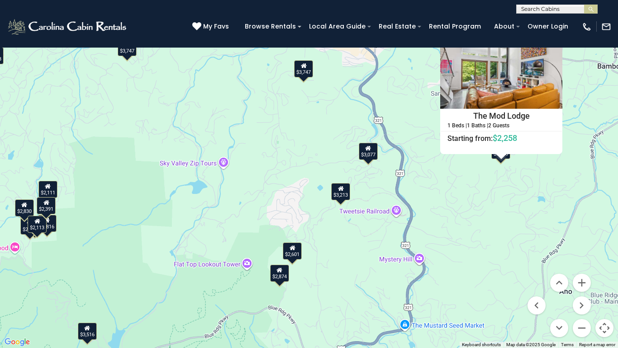
click at [557, 35] on button "Close" at bounding box center [555, 35] width 16 height 16
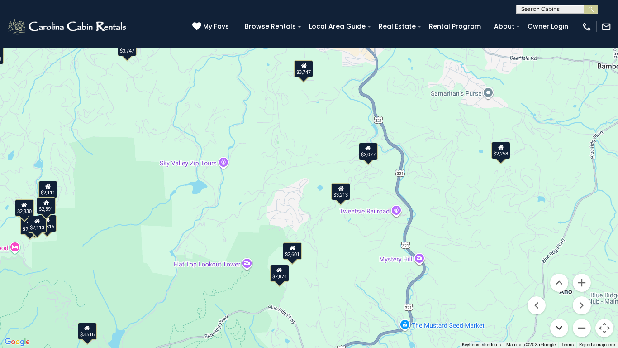
click at [558, 271] on button "Move down" at bounding box center [559, 328] width 18 height 18
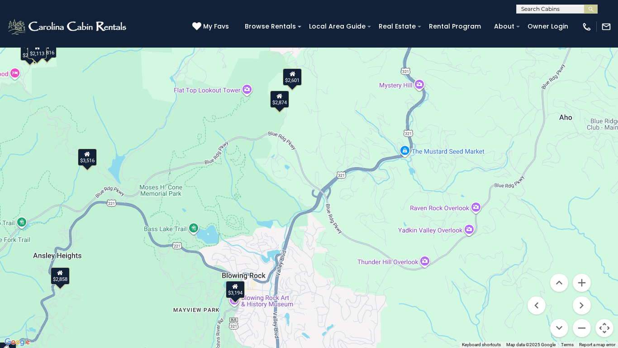
click at [234, 271] on div "$3,194" at bounding box center [235, 289] width 19 height 17
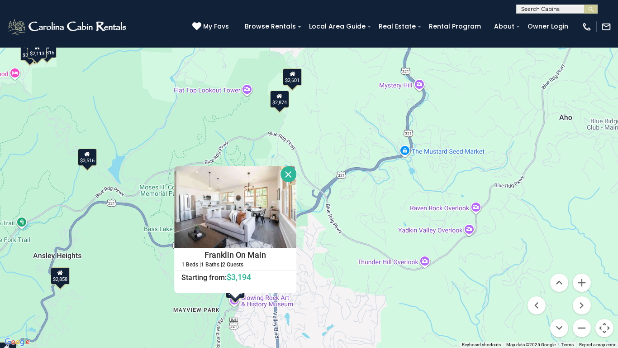
click at [234, 271] on div at bounding box center [235, 295] width 11 height 5
click at [285, 177] on button "Close" at bounding box center [289, 174] width 16 height 16
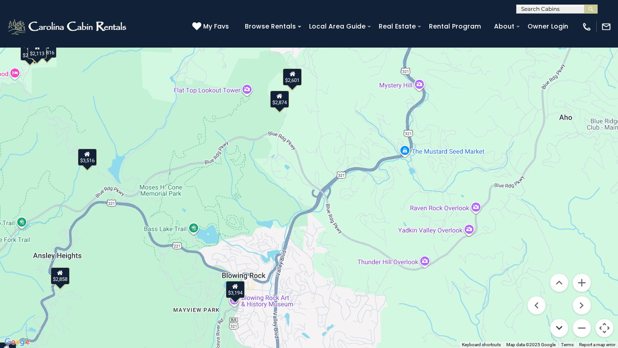
click at [560, 271] on button "Move down" at bounding box center [559, 328] width 18 height 18
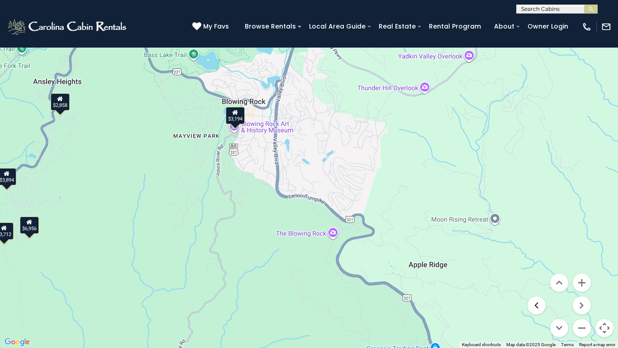
click at [537, 271] on button "Move left" at bounding box center [537, 305] width 18 height 18
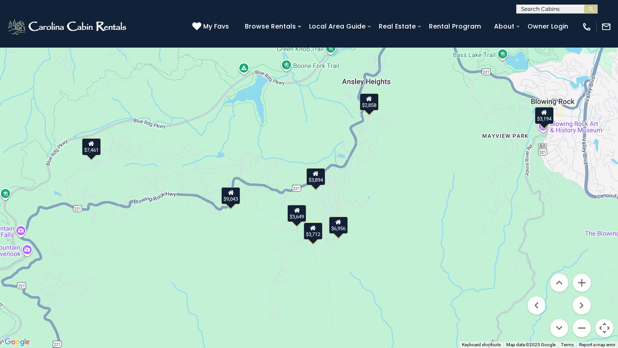
click at [341, 237] on div "$7,461 $7,816 $12,598 $3,900 $4,860 $5,083 $6,066 $7,941 $9,043 $3,348 $3,516 $…" at bounding box center [309, 174] width 618 height 348
click at [339, 232] on div "$6,956" at bounding box center [338, 224] width 19 height 17
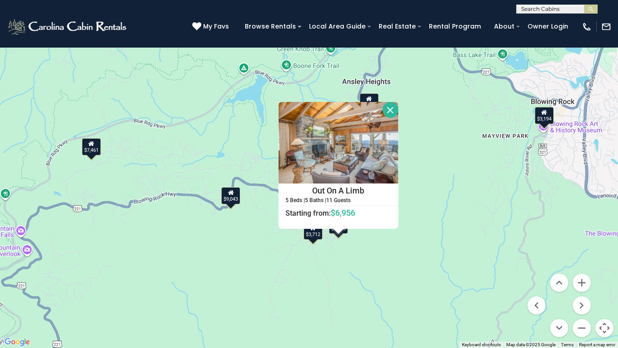
click at [390, 106] on button "Close" at bounding box center [391, 110] width 16 height 16
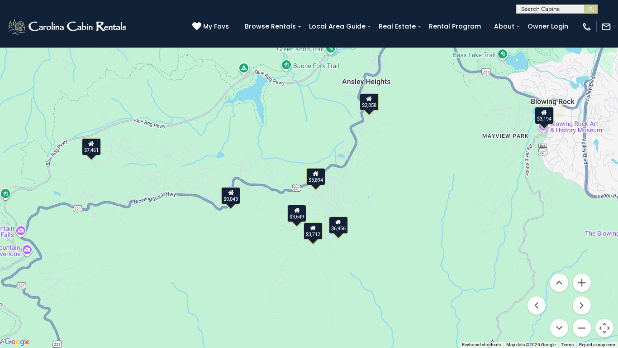
click at [312, 238] on div "$3,712" at bounding box center [313, 230] width 19 height 17
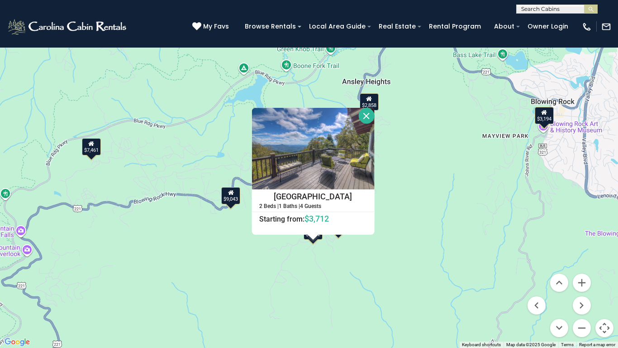
click at [367, 112] on button "Close" at bounding box center [366, 116] width 16 height 16
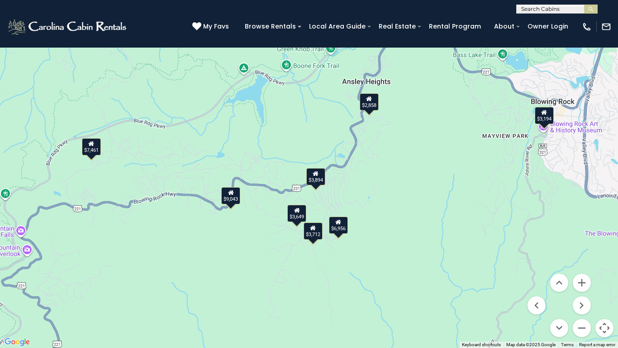
click at [317, 181] on div "$3,894" at bounding box center [315, 176] width 19 height 17
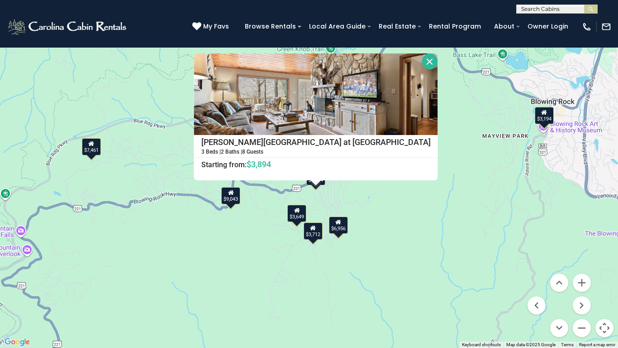
click at [422, 63] on button "Close" at bounding box center [430, 61] width 16 height 16
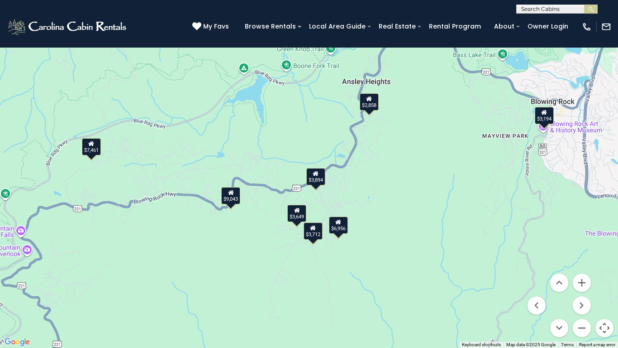
click at [297, 215] on div "$3,649" at bounding box center [296, 213] width 19 height 17
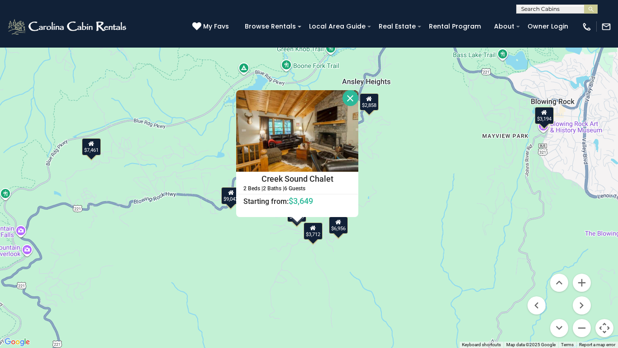
click at [352, 101] on button "Close" at bounding box center [351, 98] width 16 height 16
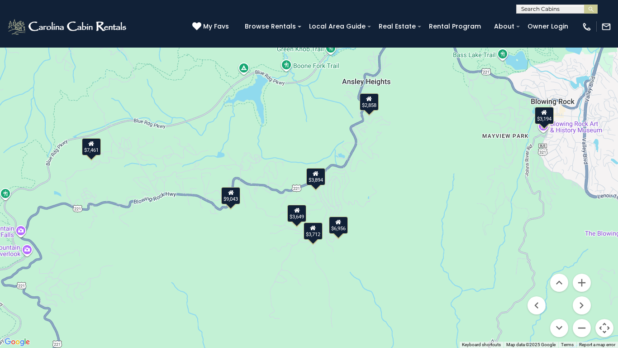
click at [235, 198] on div "$9,043" at bounding box center [230, 195] width 19 height 17
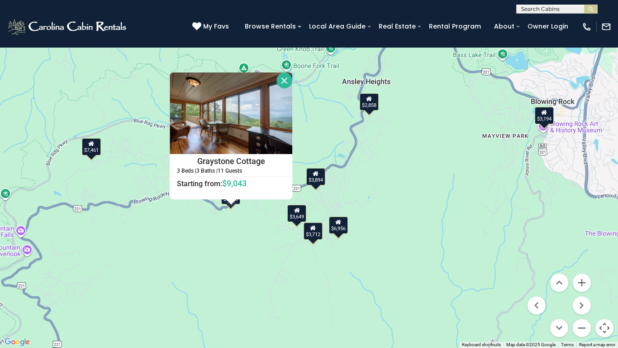
click at [281, 86] on button "Close" at bounding box center [285, 80] width 16 height 16
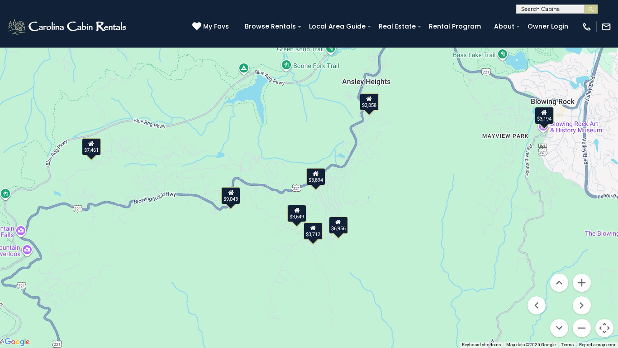
click at [88, 152] on div "$7,461" at bounding box center [91, 146] width 19 height 17
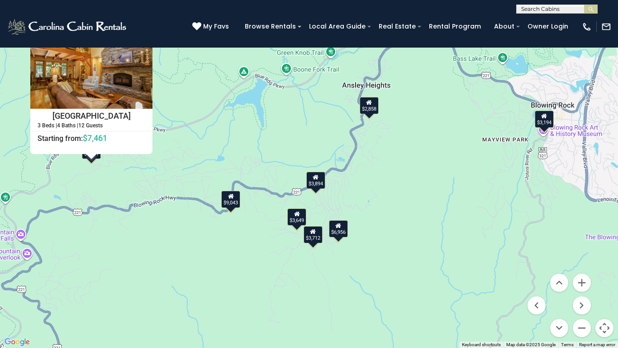
click at [139, 38] on button "Close" at bounding box center [145, 35] width 16 height 16
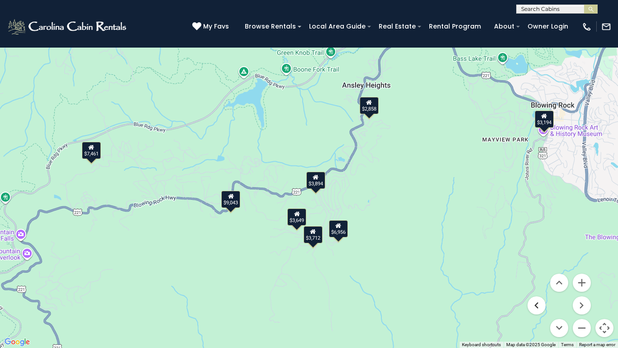
click at [538, 271] on button "Move left" at bounding box center [537, 305] width 18 height 18
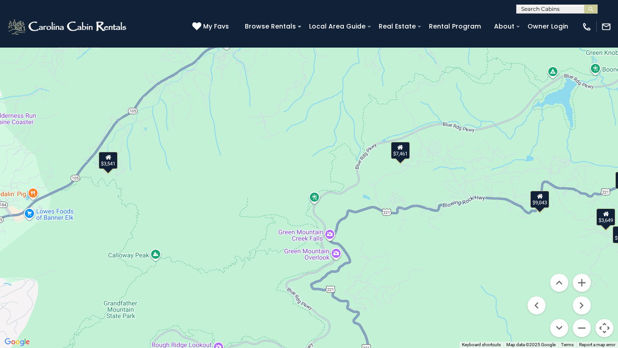
click at [102, 176] on div "$7,461 $7,816 $12,598 $3,900 $4,860 $5,083 $6,066 $7,941 $9,043 $3,348 $3,516 $…" at bounding box center [309, 174] width 618 height 348
click at [108, 166] on div "$3,541" at bounding box center [108, 160] width 19 height 17
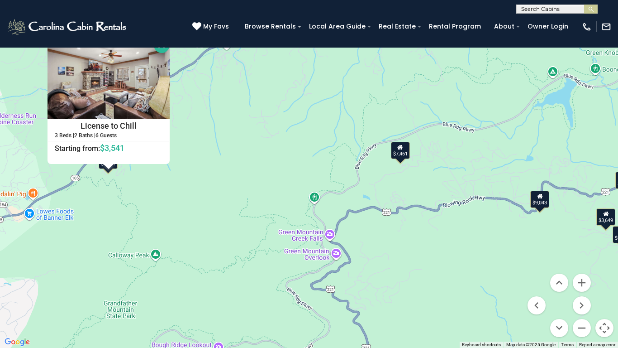
click at [161, 46] on button "Close" at bounding box center [162, 45] width 16 height 16
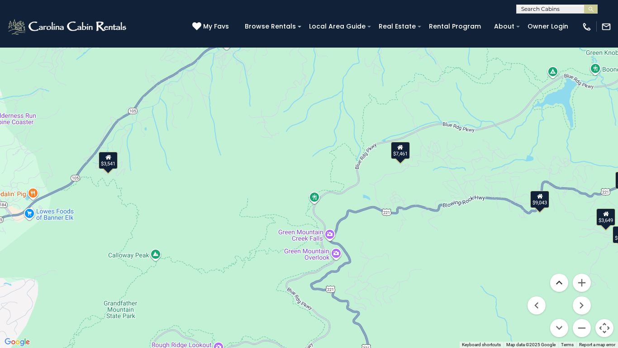
click at [563, 271] on button "Move up" at bounding box center [559, 282] width 18 height 18
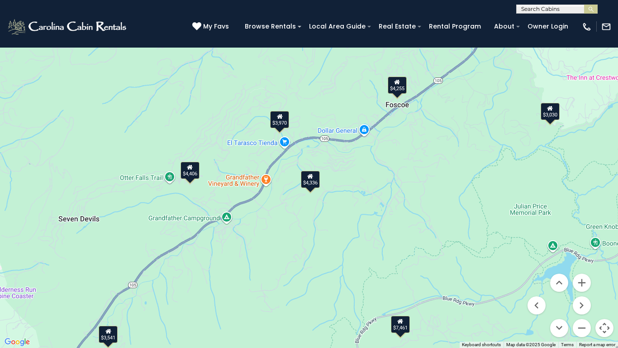
click at [187, 174] on div "$4,406" at bounding box center [190, 170] width 19 height 17
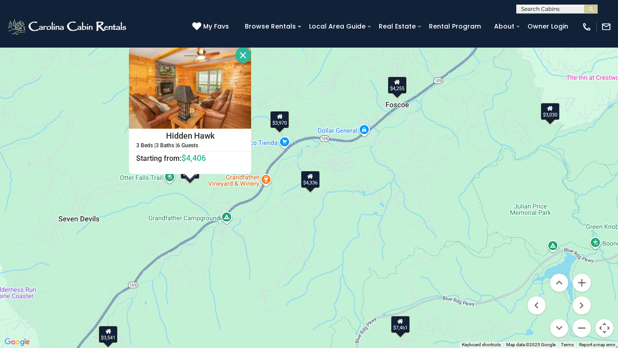
click at [187, 176] on div at bounding box center [190, 176] width 11 height 5
click at [275, 128] on div "$7,461 $7,816 $12,598 $3,900 $4,860 $5,083 $6,066 $7,941 $9,043 $3,348 $3,516 $…" at bounding box center [309, 174] width 618 height 348
click at [279, 124] on div "$3,970" at bounding box center [279, 119] width 19 height 17
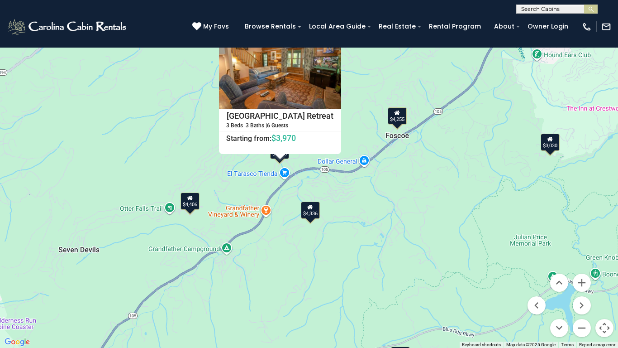
click at [403, 121] on div "$4,255" at bounding box center [397, 115] width 19 height 17
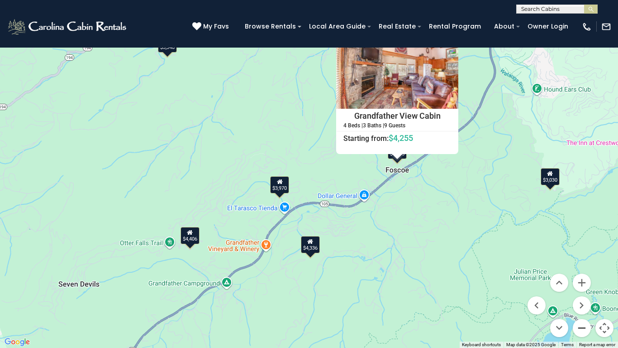
click at [582, 271] on button "Zoom out" at bounding box center [582, 328] width 18 height 18
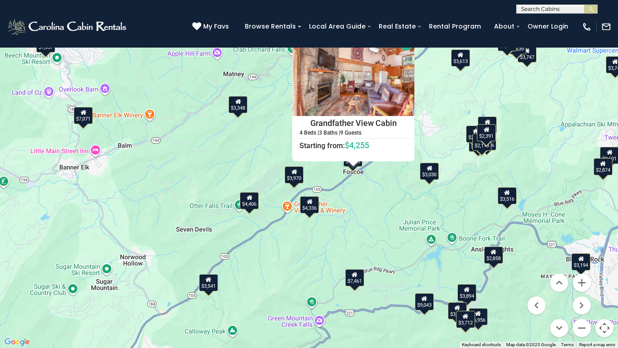
click at [493, 255] on div "$2,858" at bounding box center [493, 254] width 19 height 17
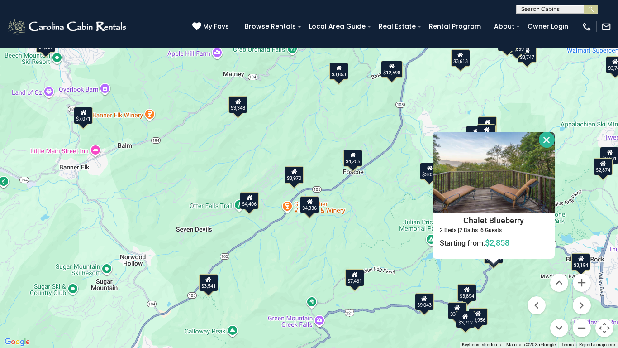
click at [551, 143] on button "Close" at bounding box center [547, 140] width 16 height 16
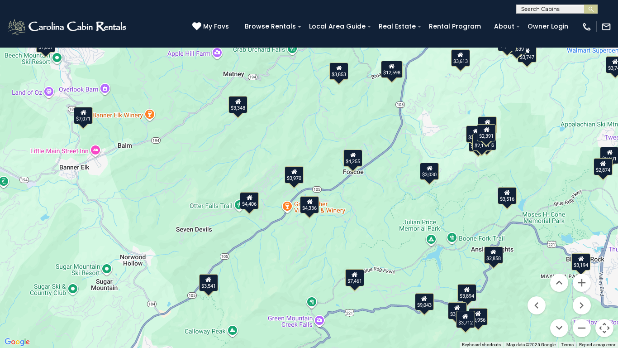
click at [454, 17] on div "$4,254" at bounding box center [445, 14] width 19 height 17
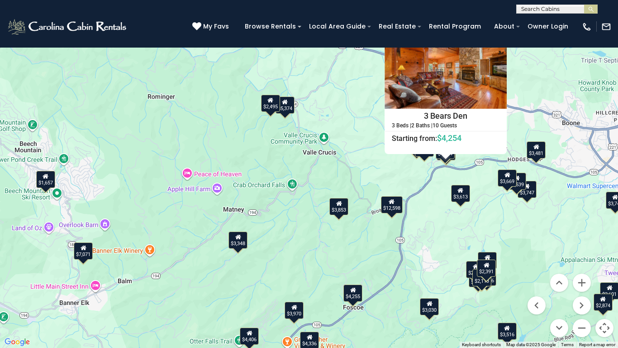
click at [494, 35] on button "Close" at bounding box center [499, 35] width 16 height 16
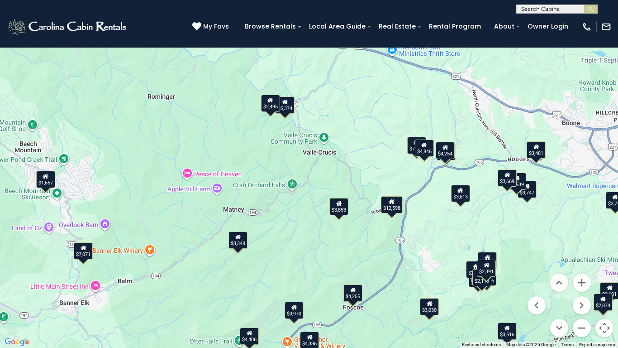
click at [425, 153] on div "$4,846" at bounding box center [424, 147] width 19 height 17
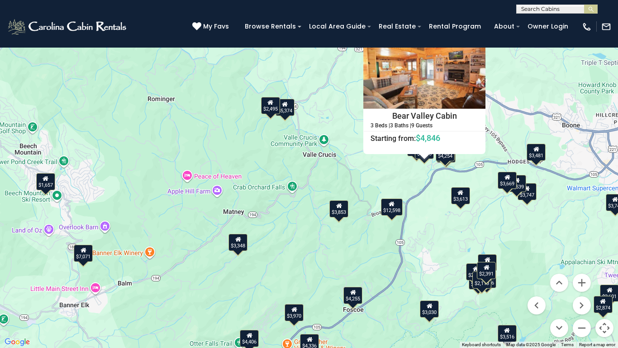
click at [472, 38] on button "Close" at bounding box center [478, 35] width 16 height 16
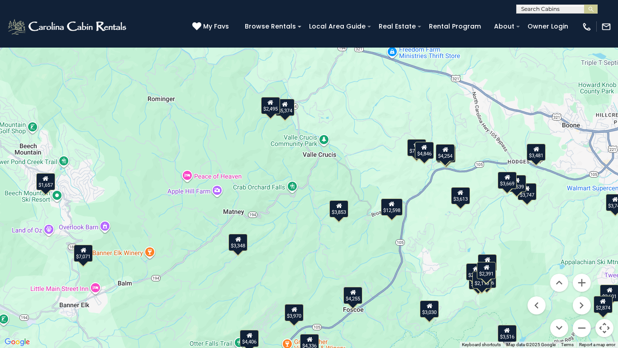
click at [412, 154] on div "$7,941" at bounding box center [416, 147] width 19 height 17
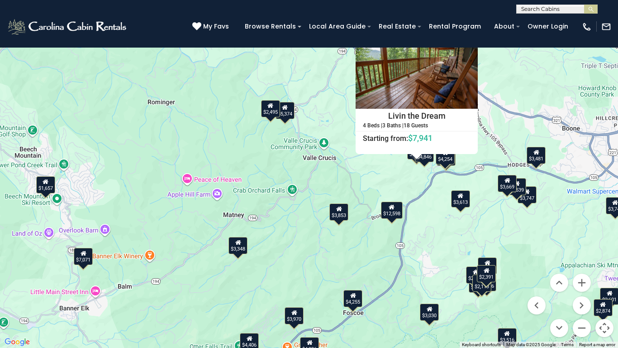
click at [468, 38] on button "Close" at bounding box center [470, 35] width 16 height 16
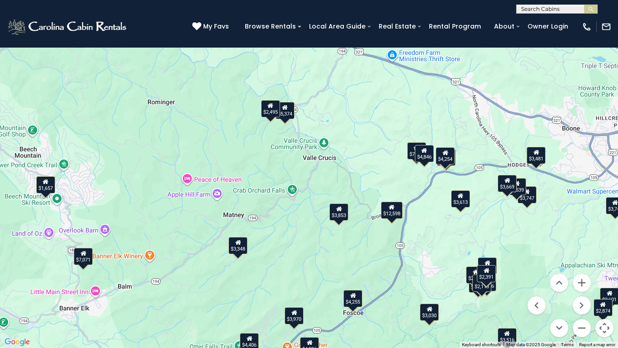
click at [517, 26] on div "$6,691" at bounding box center [518, 22] width 19 height 17
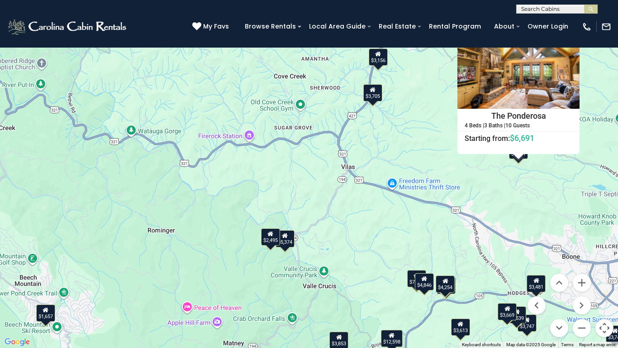
click at [569, 36] on button "Close" at bounding box center [572, 35] width 16 height 16
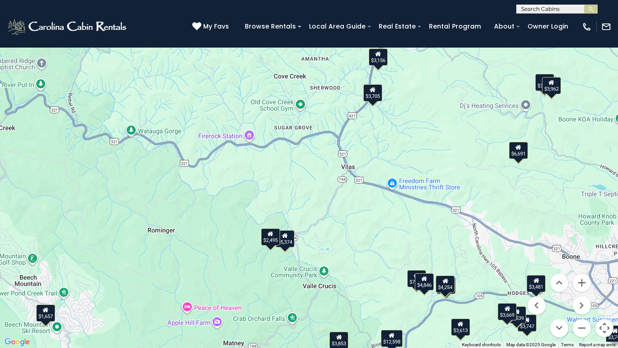
click at [377, 61] on div "$3,156" at bounding box center [378, 56] width 19 height 17
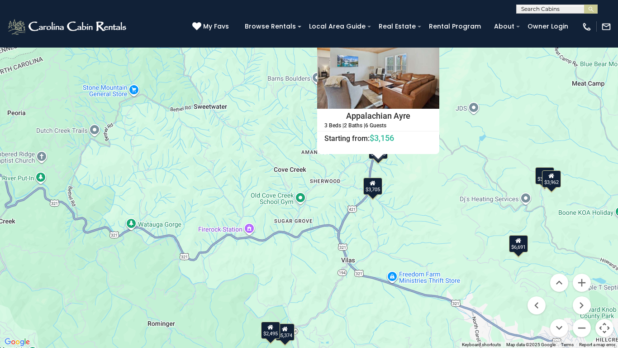
click at [435, 34] on button "Close" at bounding box center [432, 35] width 16 height 16
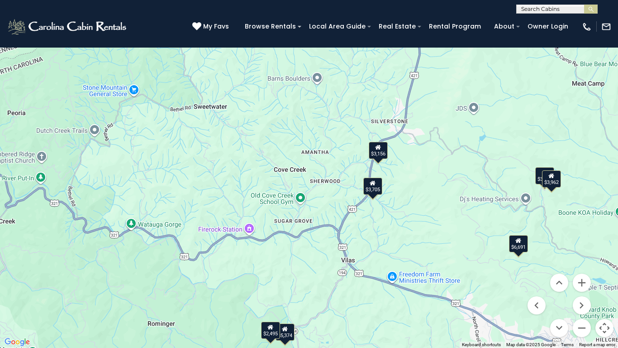
click at [380, 192] on div "$3,705" at bounding box center [372, 185] width 19 height 17
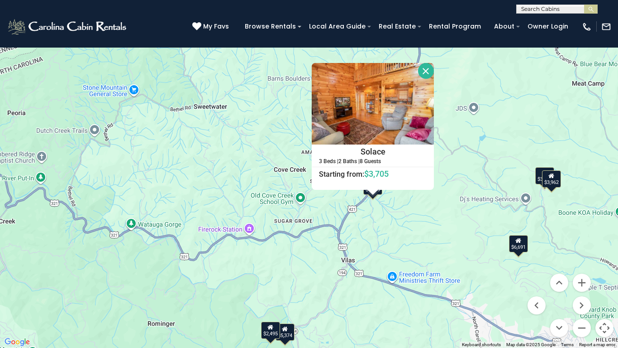
click at [427, 73] on button "Close" at bounding box center [426, 71] width 16 height 16
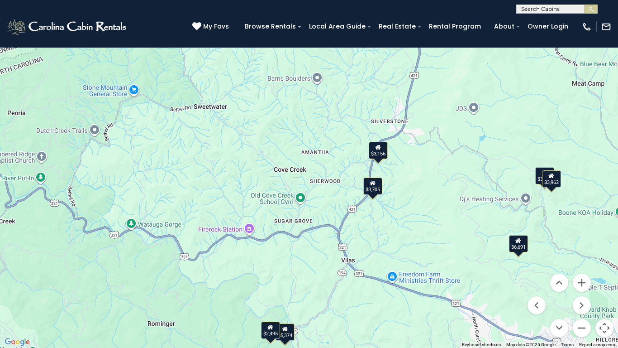
click at [427, 73] on div "$7,461 $7,816 $12,598 $3,900 $4,860 $5,083 $6,066 $7,941 $9,043 $3,348 $3,516 $…" at bounding box center [309, 174] width 618 height 348
click at [606, 271] on button "Map camera controls" at bounding box center [605, 328] width 18 height 18
click at [604, 19] on button "Toggle fullscreen view" at bounding box center [605, 14] width 18 height 18
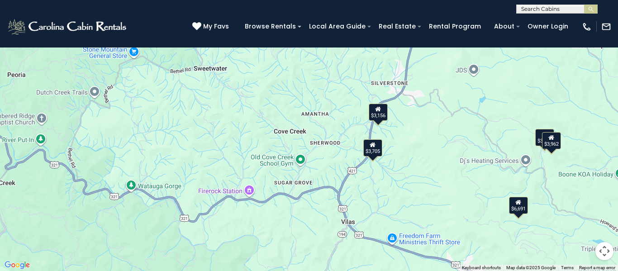
click at [530, 12] on input "text" at bounding box center [556, 10] width 79 height 9
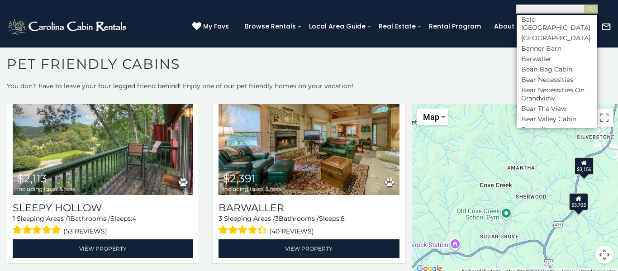
scroll to position [413, 0]
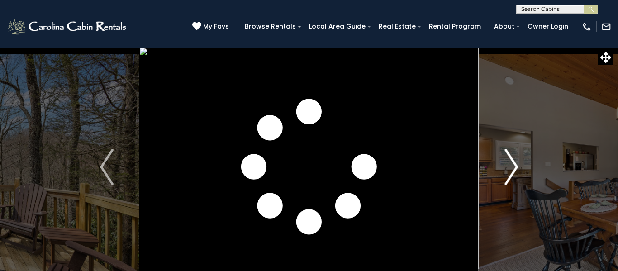
click at [513, 170] on img "Next" at bounding box center [512, 167] width 14 height 36
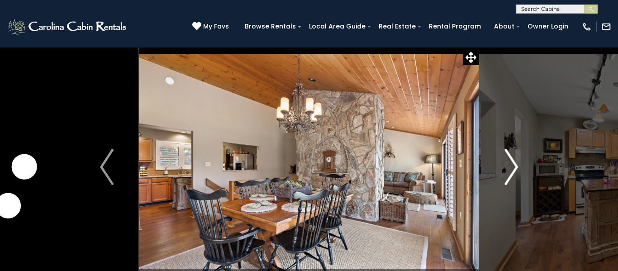
click at [513, 170] on img "Next" at bounding box center [512, 167] width 14 height 36
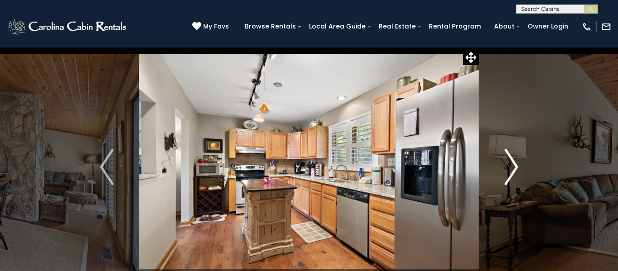
click at [513, 170] on img "Next" at bounding box center [512, 167] width 14 height 36
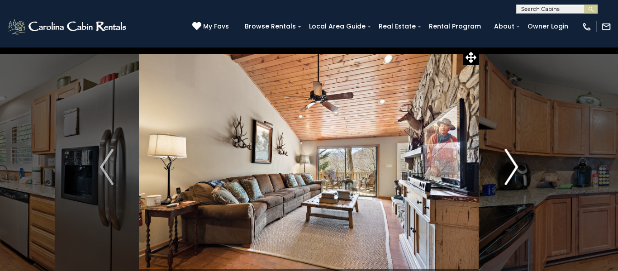
click at [513, 170] on img "Next" at bounding box center [512, 167] width 14 height 36
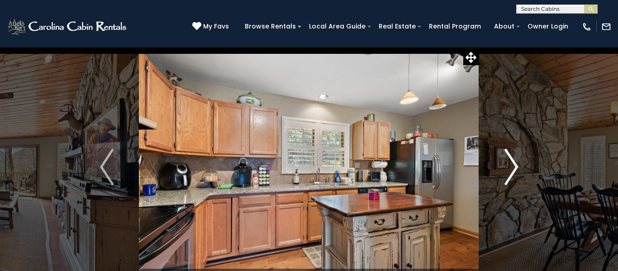
click at [513, 170] on img "Next" at bounding box center [512, 167] width 14 height 36
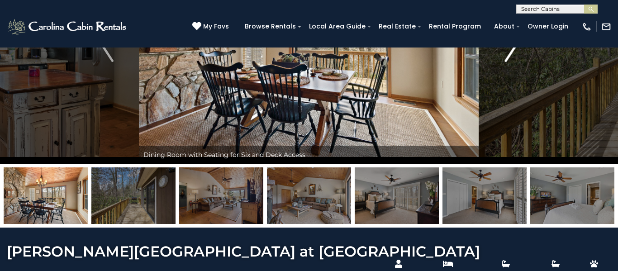
scroll to position [126, 0]
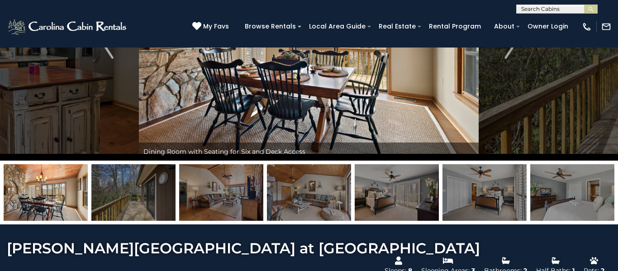
click at [573, 191] on img at bounding box center [572, 192] width 84 height 57
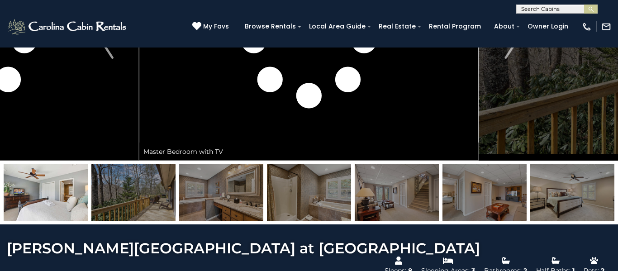
click at [573, 191] on img at bounding box center [572, 192] width 84 height 57
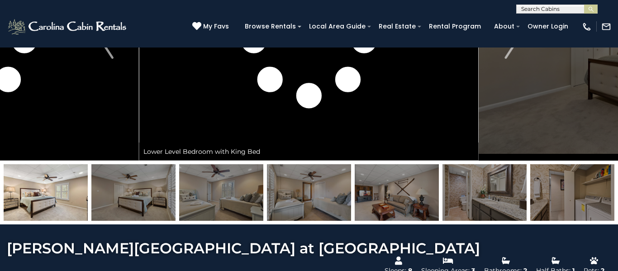
click at [573, 191] on img at bounding box center [572, 192] width 84 height 57
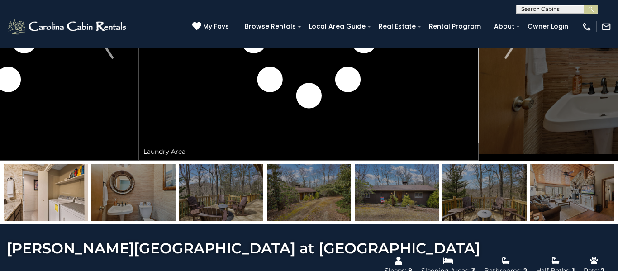
click at [353, 195] on div at bounding box center [133, 192] width 5707 height 57
click at [334, 196] on img at bounding box center [309, 192] width 84 height 57
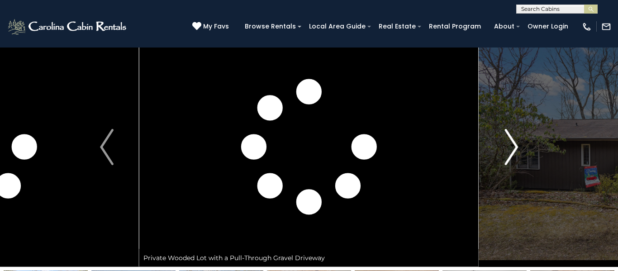
scroll to position [19, 0]
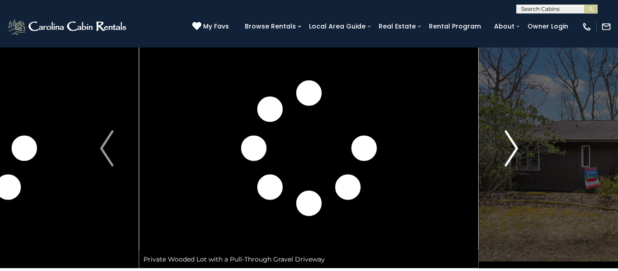
click at [512, 152] on img "Next" at bounding box center [512, 148] width 14 height 36
